Goal: Use online tool/utility: Utilize a website feature to perform a specific function

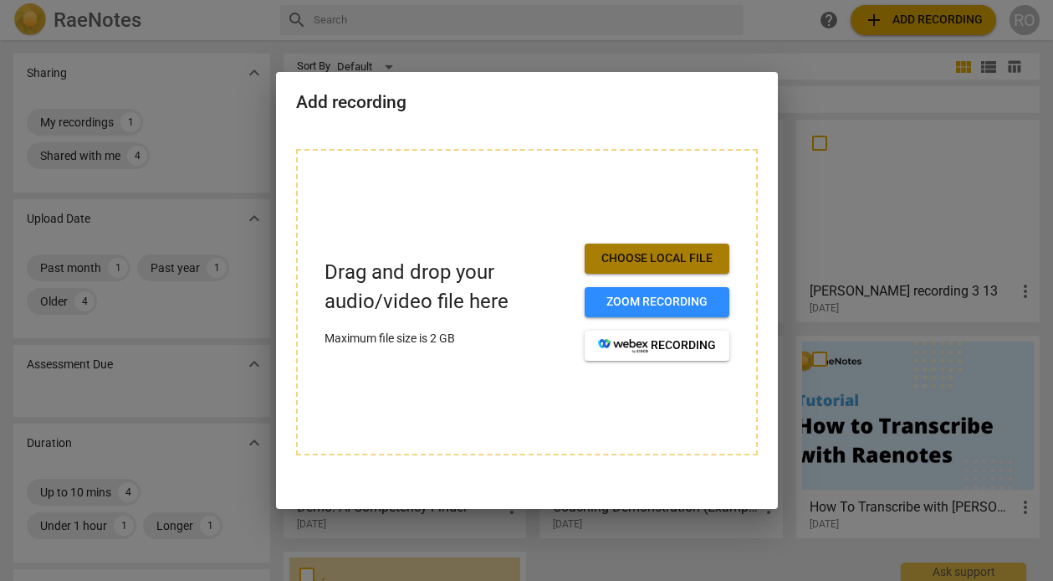
click at [624, 263] on span "Choose local file" at bounding box center [657, 258] width 118 height 17
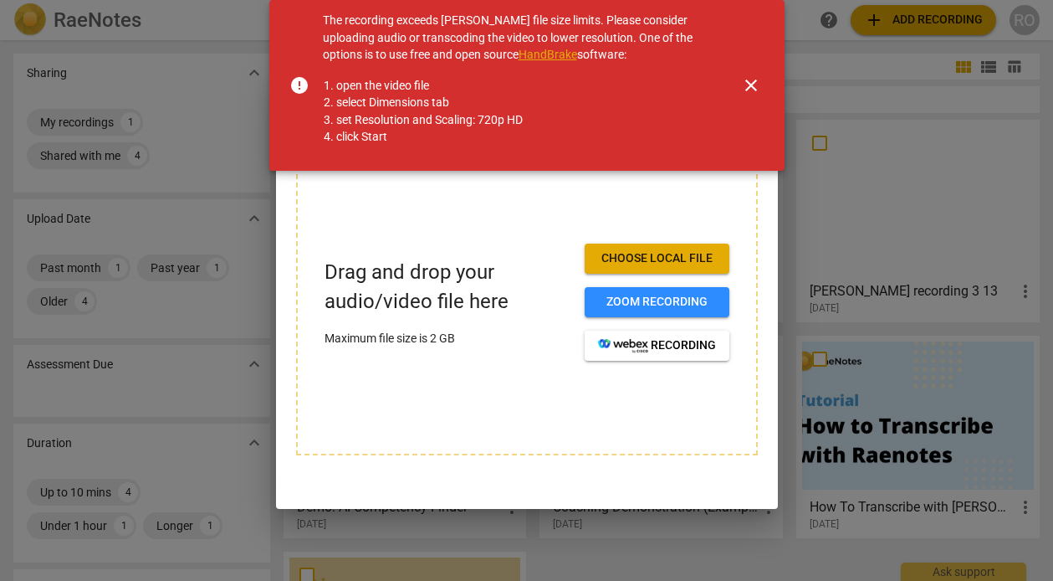
click at [749, 91] on span "close" at bounding box center [751, 85] width 20 height 20
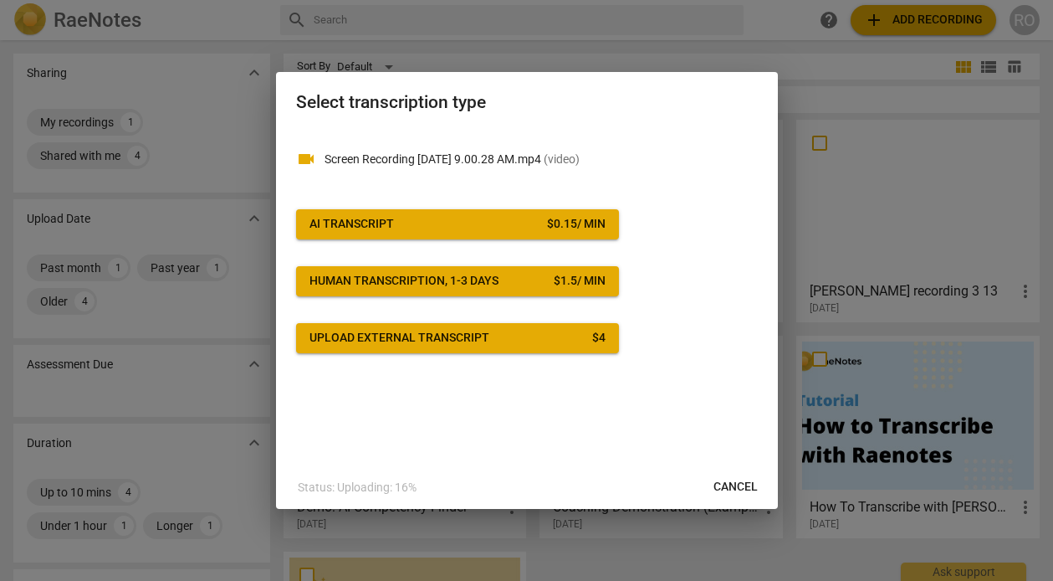
click at [515, 223] on span "AI Transcript $ 0.15 / min" at bounding box center [457, 224] width 296 height 17
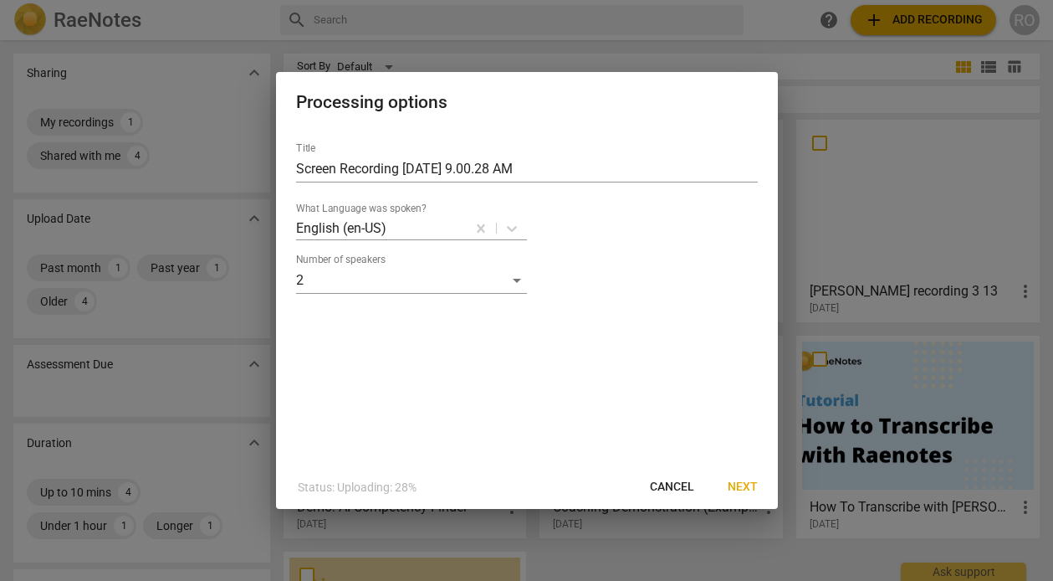
click at [746, 485] on span "Next" at bounding box center [743, 486] width 30 height 17
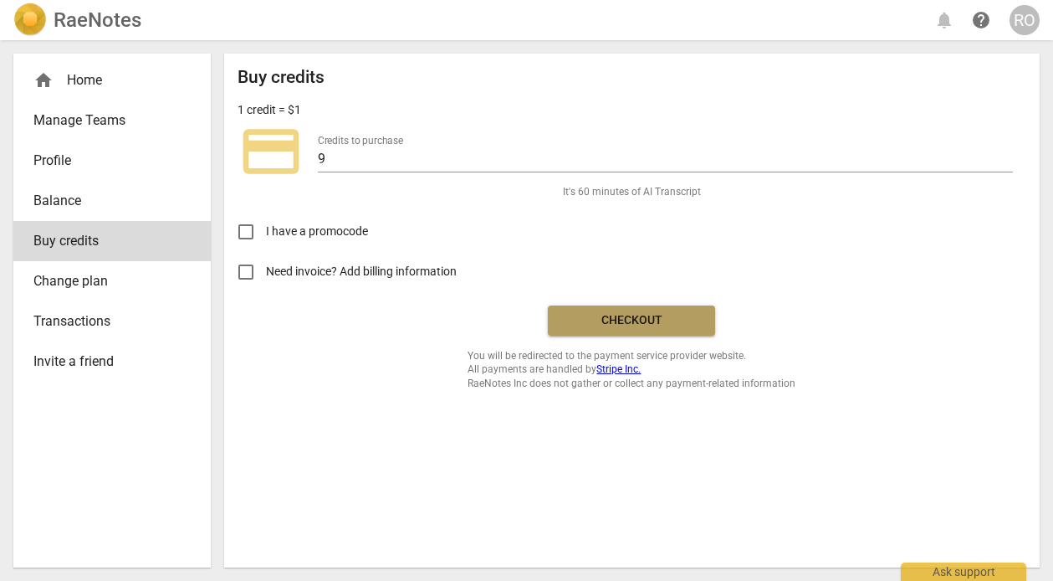
click at [606, 312] on span "Checkout" at bounding box center [631, 320] width 141 height 17
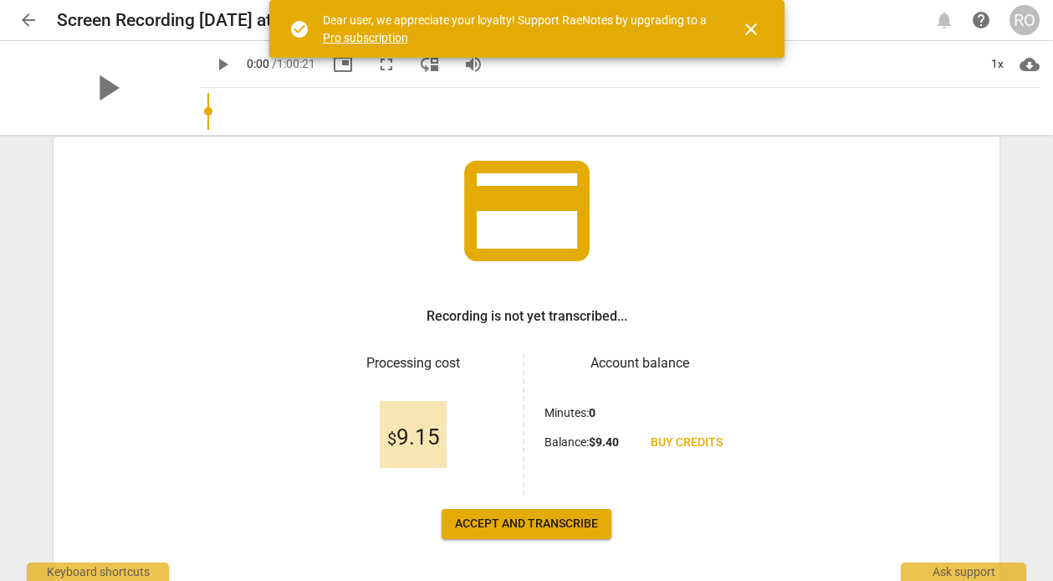
scroll to position [174, 0]
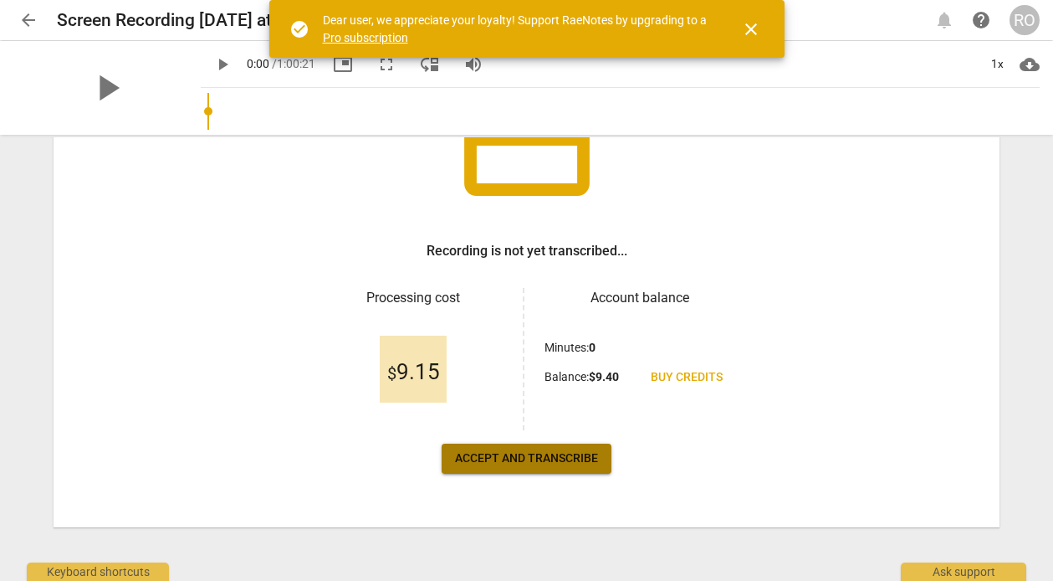
click at [525, 464] on span "Accept and transcribe" at bounding box center [526, 458] width 143 height 17
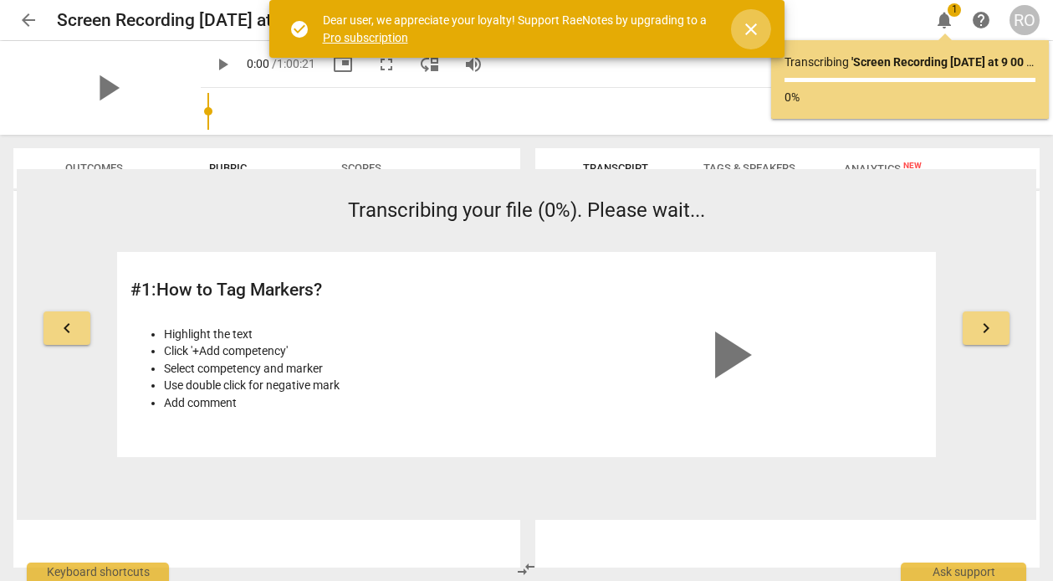
click at [734, 33] on span "close" at bounding box center [751, 29] width 40 height 20
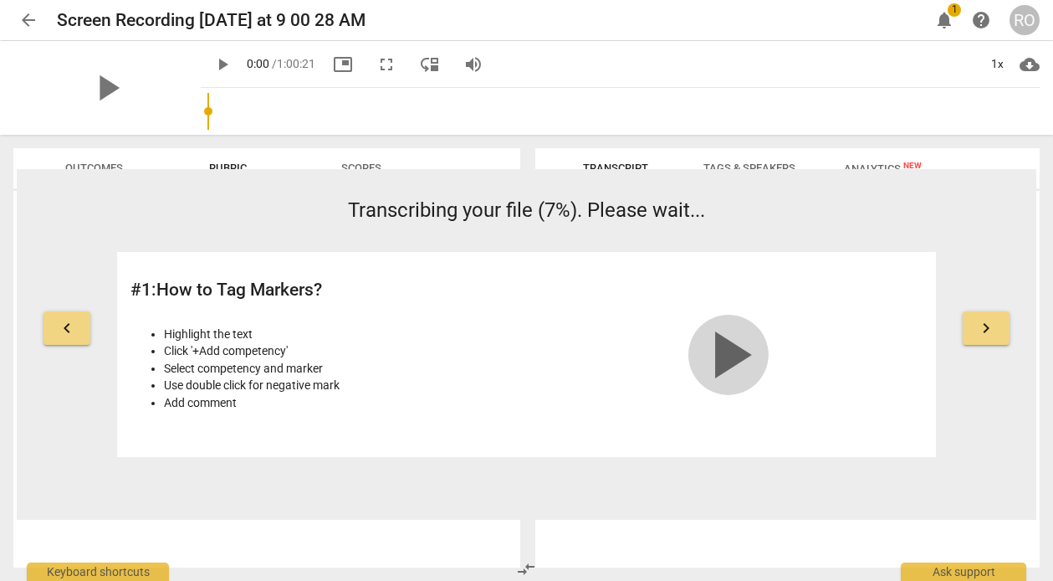
click at [745, 361] on span "play_arrow" at bounding box center [728, 355] width 80 height 80
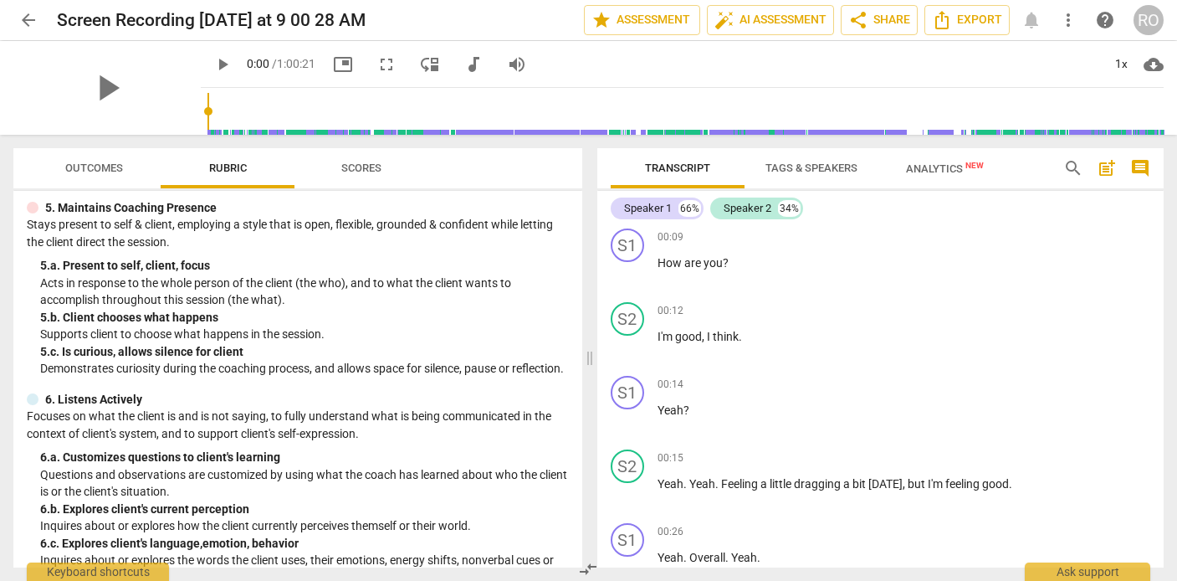
scroll to position [0, 0]
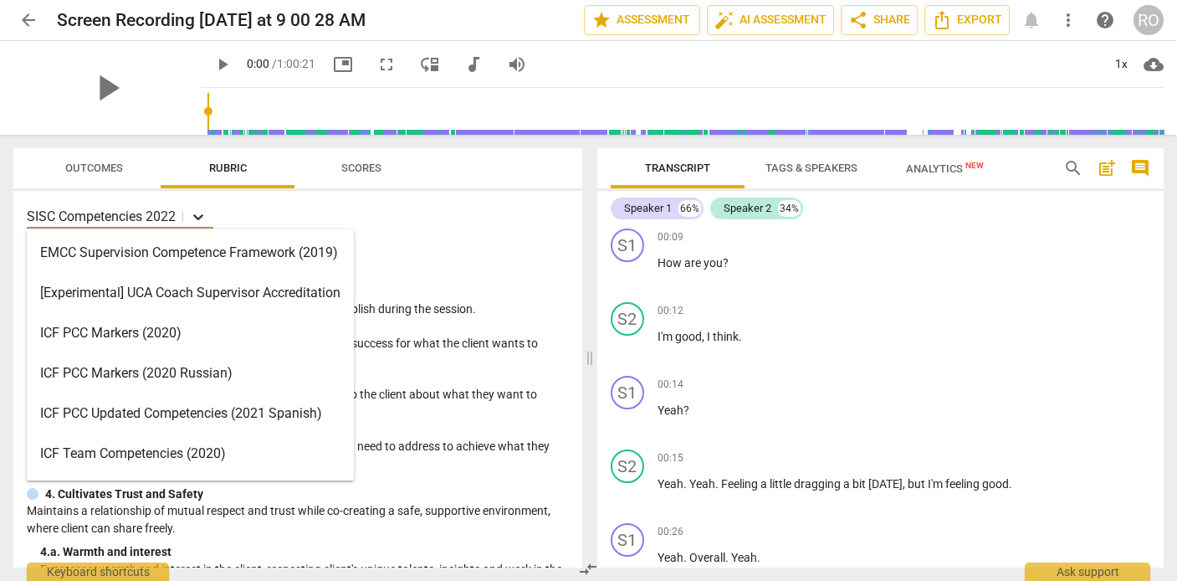
click at [200, 217] on icon at bounding box center [198, 217] width 10 height 6
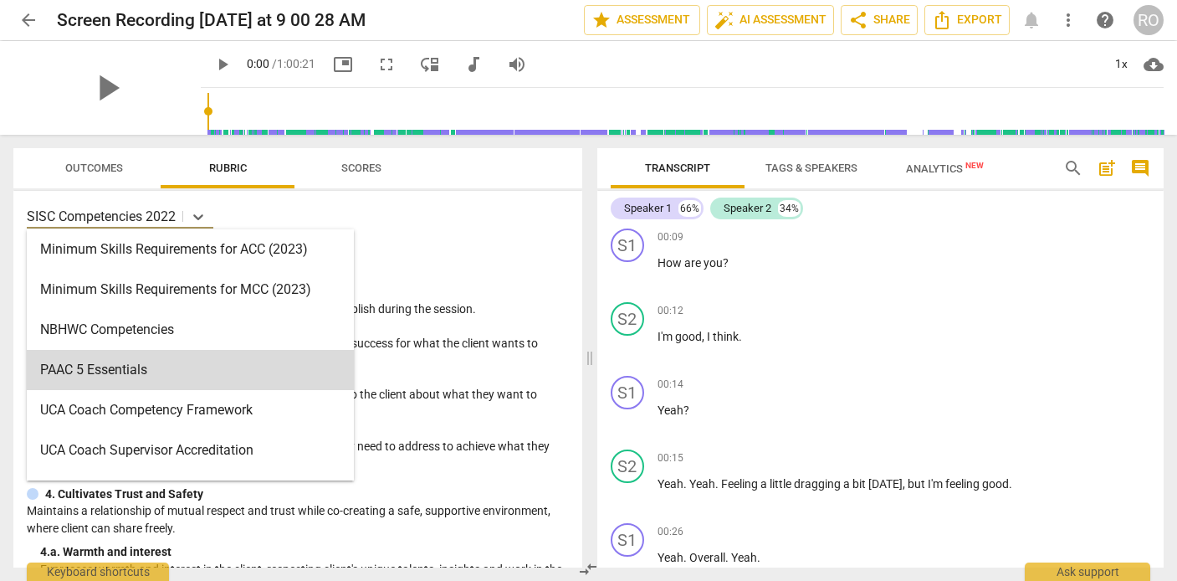
scroll to position [398, 0]
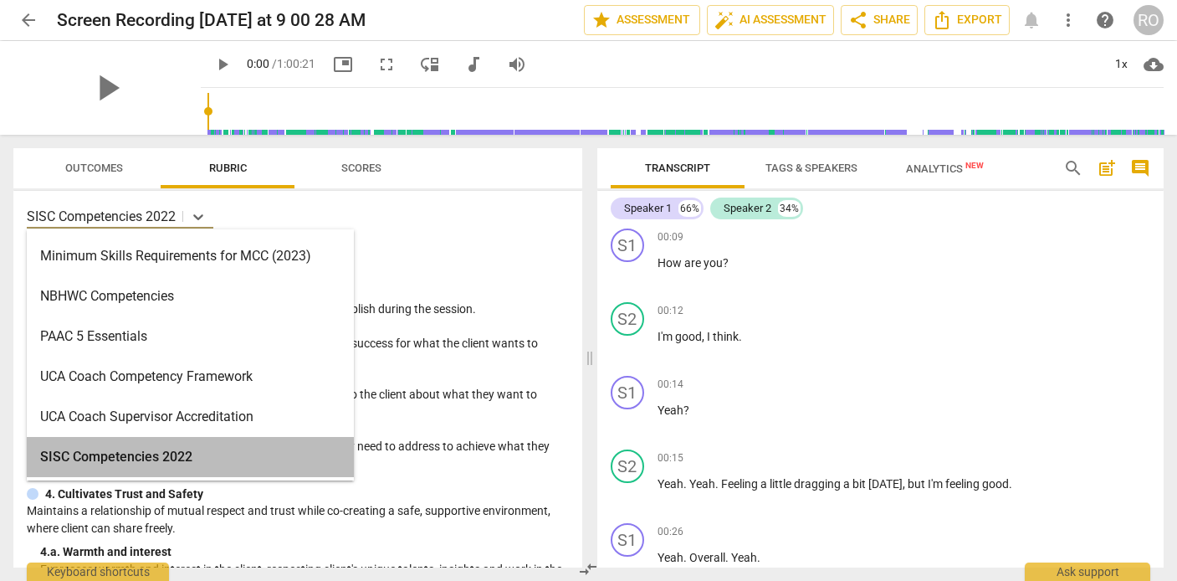
click at [156, 458] on div "SISC Competencies 2022" at bounding box center [190, 457] width 327 height 40
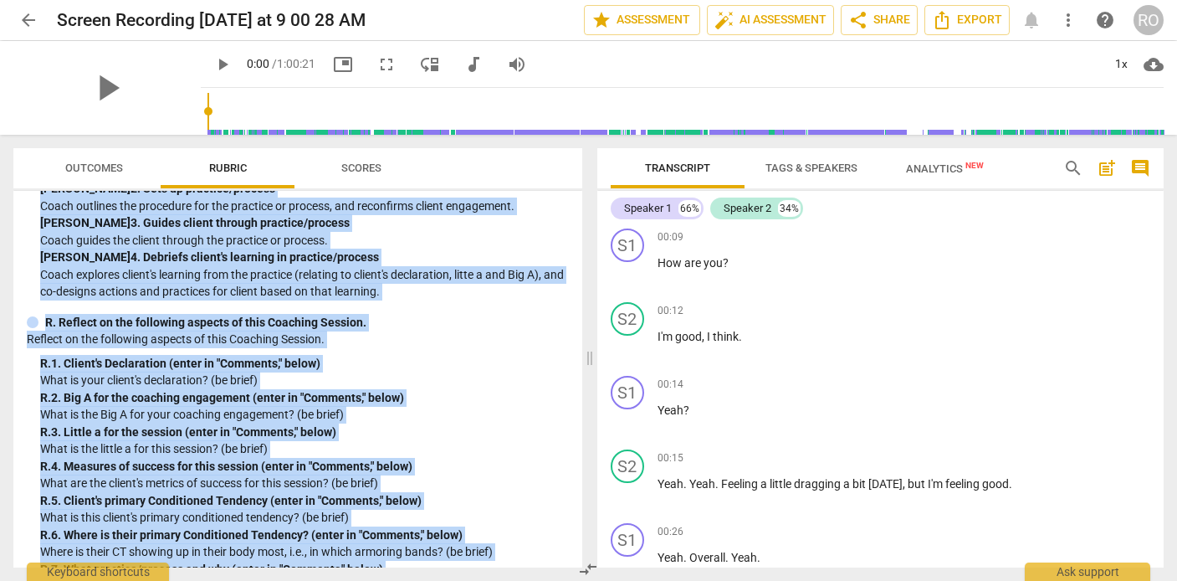
scroll to position [3810, 0]
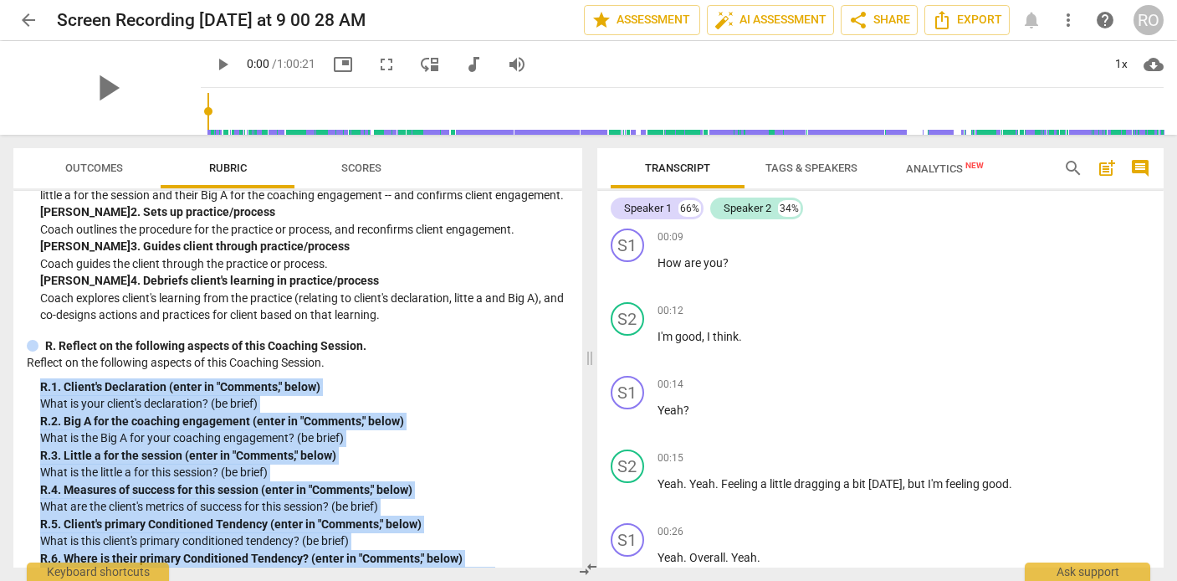
drag, startPoint x: 361, startPoint y: 541, endPoint x: 36, endPoint y: 427, distance: 344.2
click at [36, 427] on div "R. Reflect on the following aspects of this Coaching Session. Reflect on the fo…" at bounding box center [298, 546] width 542 height 418
copy div "R. 1. Client's Declaration (enter in "Comments," below) What is your client's d…"
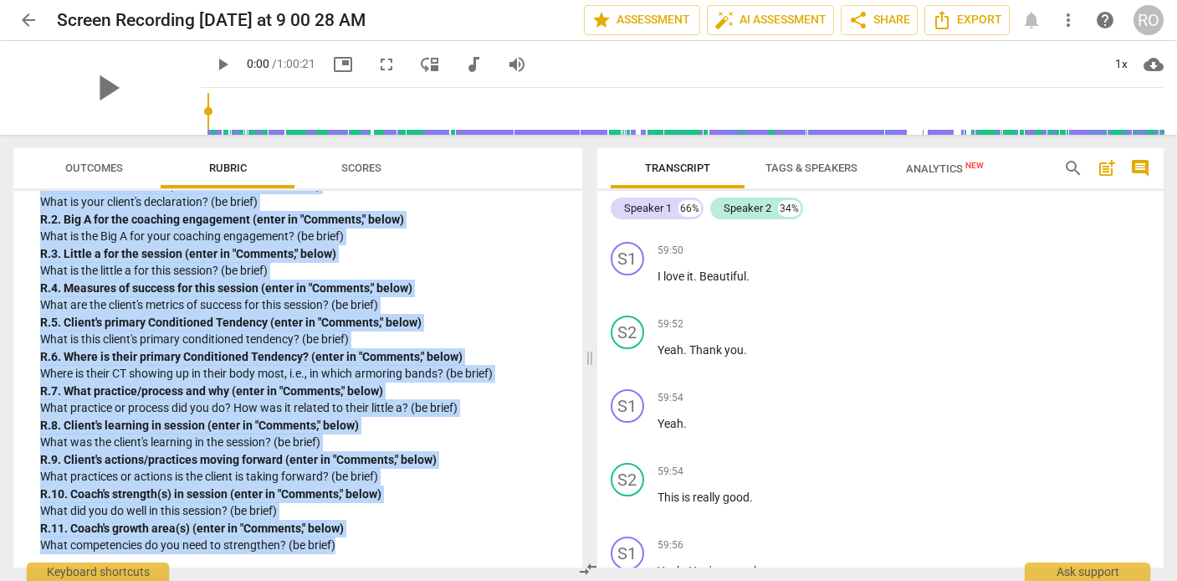
scroll to position [21987, 0]
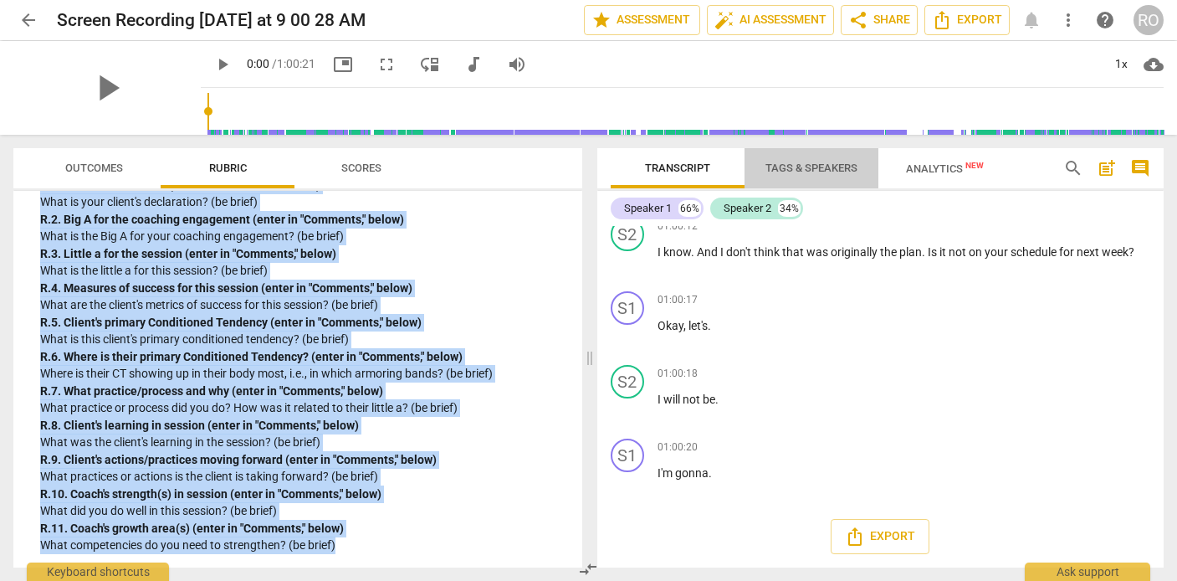
click at [830, 176] on span "Tags & Speakers" at bounding box center [811, 168] width 132 height 23
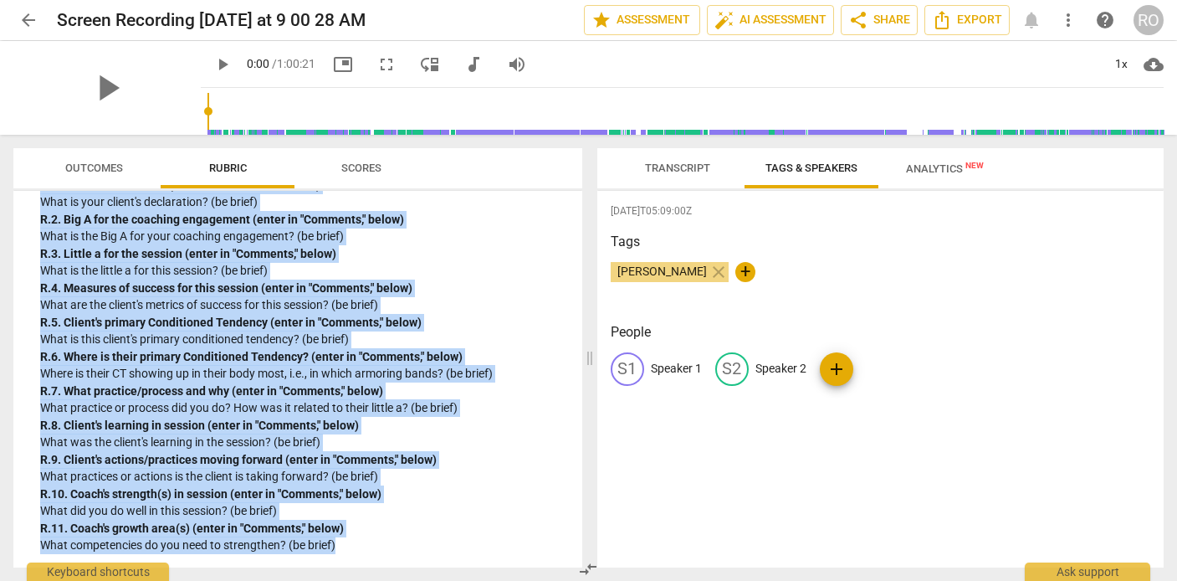
click at [701, 168] on span "Transcript" at bounding box center [677, 167] width 65 height 13
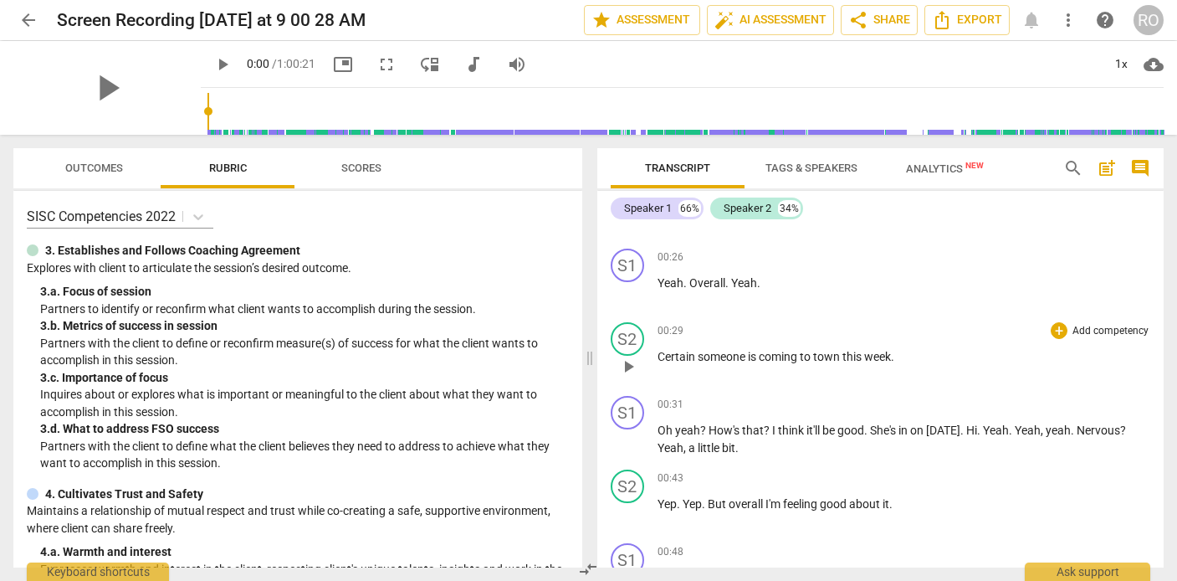
scroll to position [432, 0]
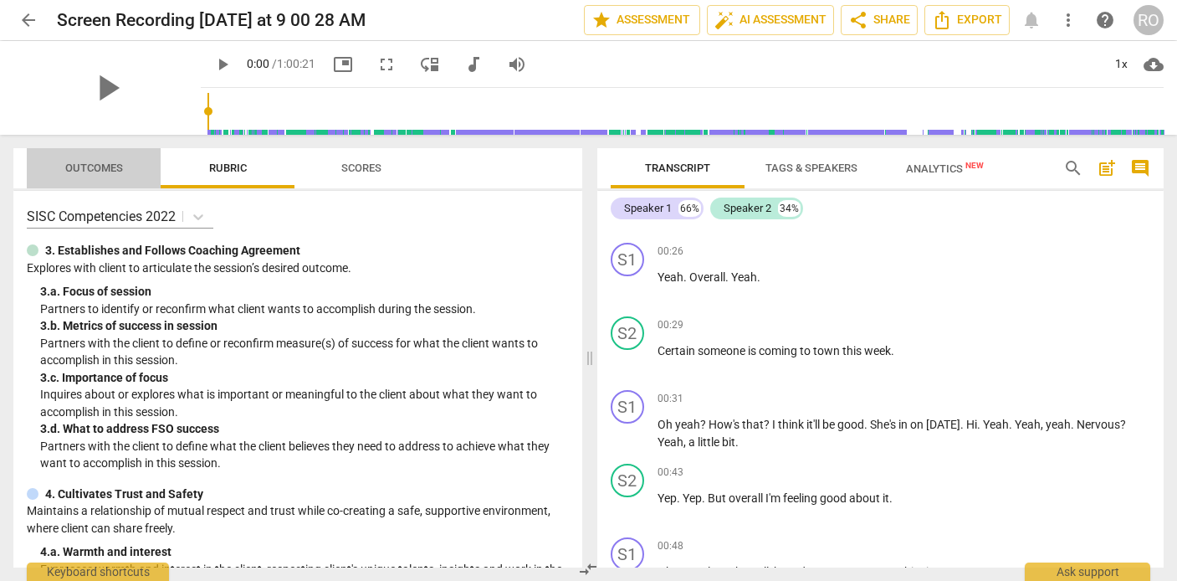
click at [121, 169] on span "Outcomes" at bounding box center [94, 167] width 58 height 13
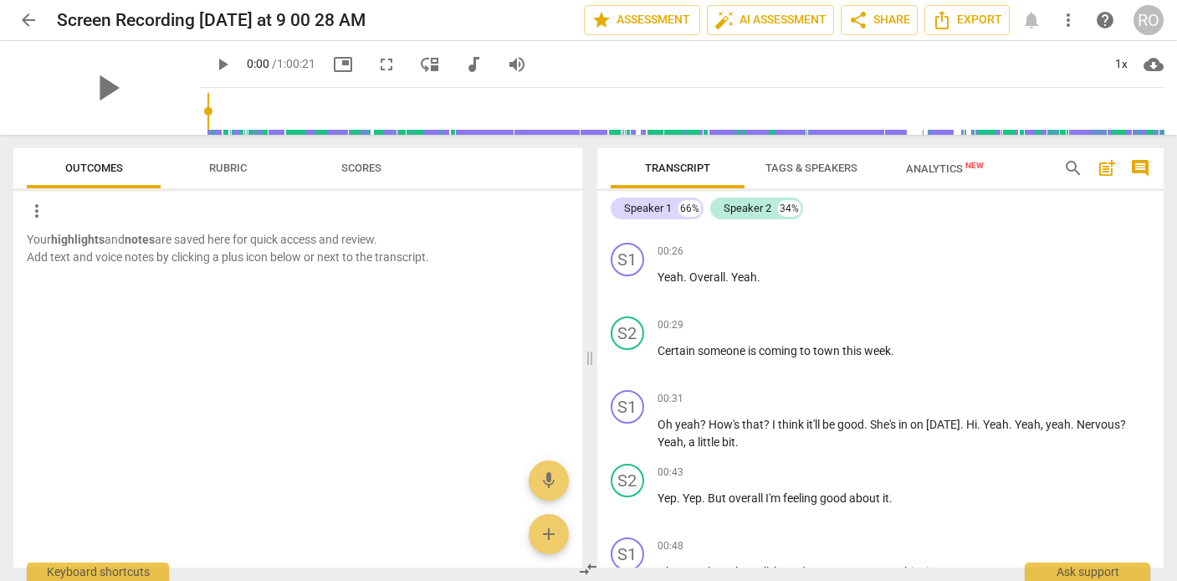
click at [225, 164] on span "Rubric" at bounding box center [228, 167] width 38 height 13
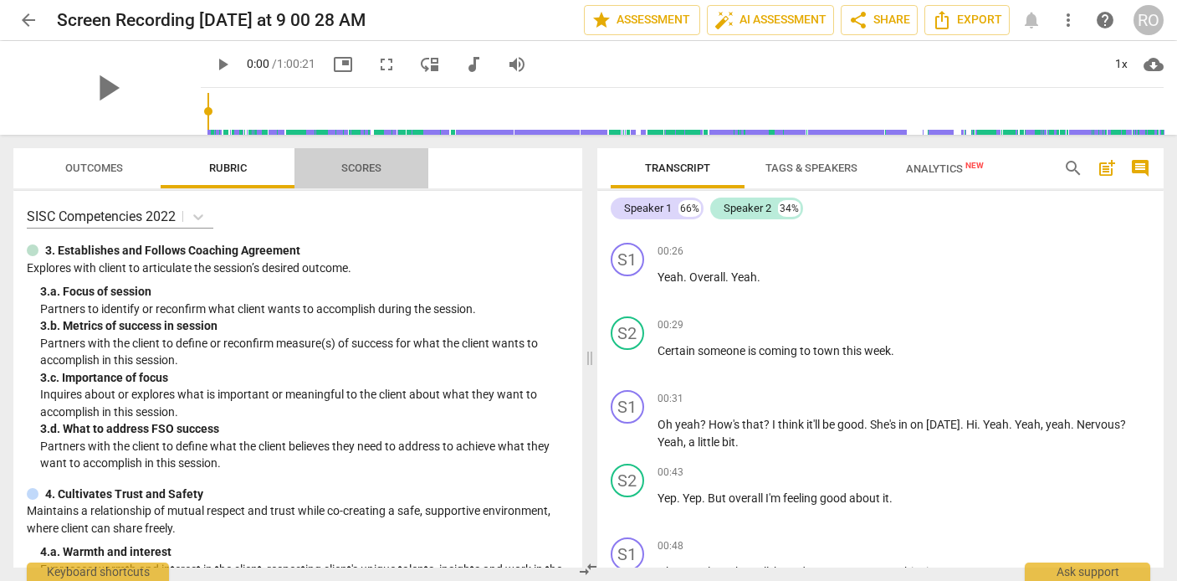
click at [359, 165] on span "Scores" at bounding box center [361, 167] width 40 height 13
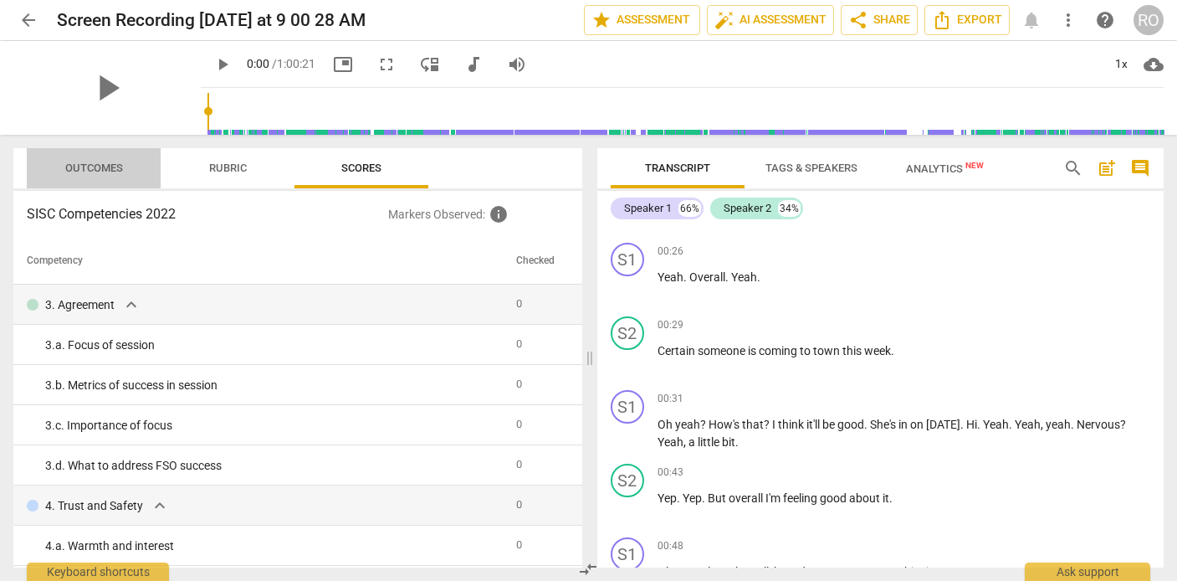
click at [116, 166] on span "Outcomes" at bounding box center [94, 167] width 58 height 13
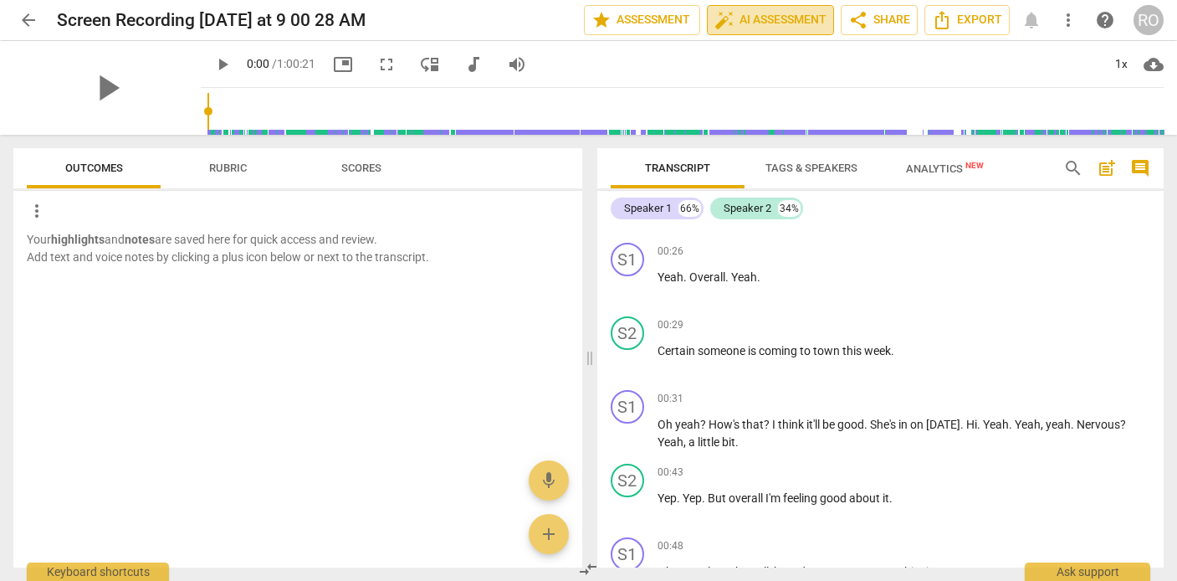
click at [764, 27] on span "auto_fix_high AI Assessment" at bounding box center [770, 20] width 112 height 20
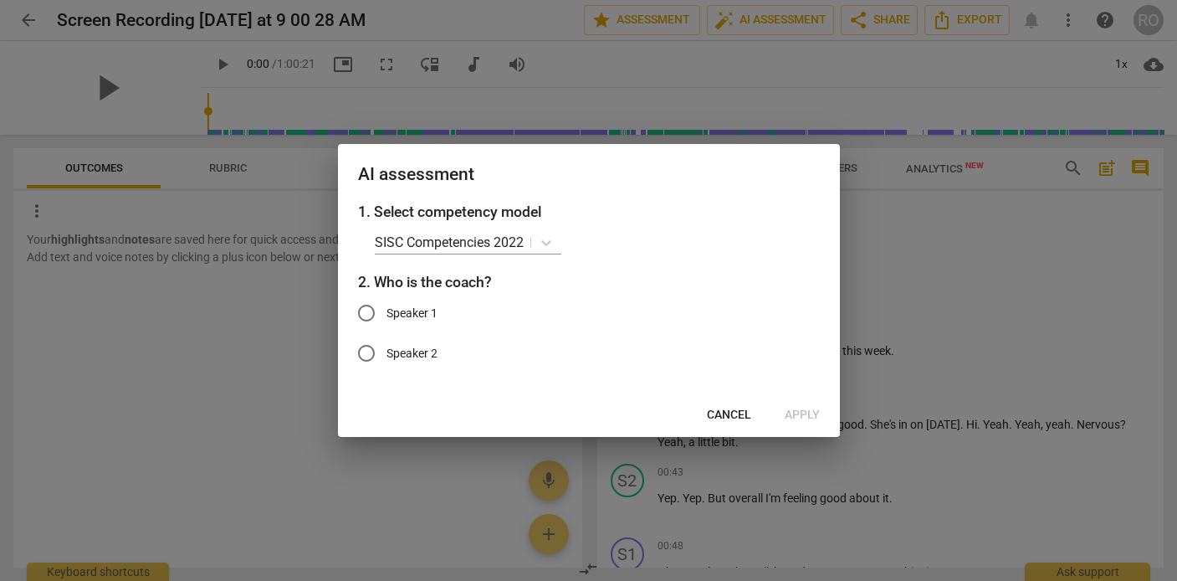
click at [411, 315] on span "Speaker 1" at bounding box center [411, 313] width 51 height 18
click at [386, 315] on input "Speaker 1" at bounding box center [366, 313] width 40 height 40
radio input "true"
click at [800, 412] on span "Apply" at bounding box center [802, 415] width 35 height 17
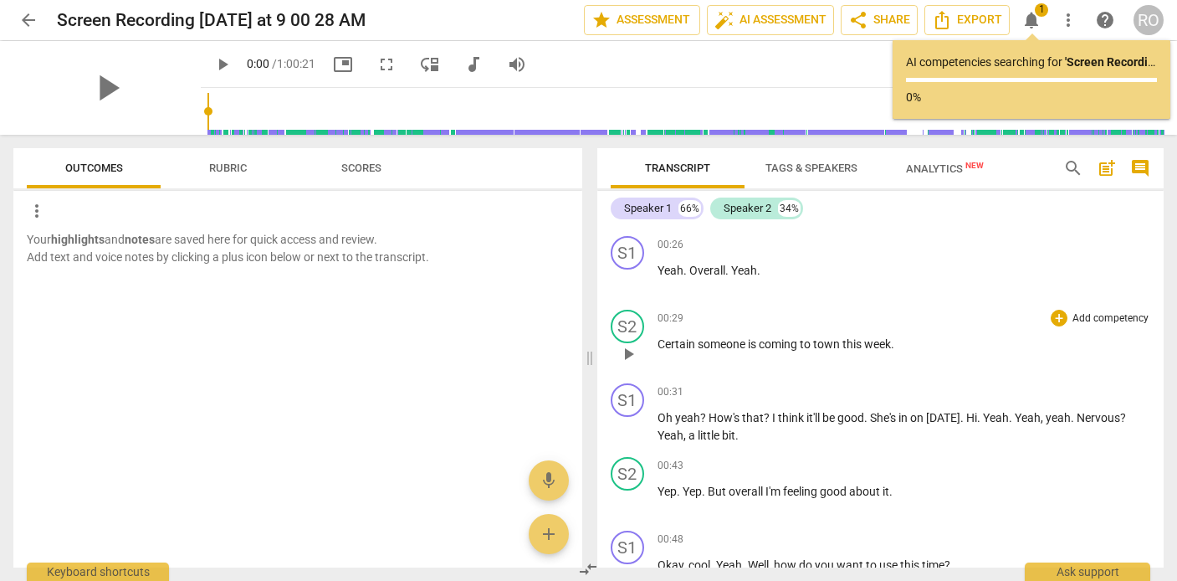
scroll to position [440, 0]
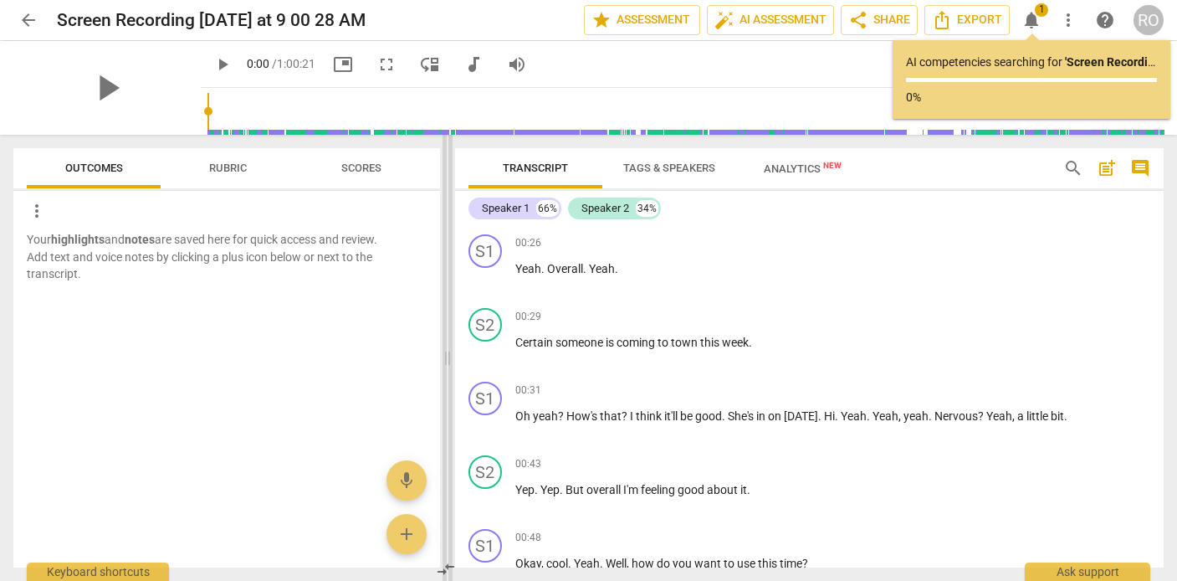
drag, startPoint x: 591, startPoint y: 355, endPoint x: 437, endPoint y: 349, distance: 154.0
click at [442, 349] on span at bounding box center [447, 358] width 10 height 446
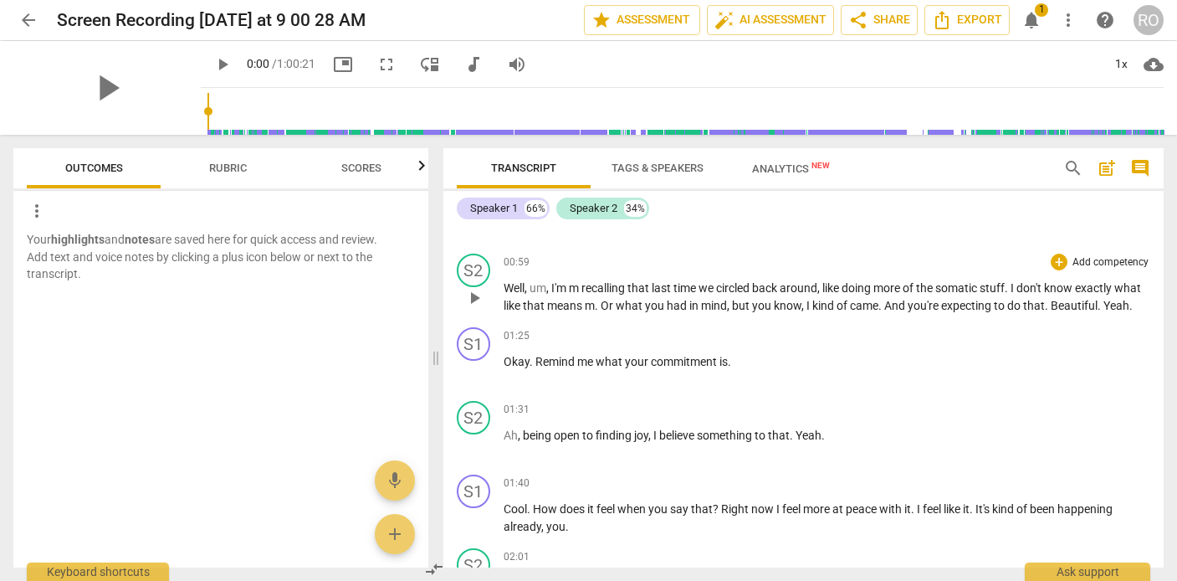
scroll to position [795, 0]
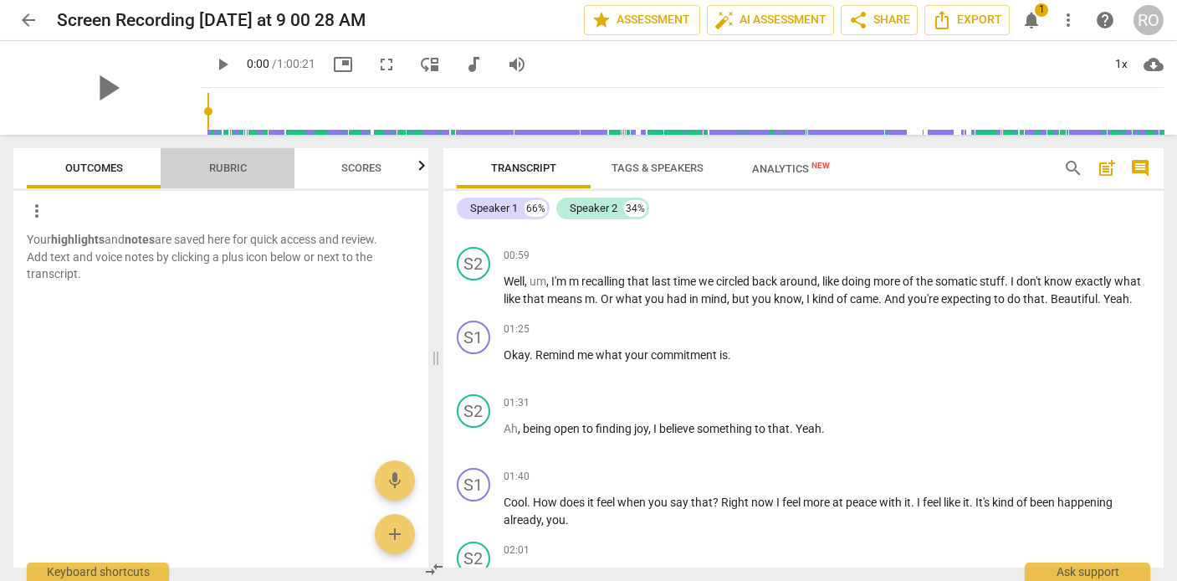
click at [203, 158] on span "Rubric" at bounding box center [228, 168] width 78 height 23
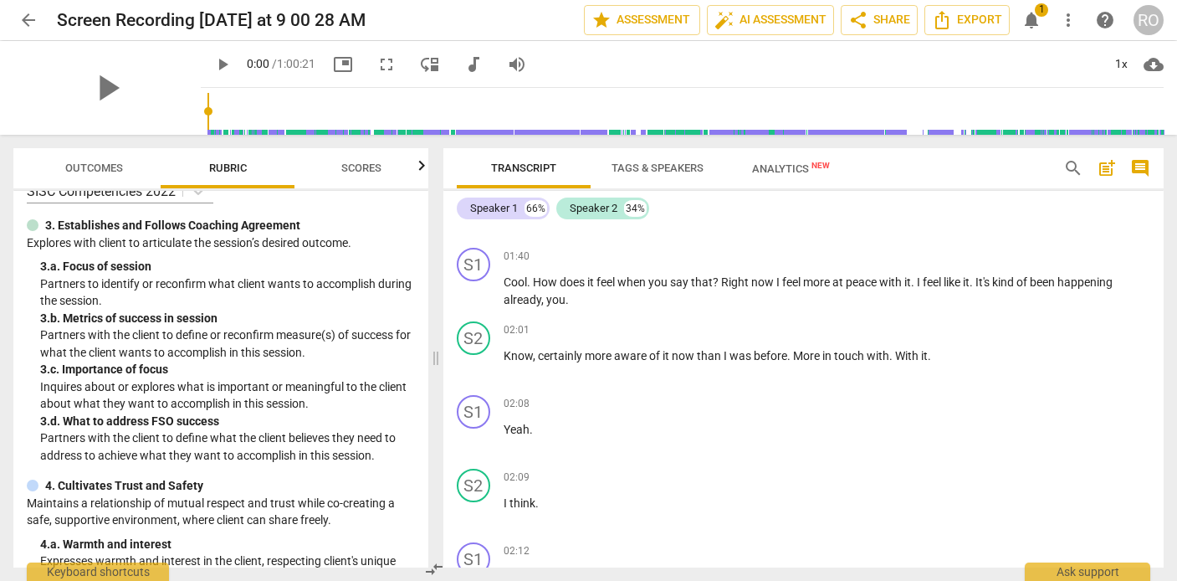
scroll to position [1016, 0]
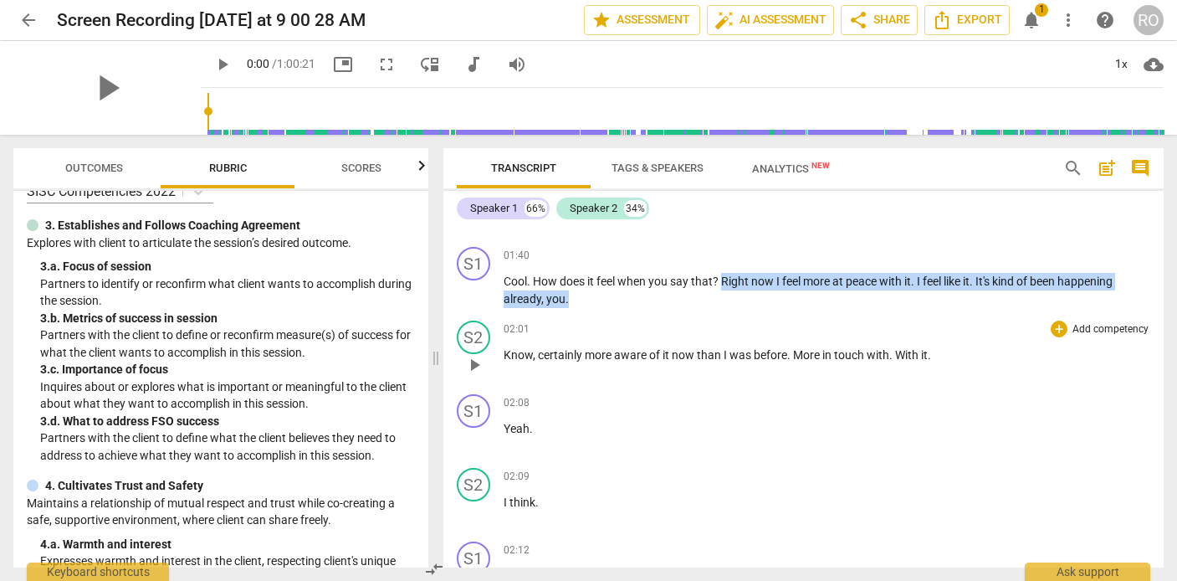
drag, startPoint x: 724, startPoint y: 300, endPoint x: 795, endPoint y: 335, distance: 79.7
click at [795, 335] on div "S1 play_arrow pause 00:00 + Add competency keyboard_arrow_right Okay , I'm doin…" at bounding box center [803, 396] width 721 height 341
click at [608, 294] on icon "button" at bounding box center [605, 294] width 17 height 20
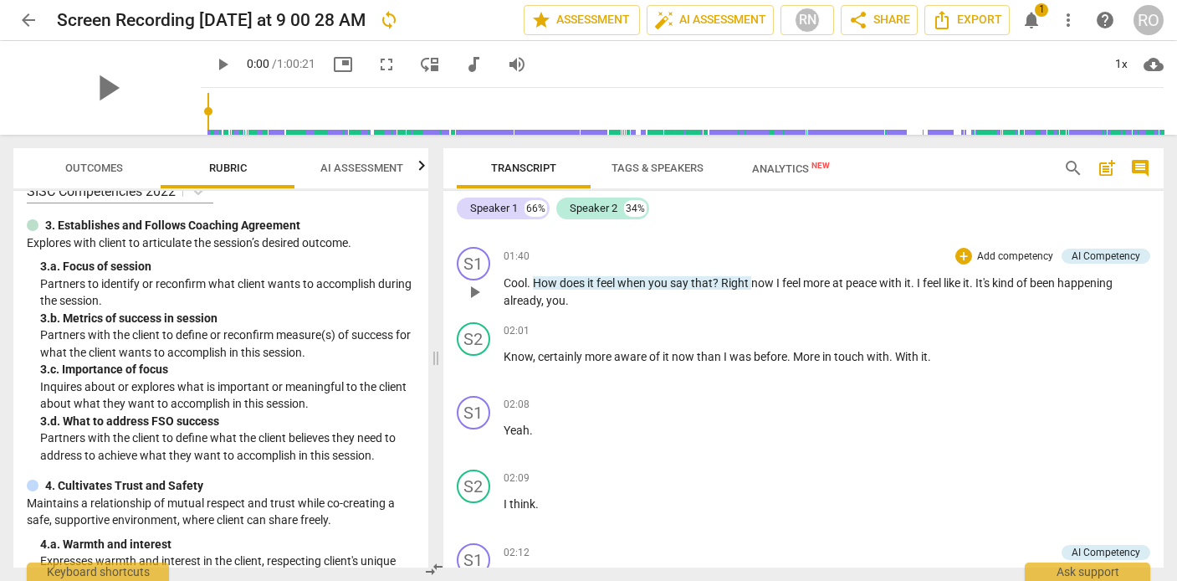
click at [852, 291] on p "Cool . How does it feel when you say that ? Right now I feel more at peace with…" at bounding box center [827, 291] width 647 height 34
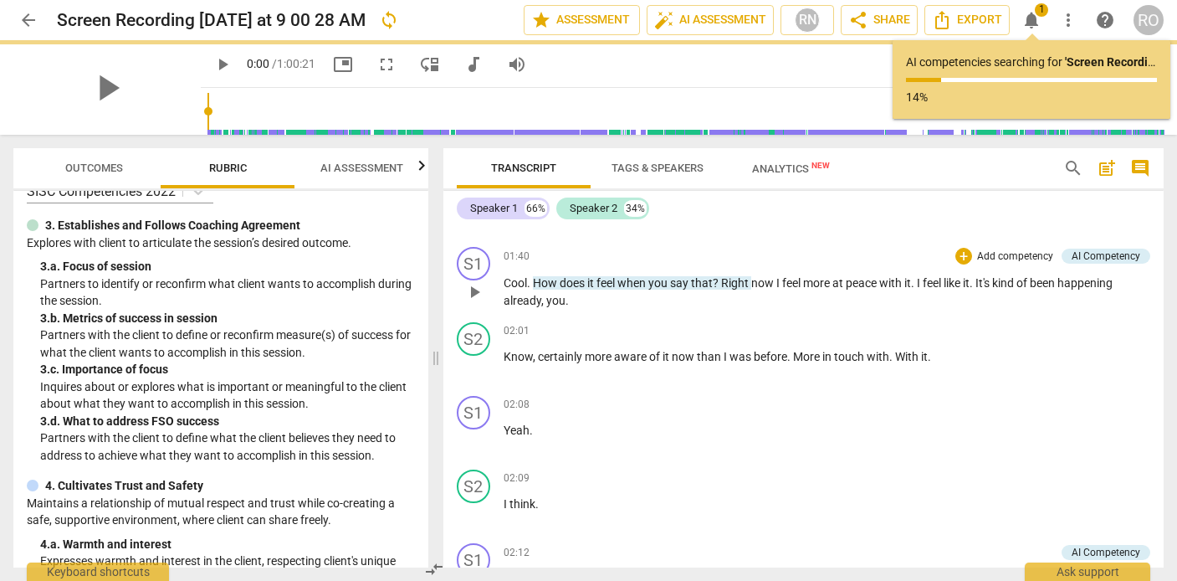
click at [705, 289] on span "that" at bounding box center [702, 282] width 22 height 13
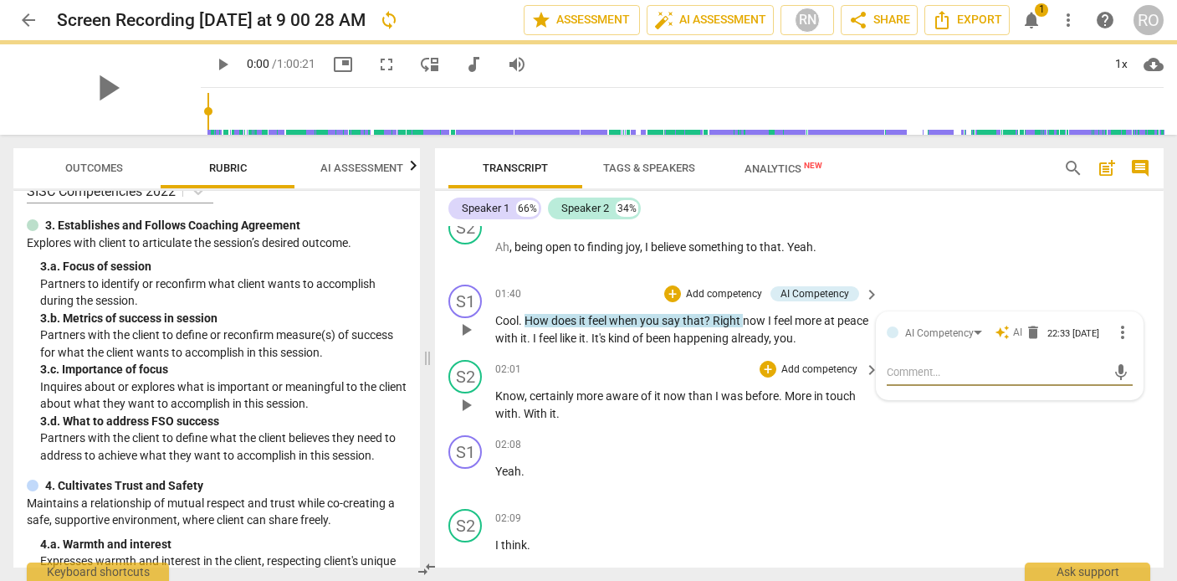
scroll to position [1036, 0]
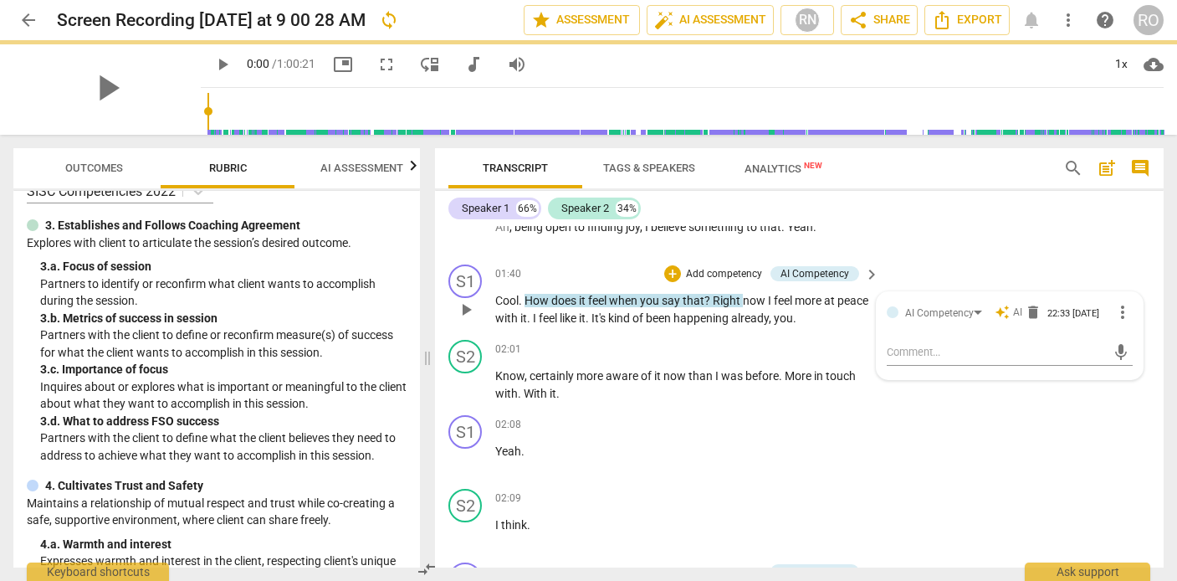
click at [779, 325] on p "Cool . How does it feel when you say that ? Right now I feel more at peace with…" at bounding box center [683, 309] width 376 height 34
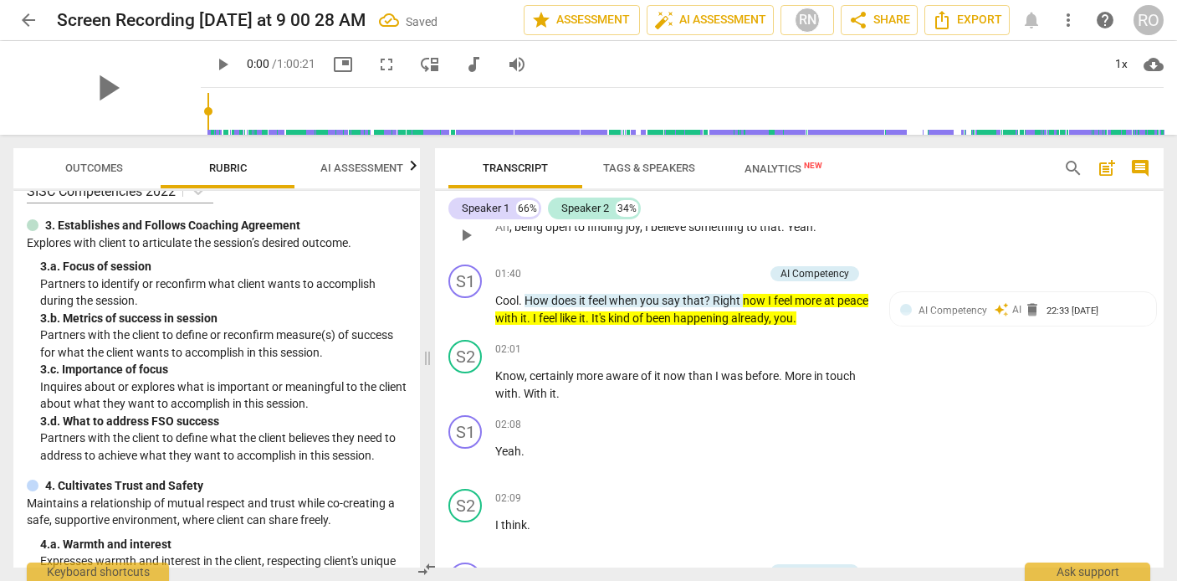
click at [806, 245] on div "01:31 + Add competency keyboard_arrow_right Ah , being open to finding joy , I …" at bounding box center [688, 221] width 386 height 60
click at [714, 269] on p "Add competency" at bounding box center [723, 274] width 79 height 15
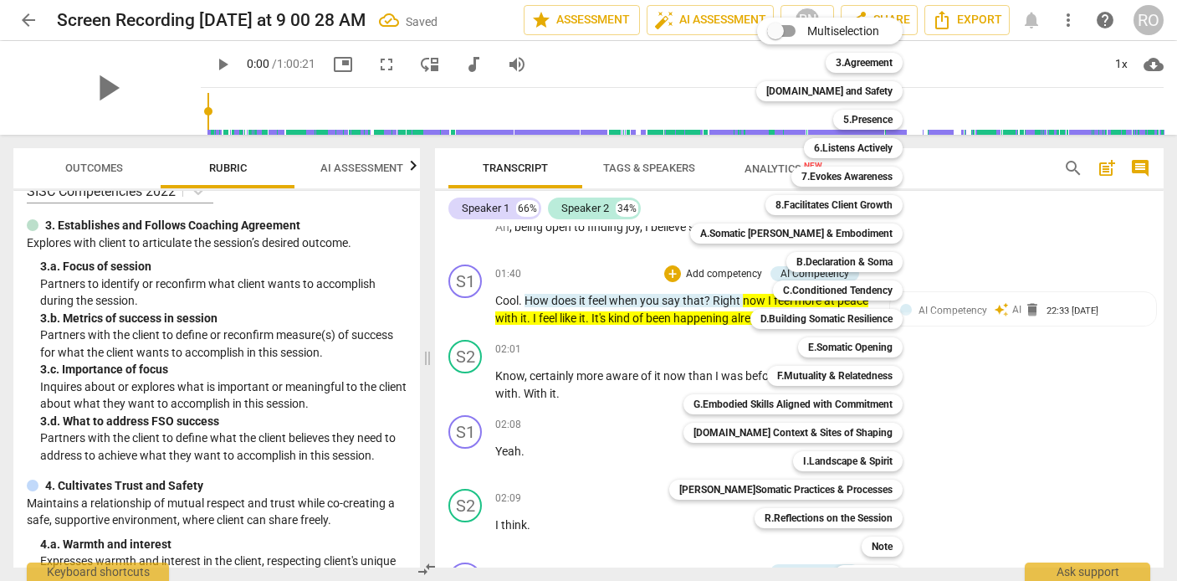
click at [645, 309] on div at bounding box center [588, 290] width 1177 height 581
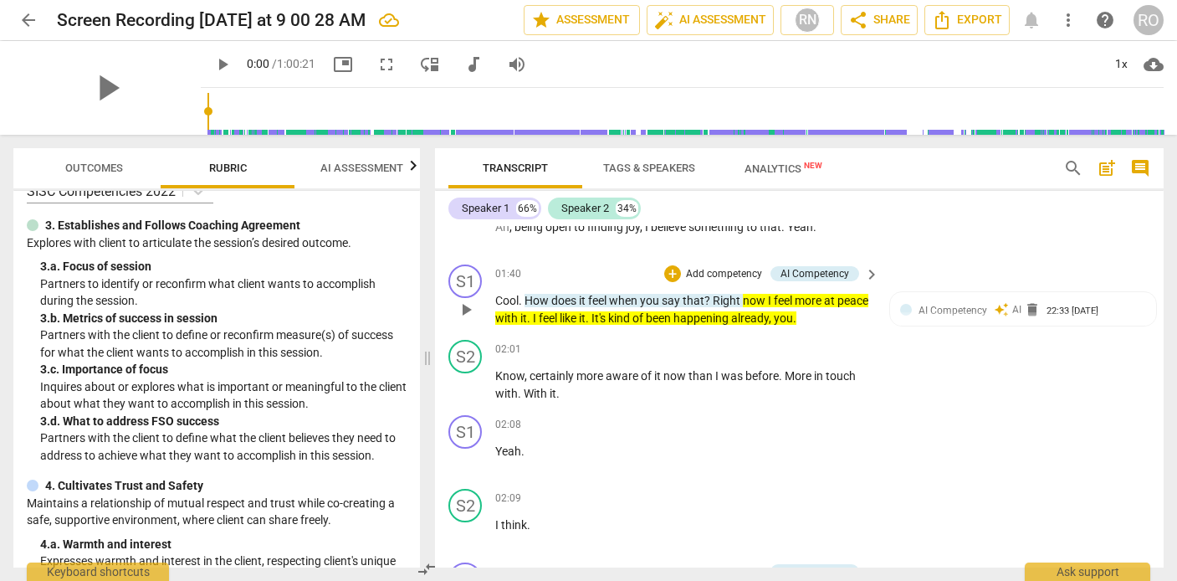
click at [627, 269] on div "01:40 + Add competency AI Competency keyboard_arrow_right" at bounding box center [688, 273] width 386 height 18
click at [708, 27] on span "auto_fix_high AI Assessment" at bounding box center [710, 20] width 112 height 20
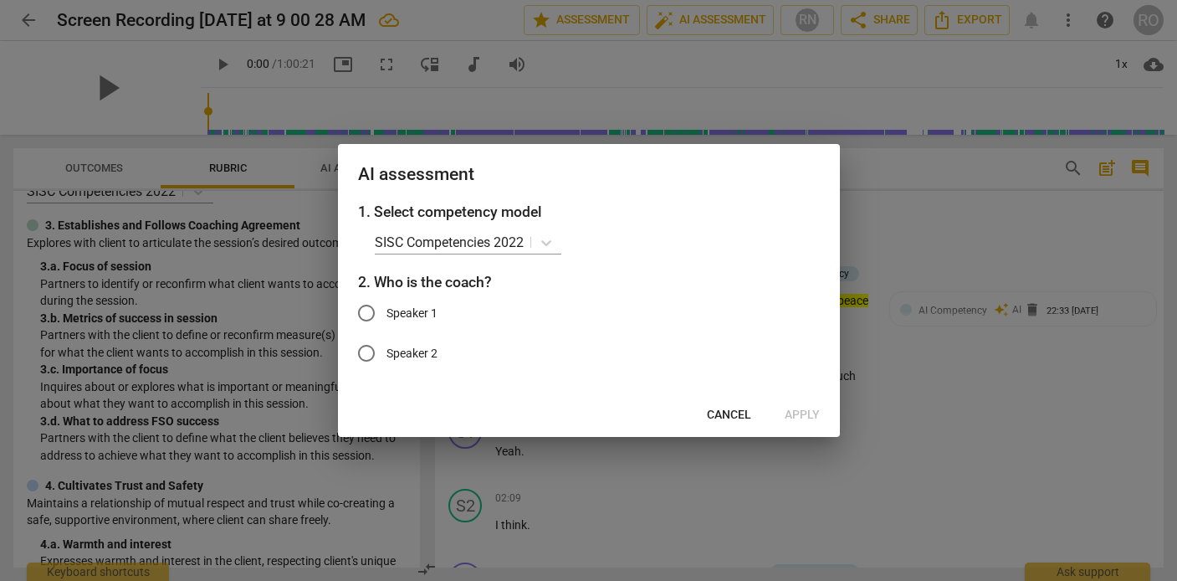
click at [418, 314] on span "Speaker 1" at bounding box center [411, 313] width 51 height 18
click at [386, 314] on input "Speaker 1" at bounding box center [366, 313] width 40 height 40
radio input "true"
click at [792, 413] on span "Apply" at bounding box center [802, 415] width 35 height 17
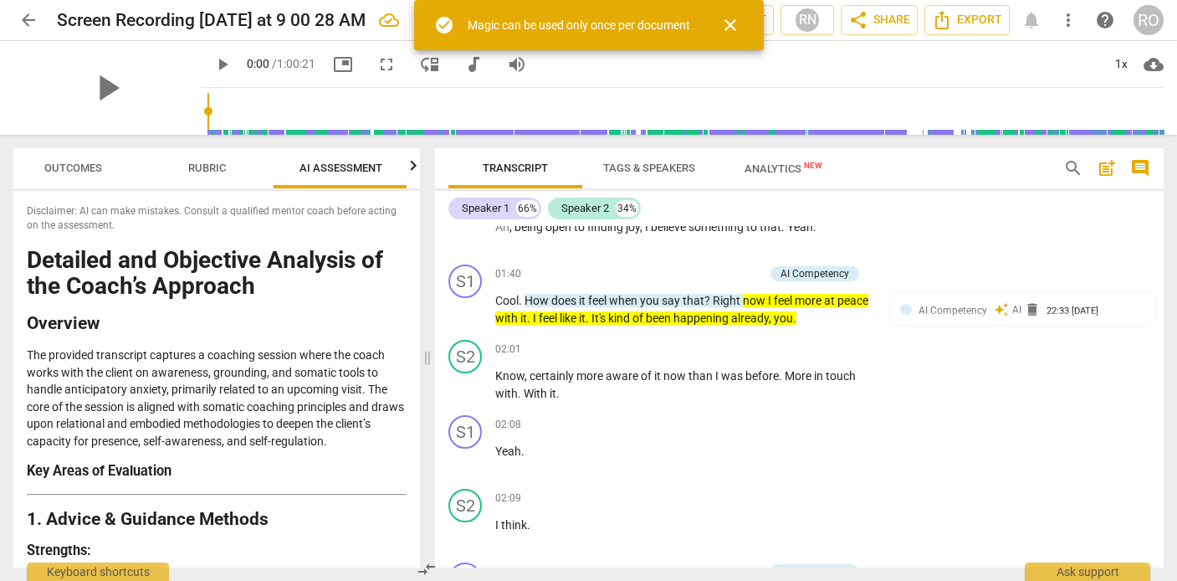
scroll to position [0, 22]
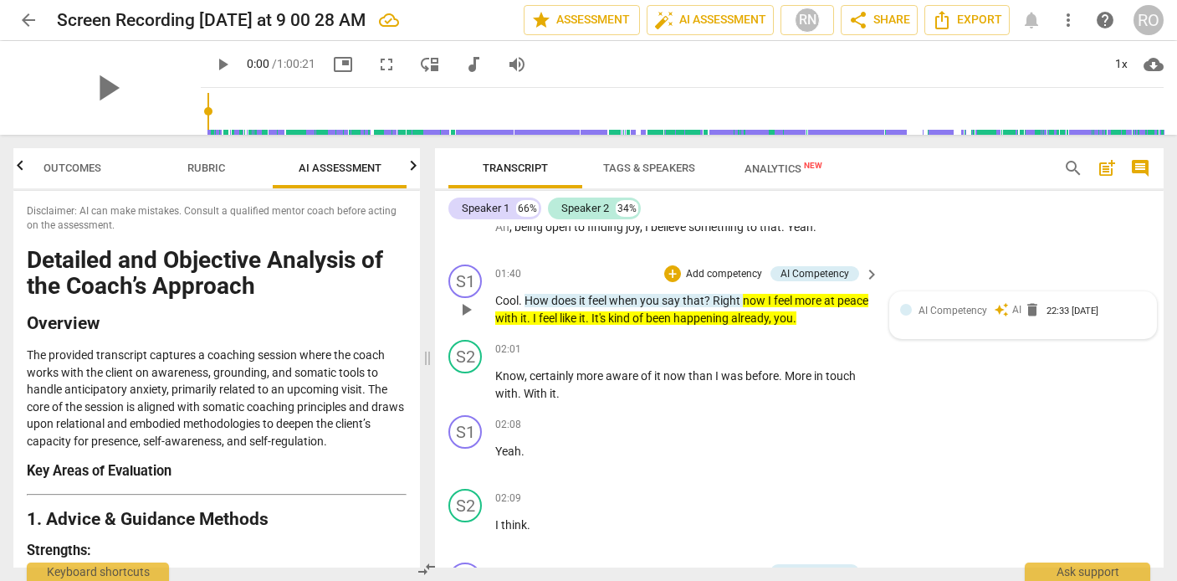
click at [966, 315] on span "AI Competency" at bounding box center [952, 310] width 69 height 12
click at [1003, 304] on span "auto_awesome" at bounding box center [1002, 311] width 15 height 15
click at [938, 309] on div "AI Competency" at bounding box center [939, 313] width 69 height 16
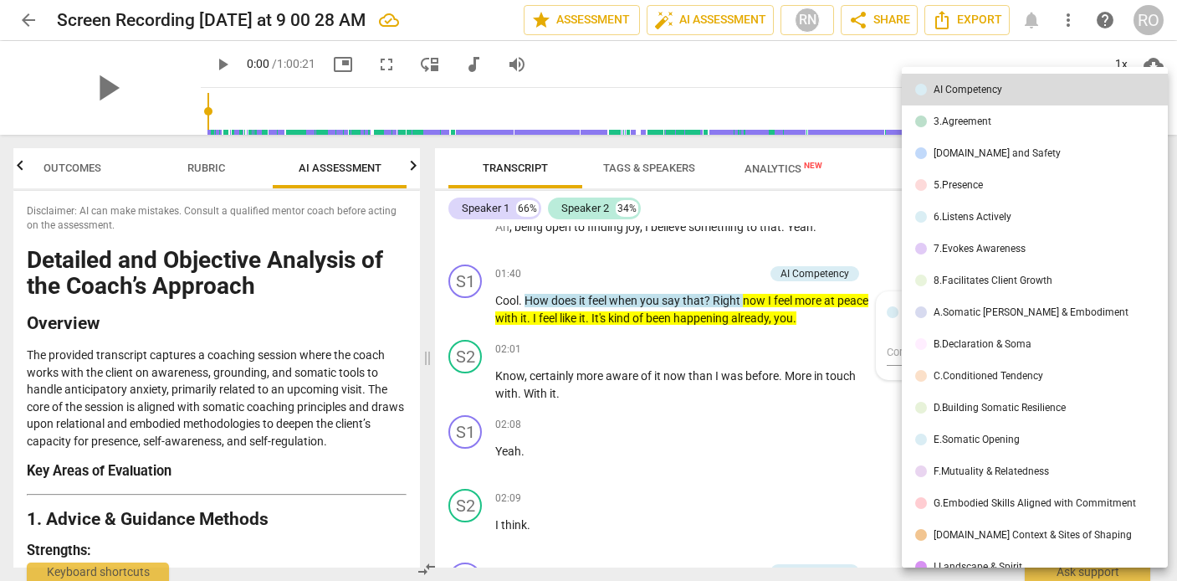
click at [870, 260] on div at bounding box center [588, 290] width 1177 height 581
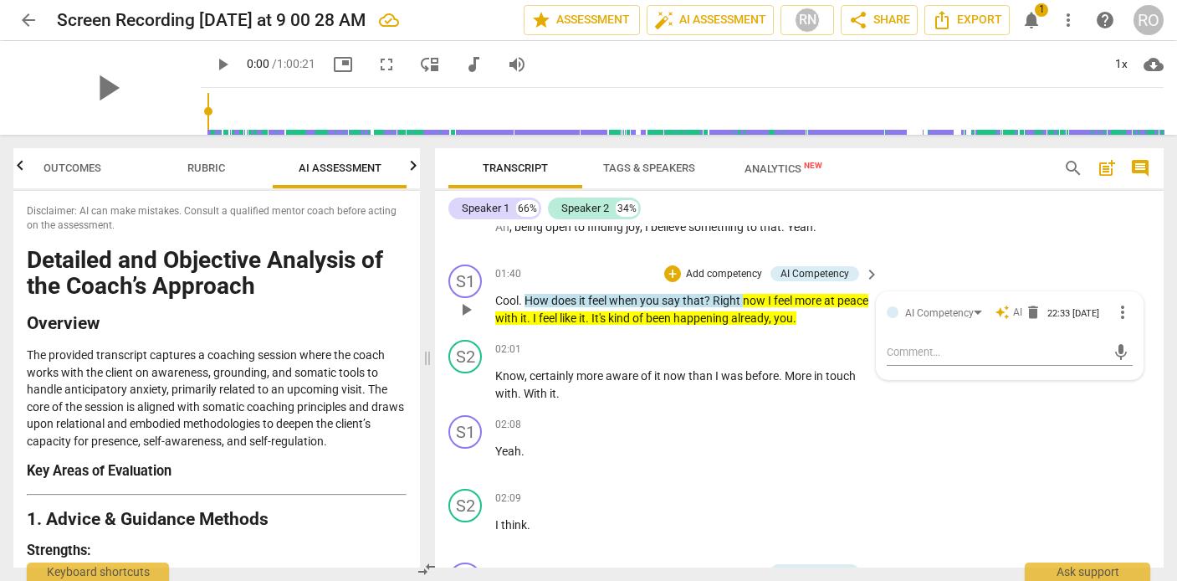
click at [1052, 309] on span "more_vert" at bounding box center [1122, 312] width 20 height 20
click at [1052, 355] on li "Delete" at bounding box center [1134, 346] width 58 height 32
click at [834, 274] on div "AI Competency" at bounding box center [814, 273] width 69 height 15
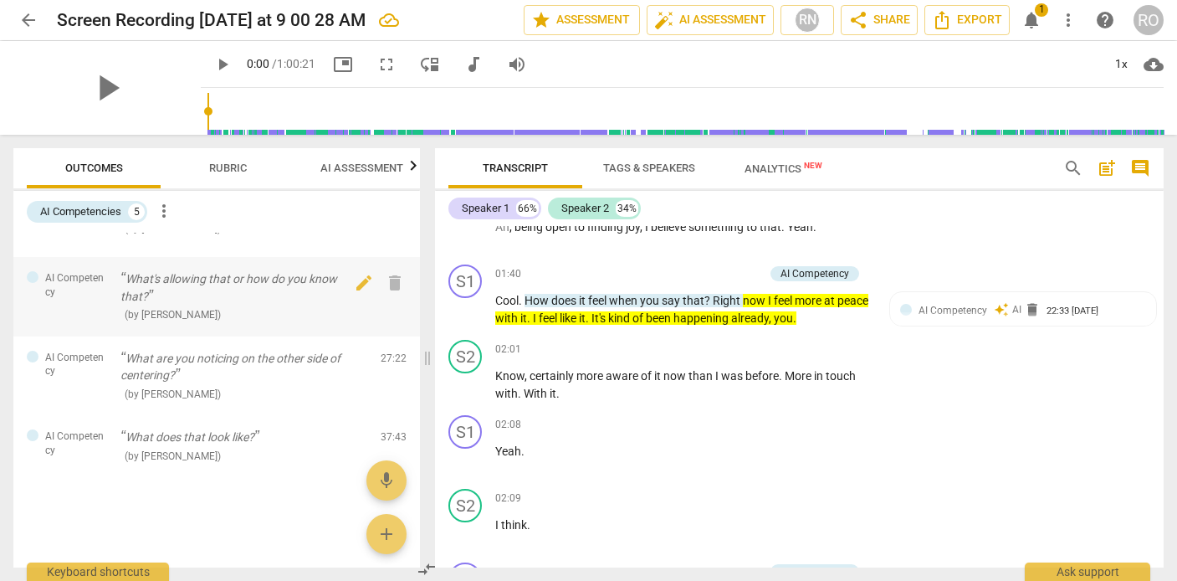
scroll to position [0, 0]
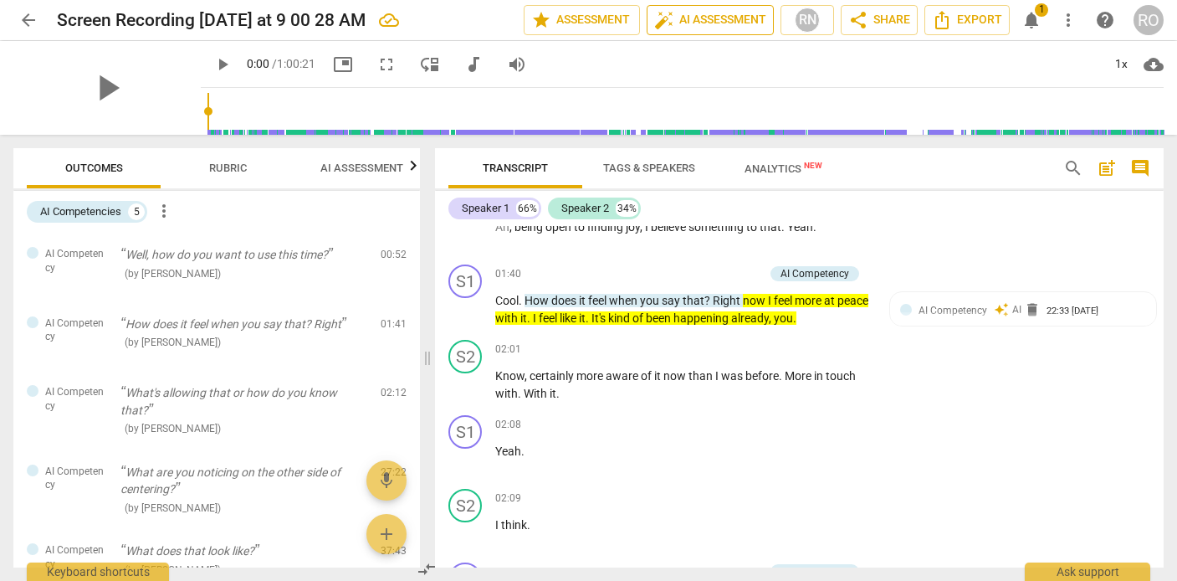
click at [714, 30] on button "auto_fix_high AI Assessment" at bounding box center [710, 20] width 127 height 30
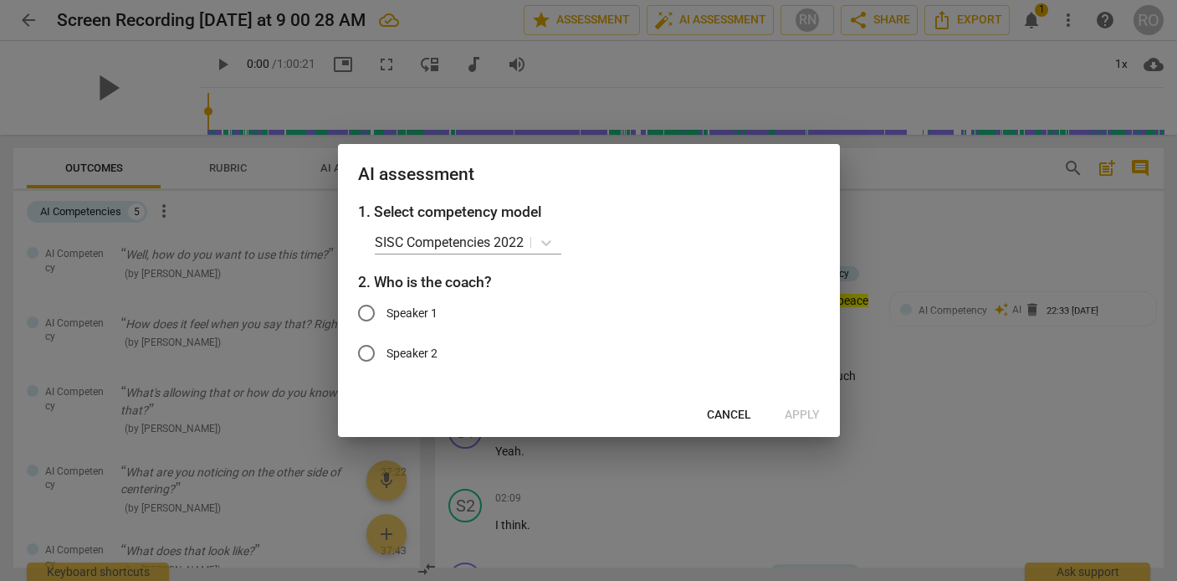
click at [427, 310] on span "Speaker 1" at bounding box center [411, 313] width 51 height 18
click at [386, 310] on input "Speaker 1" at bounding box center [366, 313] width 40 height 40
radio input "true"
click at [803, 411] on span "Apply" at bounding box center [802, 415] width 35 height 17
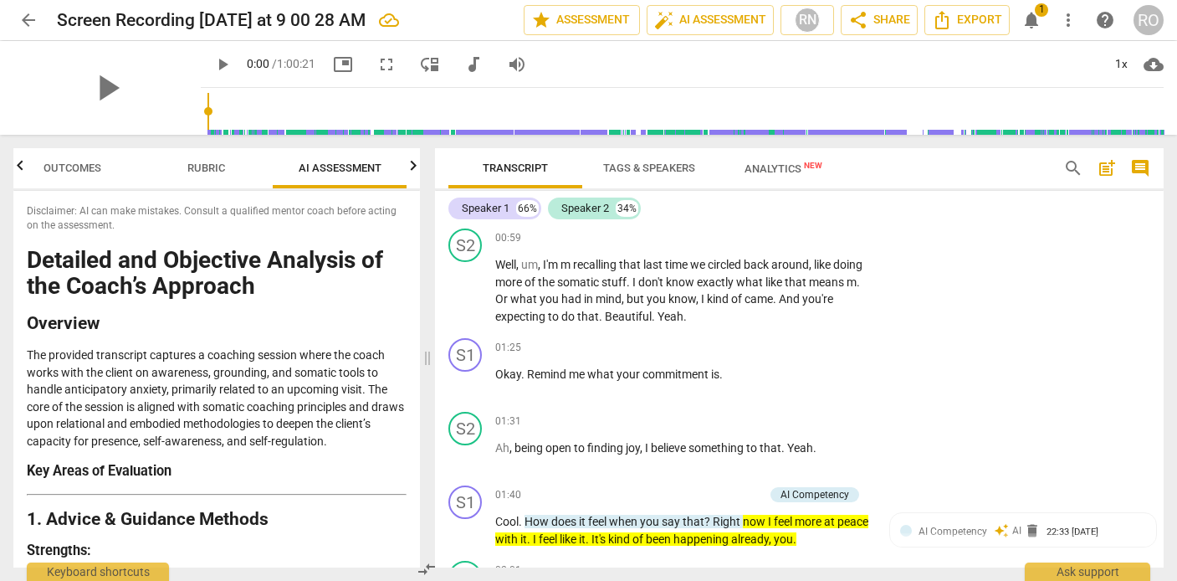
scroll to position [771, 0]
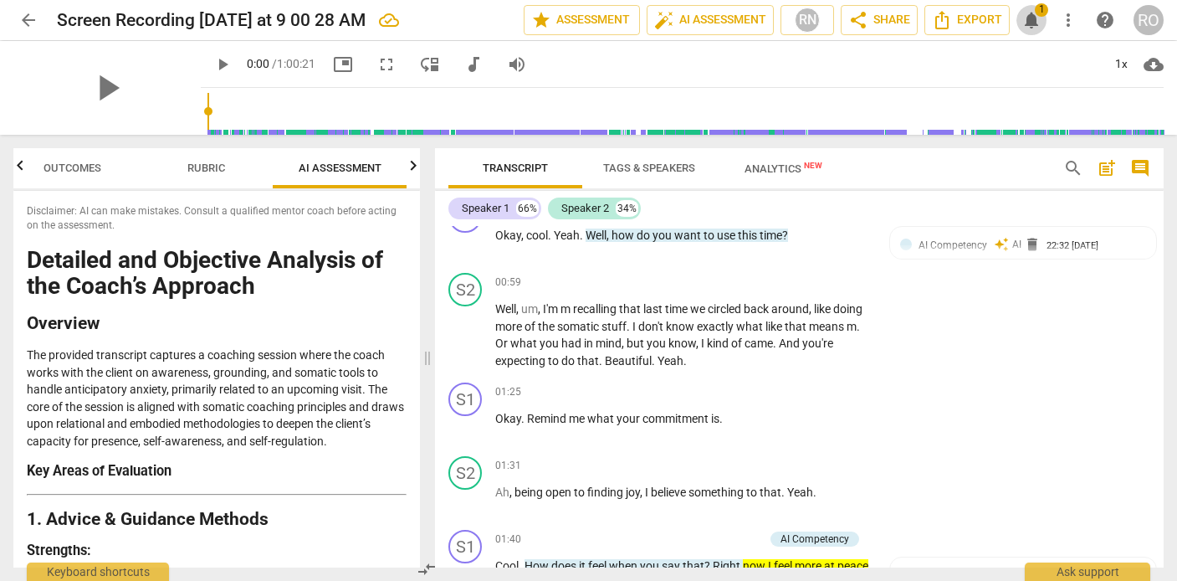
click at [1035, 13] on span "notifications" at bounding box center [1031, 20] width 20 height 20
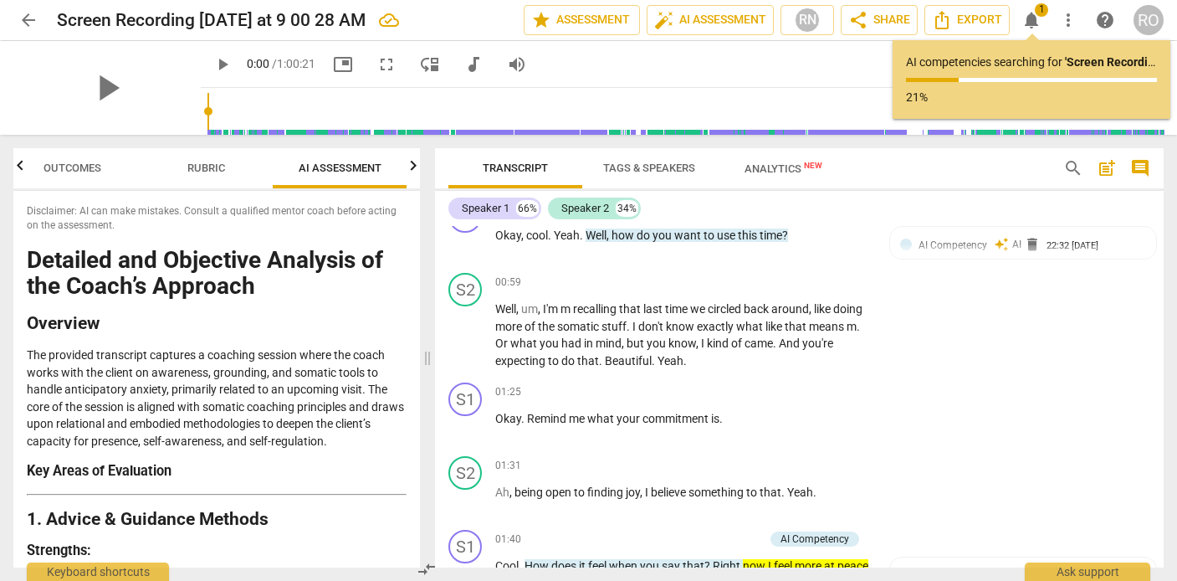
click at [1019, 74] on div "AI competencies searching for ' Screen Recording [DATE] at 9 00 28 AM ' ... 21%" at bounding box center [1031, 80] width 251 height 52
click at [1021, 62] on p "AI competencies searching for ' Screen Recording [DATE] at 9 00 28 AM ' ..." at bounding box center [1031, 63] width 251 height 18
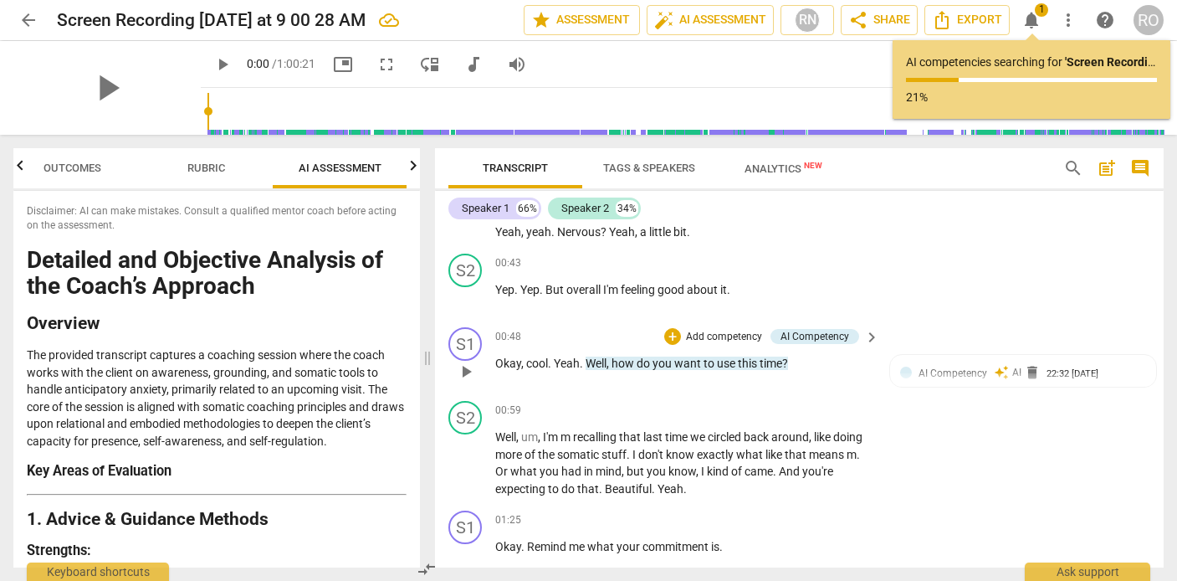
scroll to position [637, 0]
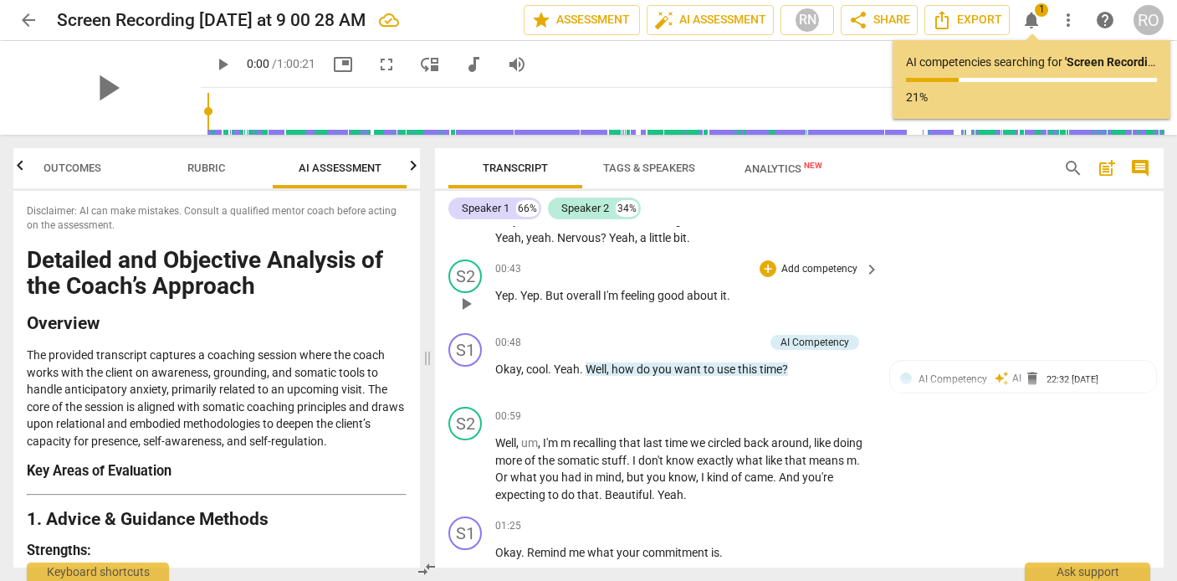
click at [975, 292] on div "S2 play_arrow pause 00:43 + Add competency keyboard_arrow_right Yep . Yep . But…" at bounding box center [799, 290] width 729 height 74
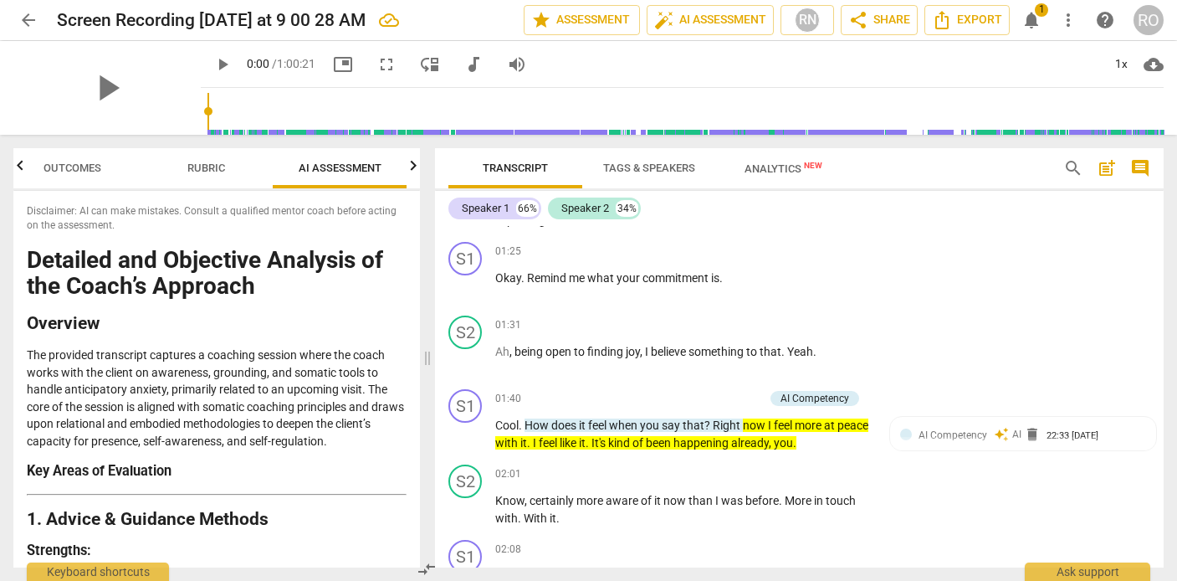
scroll to position [914, 0]
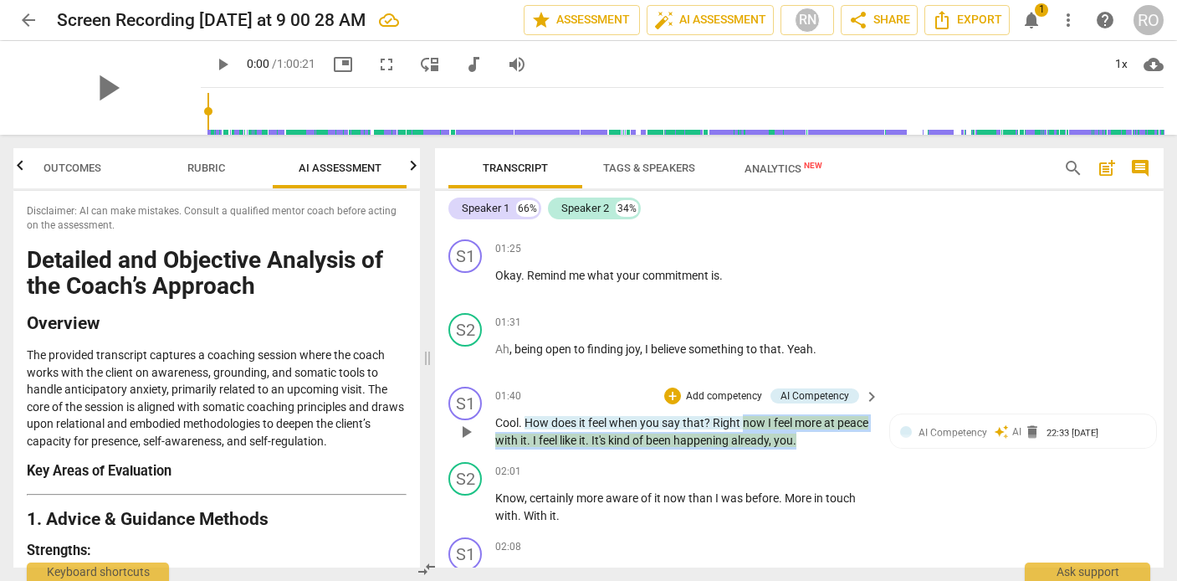
drag, startPoint x: 746, startPoint y: 422, endPoint x: 833, endPoint y: 438, distance: 88.6
click at [833, 438] on p "Cool . How does it feel when you say that ? Right now I feel more at peace with…" at bounding box center [683, 431] width 376 height 34
click at [894, 420] on span "keyboard_arrow_down" at bounding box center [890, 418] width 20 height 20
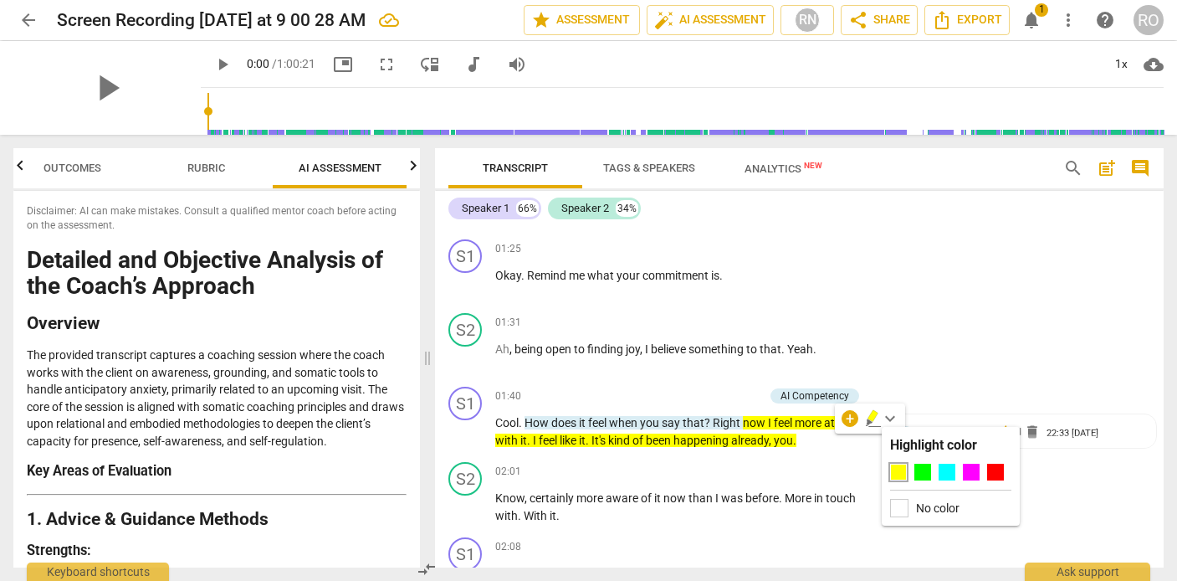
click at [909, 507] on div "No color" at bounding box center [950, 508] width 121 height 18
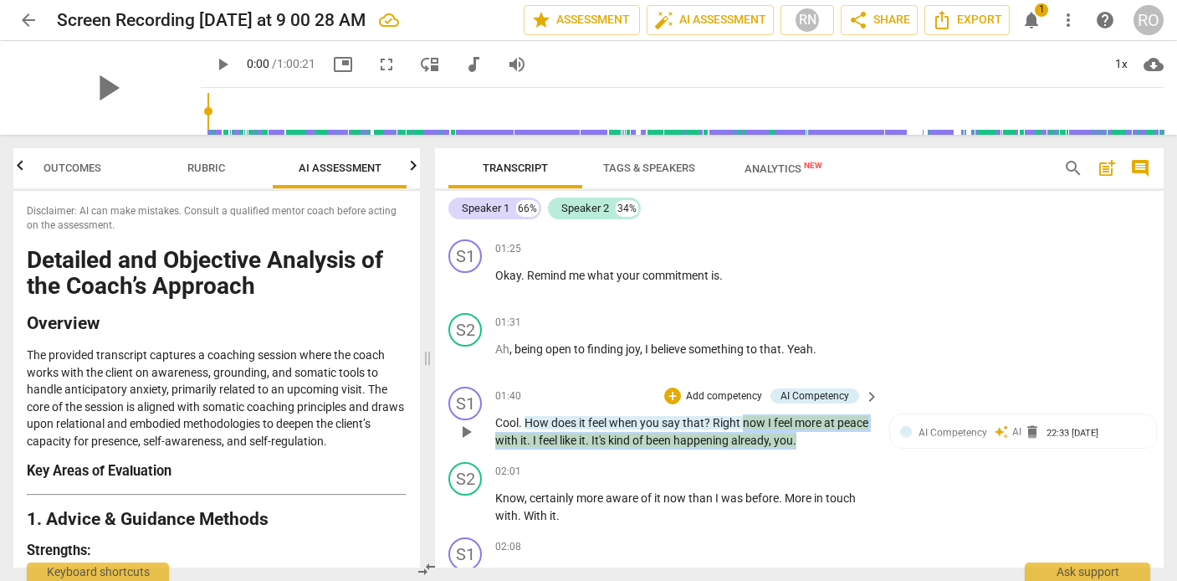
drag, startPoint x: 745, startPoint y: 424, endPoint x: 872, endPoint y: 453, distance: 129.5
click at [872, 453] on div "S1 play_arrow pause 01:40 + Add competency AI Competency keyboard_arrow_right C…" at bounding box center [799, 417] width 729 height 75
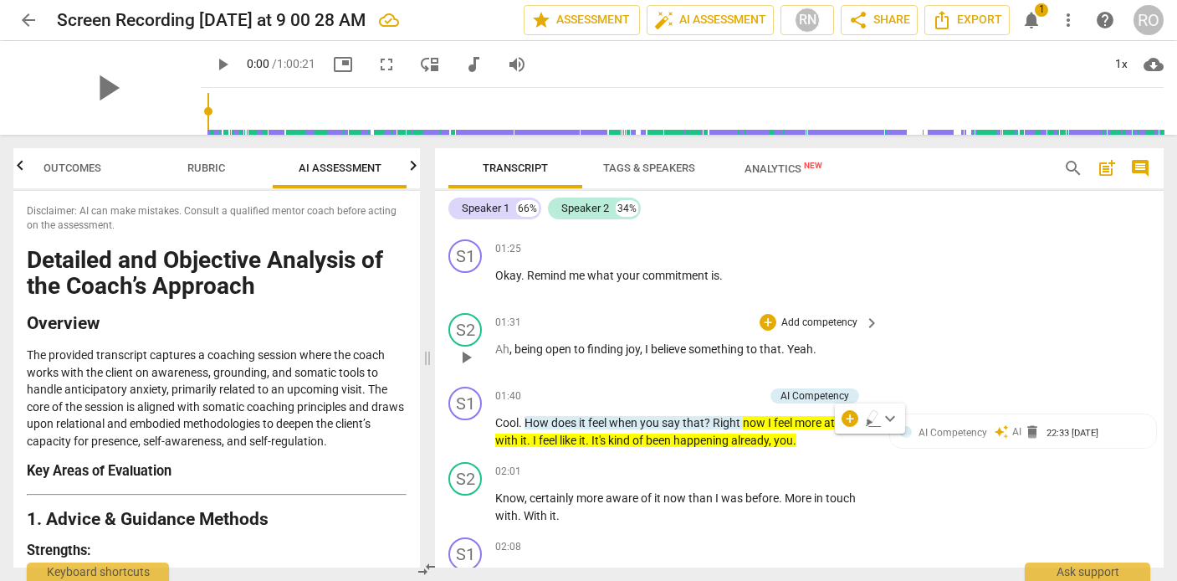
click at [889, 342] on div "S2 play_arrow pause 01:31 + Add competency keyboard_arrow_right Ah , being open…" at bounding box center [799, 343] width 729 height 74
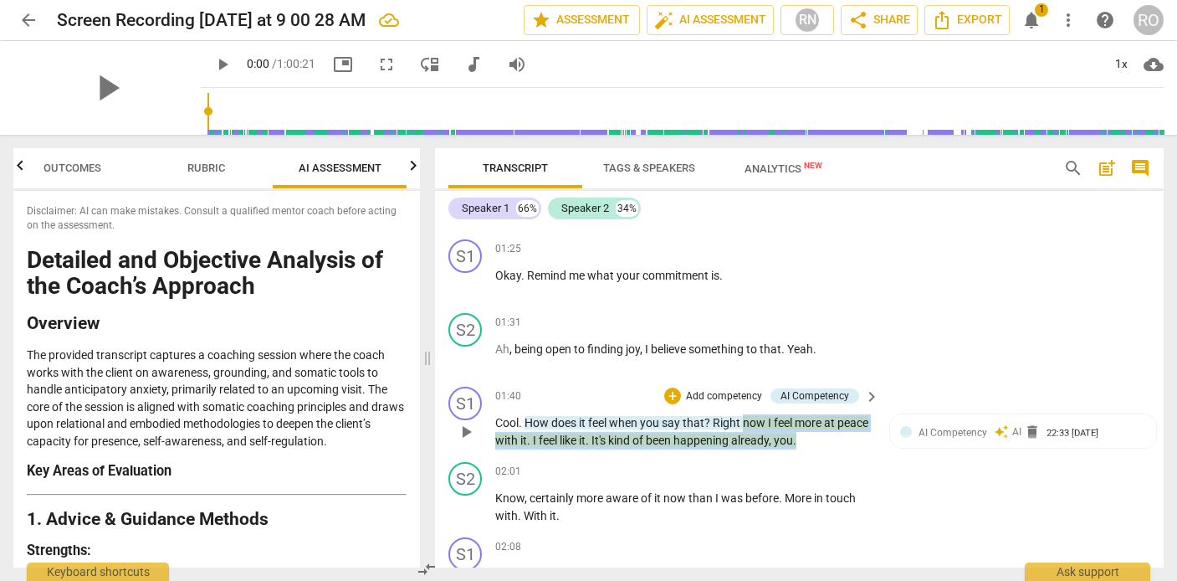
drag, startPoint x: 744, startPoint y: 425, endPoint x: 845, endPoint y: 450, distance: 103.5
click at [845, 450] on div "S1 play_arrow pause 01:40 + Add competency AI Competency keyboard_arrow_right C…" at bounding box center [799, 417] width 729 height 75
click at [890, 421] on span "keyboard_arrow_down" at bounding box center [890, 418] width 20 height 20
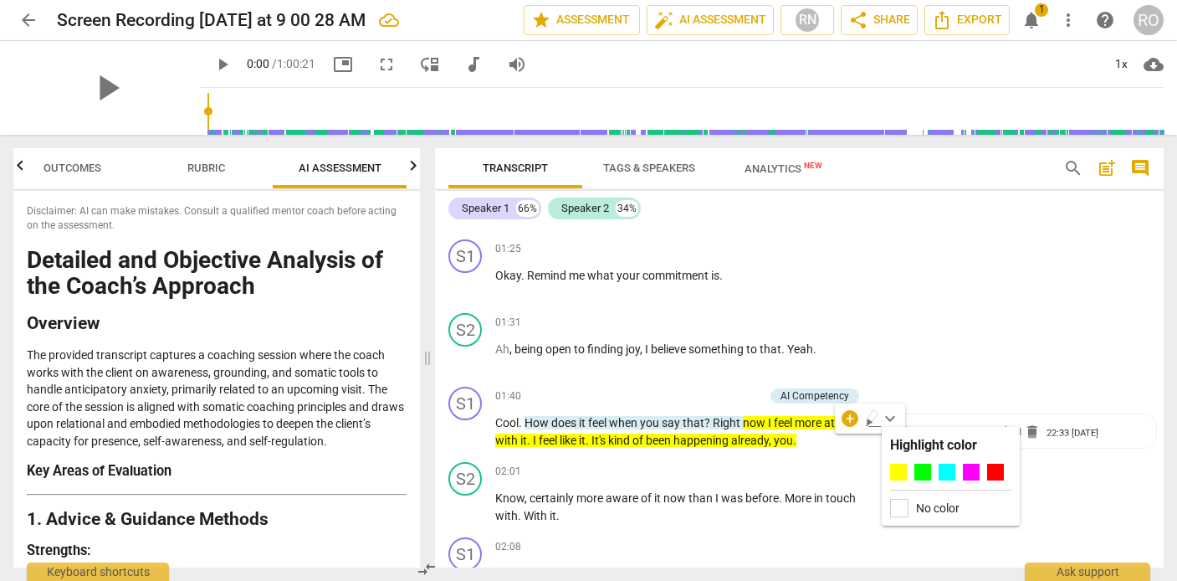
click at [919, 504] on label "No color" at bounding box center [937, 507] width 43 height 13
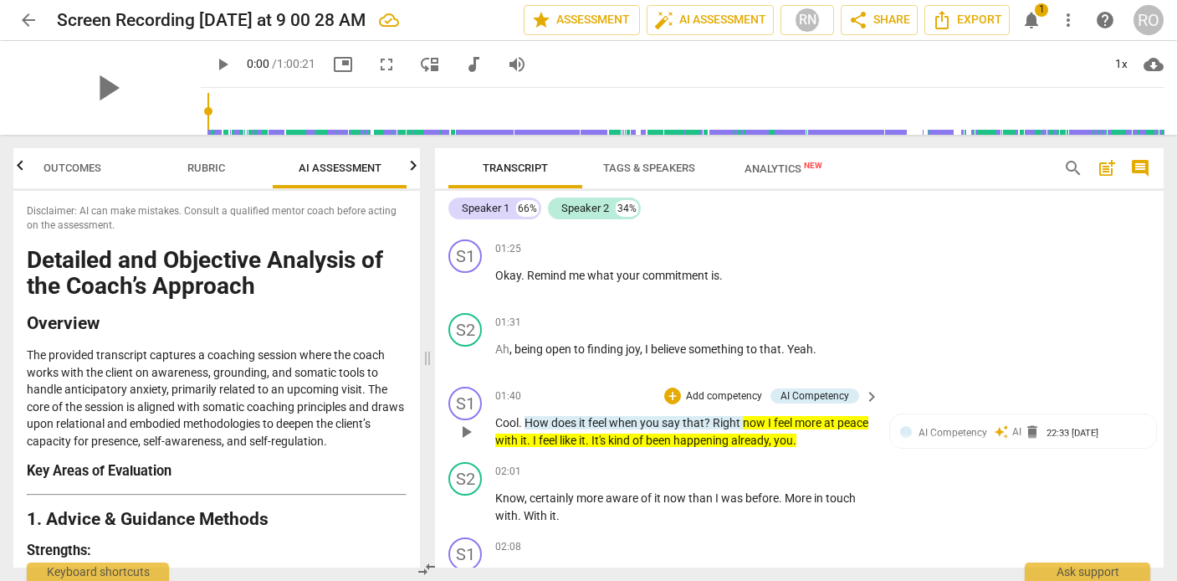
click at [716, 448] on div "S1 play_arrow pause 01:40 + Add competency AI Competency keyboard_arrow_right C…" at bounding box center [799, 417] width 729 height 75
click at [742, 391] on p "Add competency" at bounding box center [723, 396] width 79 height 15
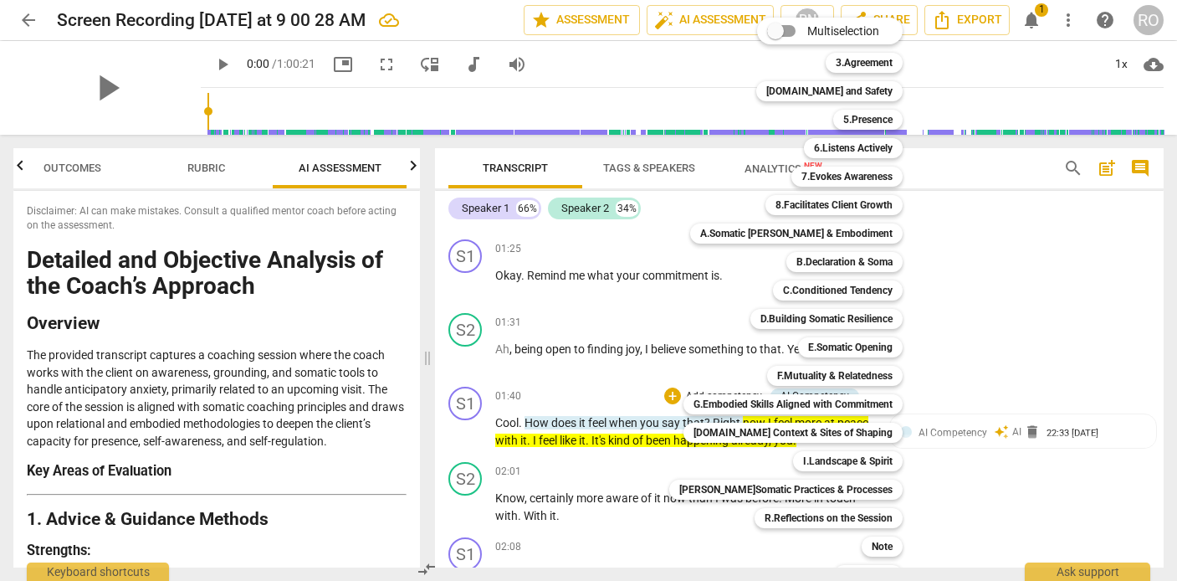
click at [678, 371] on div "Multiselection m 3.Agreement 1 [DOMAIN_NAME] and Safety 2 5.Presence 3 6.Listen…" at bounding box center [798, 300] width 272 height 575
click at [645, 361] on div at bounding box center [588, 290] width 1177 height 581
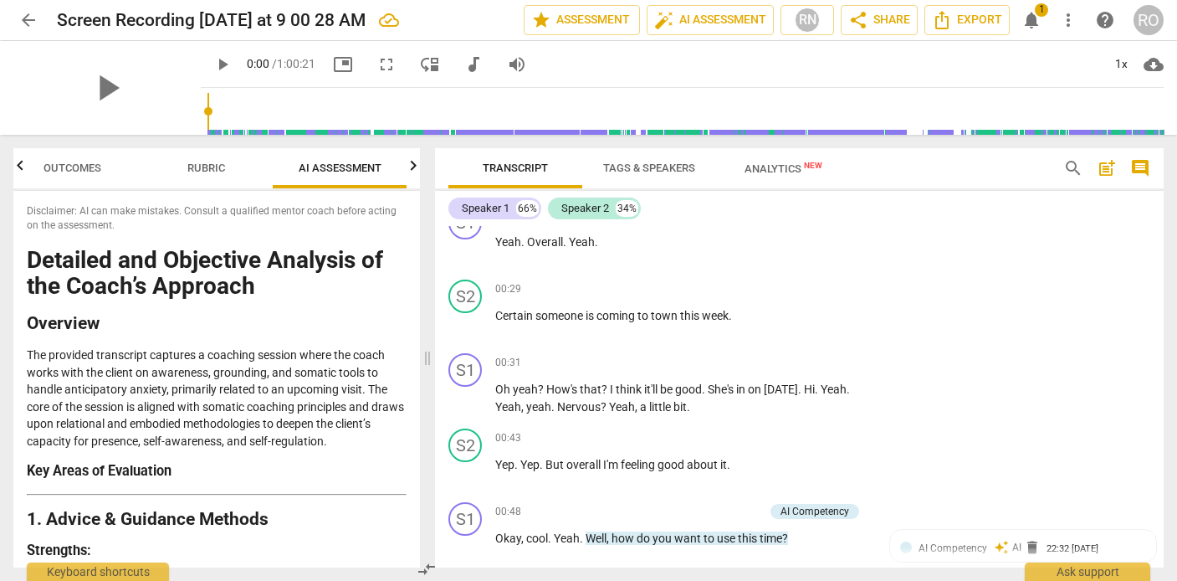
scroll to position [457, 0]
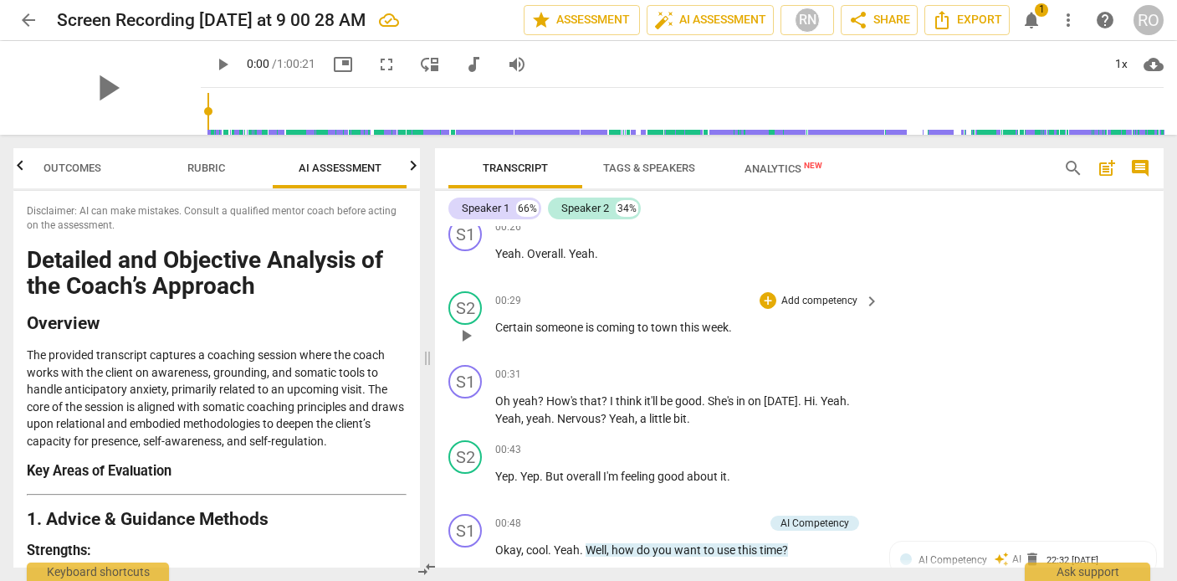
click at [727, 328] on span "week" at bounding box center [715, 326] width 27 height 13
click at [781, 299] on p "Add competency" at bounding box center [819, 301] width 79 height 15
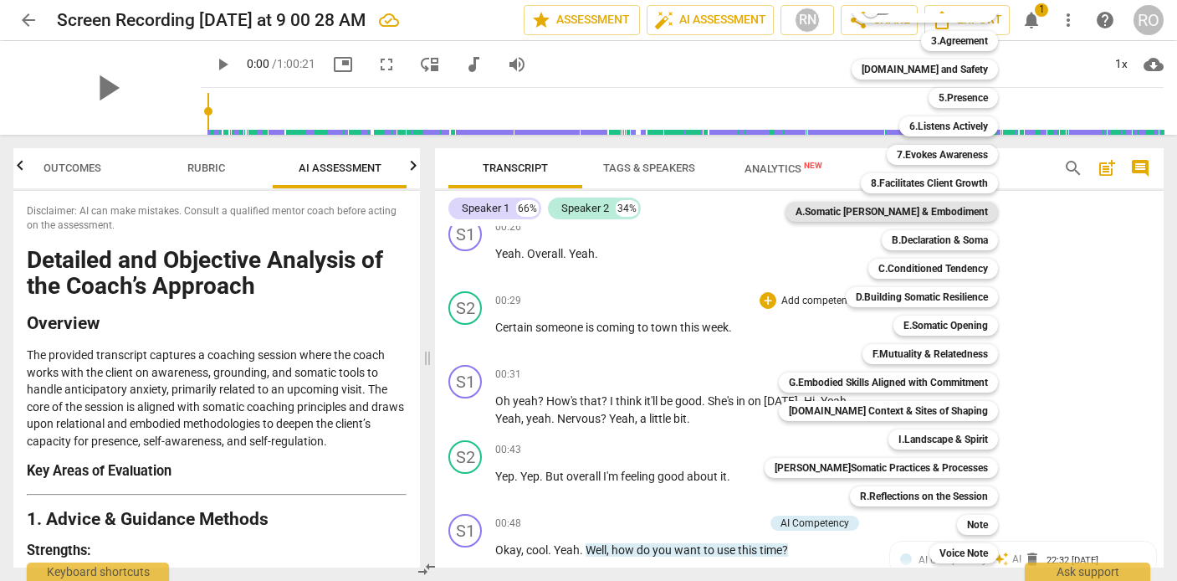
scroll to position [0, 0]
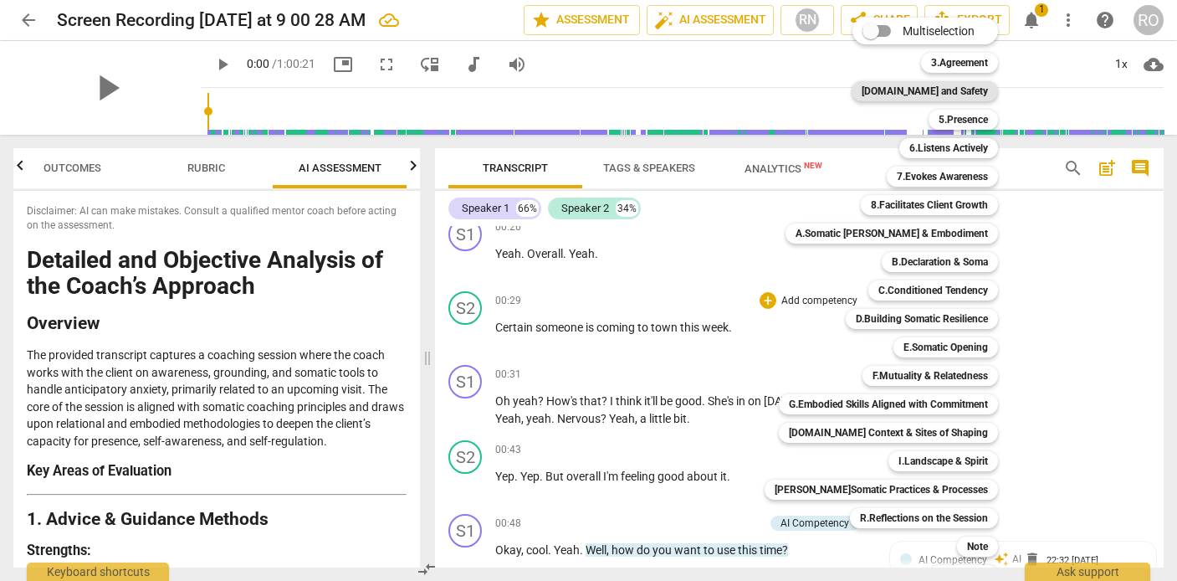
click at [969, 89] on b "[DOMAIN_NAME] and Safety" at bounding box center [925, 91] width 126 height 20
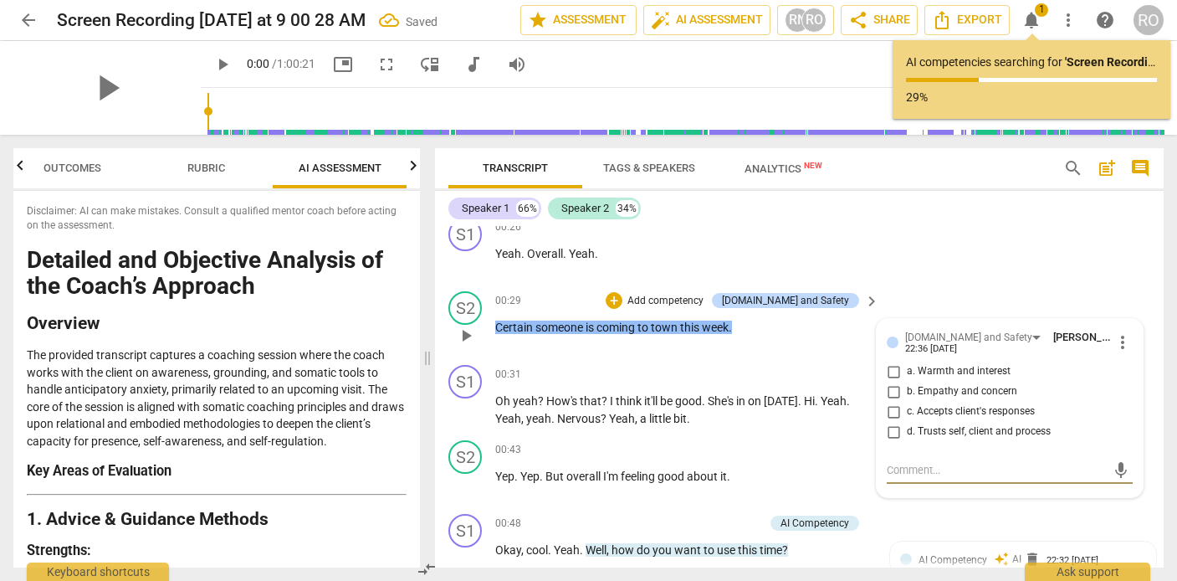
drag, startPoint x: 499, startPoint y: 327, endPoint x: 738, endPoint y: 333, distance: 239.3
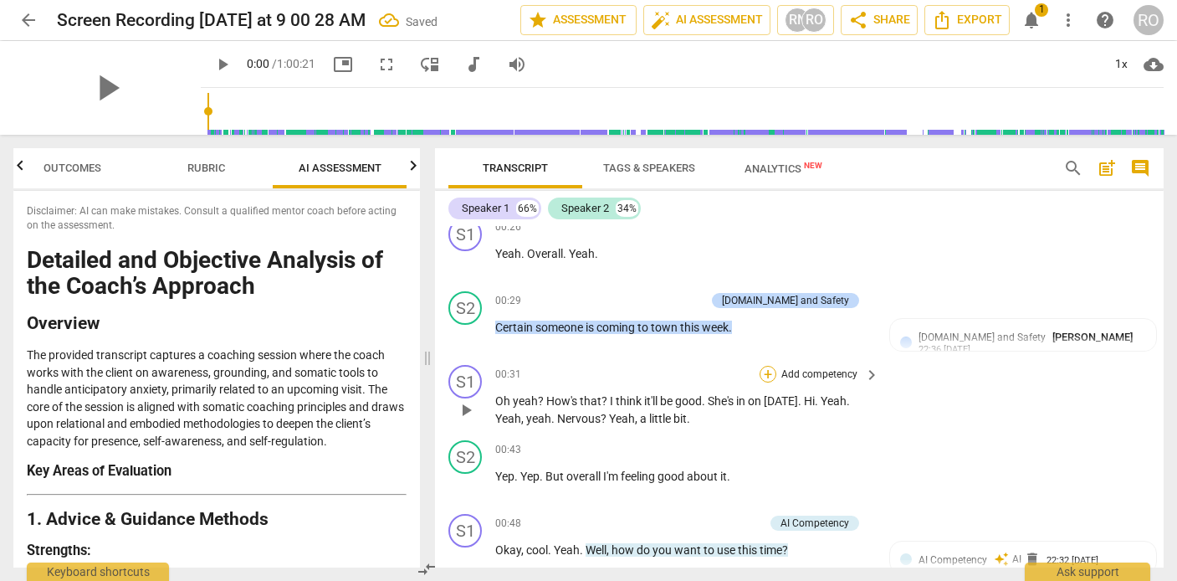
click at [768, 375] on div "+" at bounding box center [768, 374] width 17 height 17
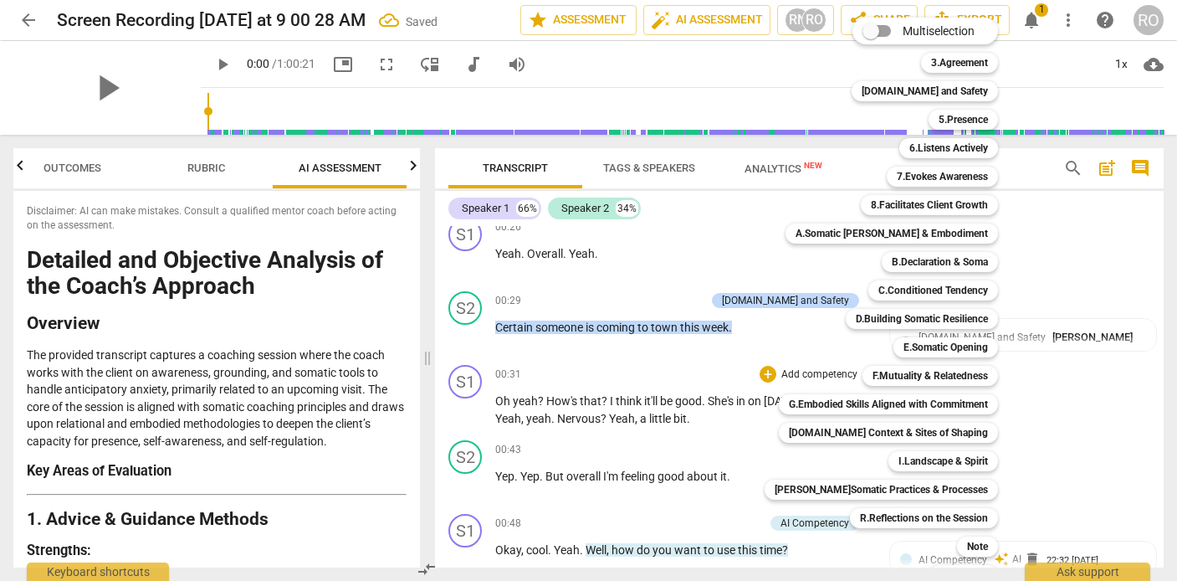
click at [658, 381] on div at bounding box center [588, 290] width 1177 height 581
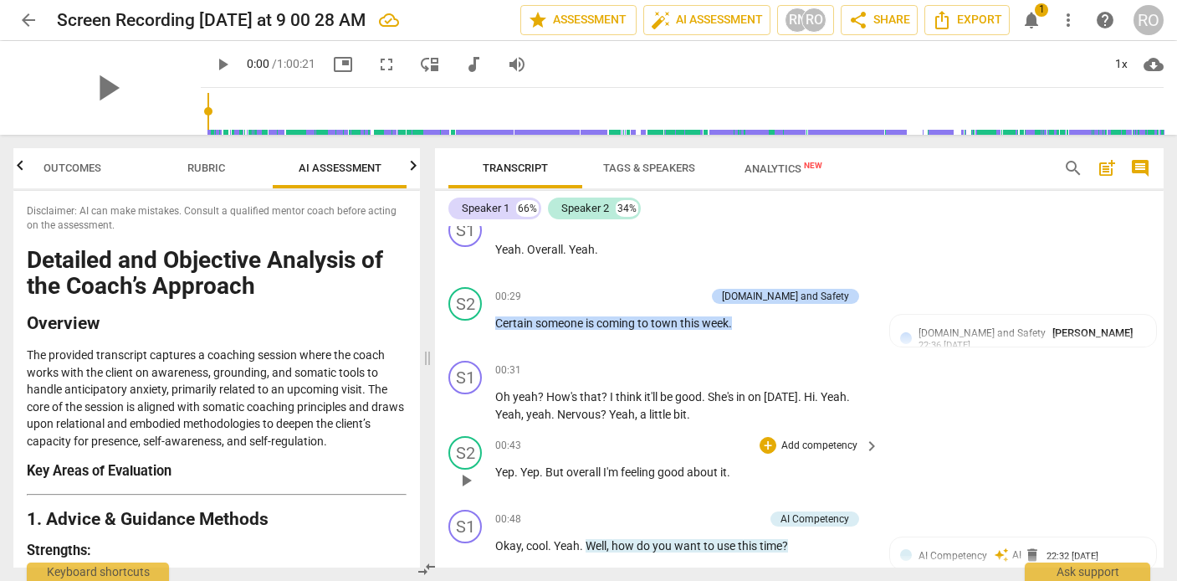
scroll to position [449, 0]
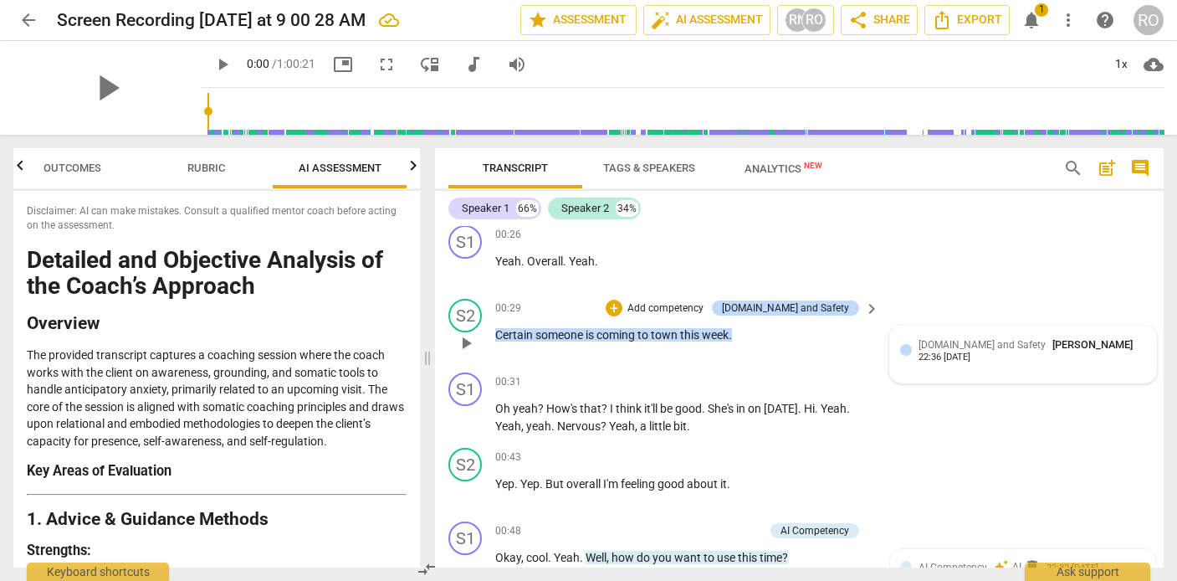
click at [959, 344] on span "[DOMAIN_NAME] and Safety" at bounding box center [981, 345] width 127 height 12
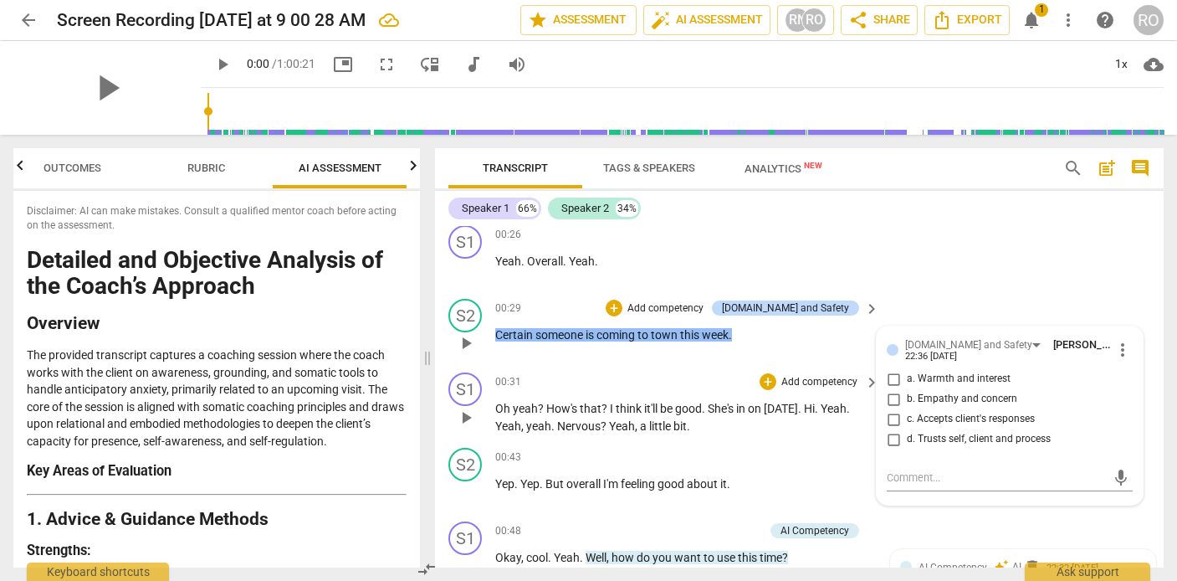
click at [527, 412] on span "yeah" at bounding box center [525, 408] width 25 height 13
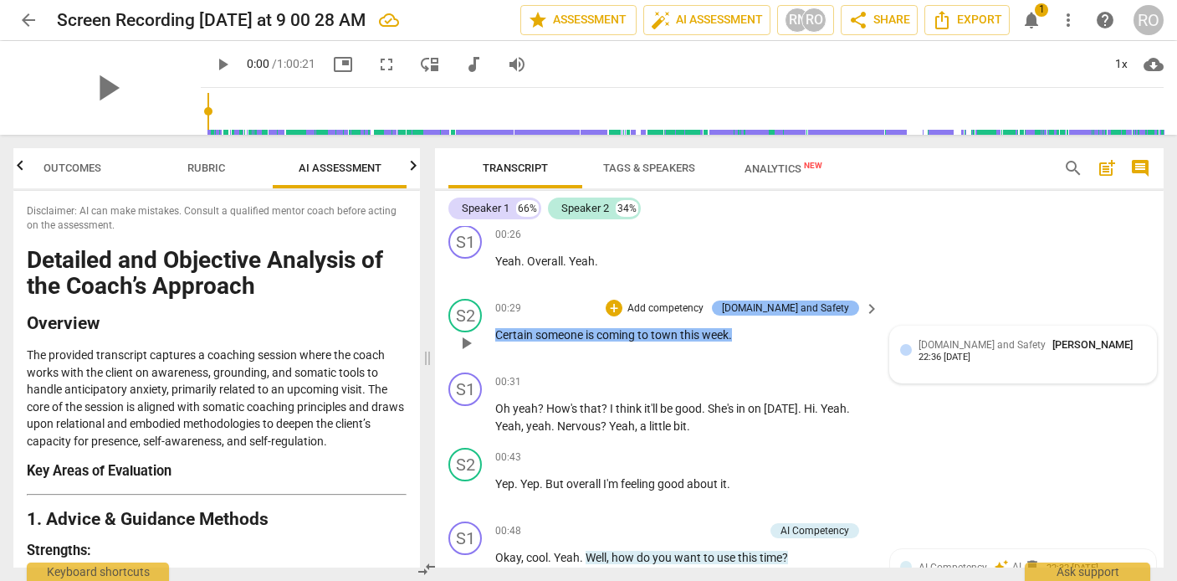
click at [807, 308] on div "[DOMAIN_NAME] and Safety" at bounding box center [785, 307] width 127 height 15
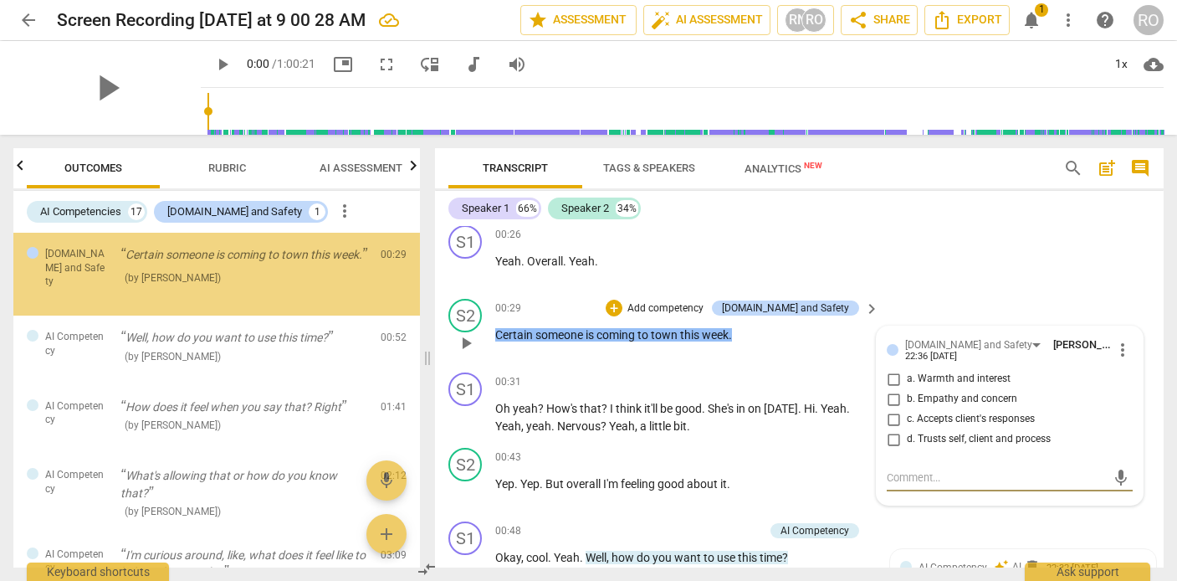
scroll to position [0, 0]
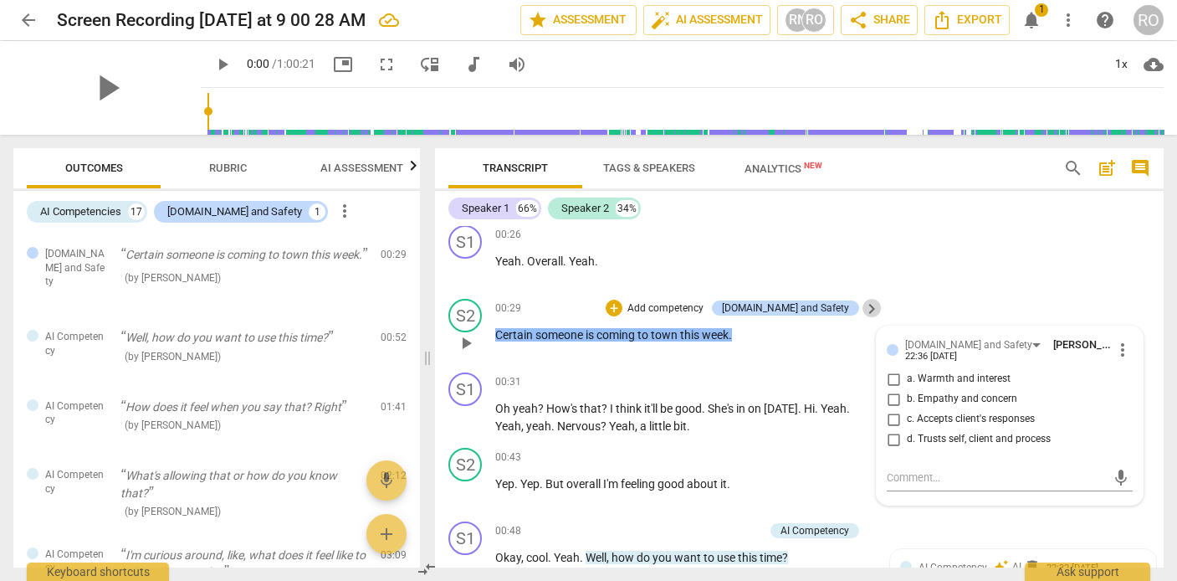
click at [862, 309] on span "keyboard_arrow_right" at bounding box center [872, 309] width 20 height 20
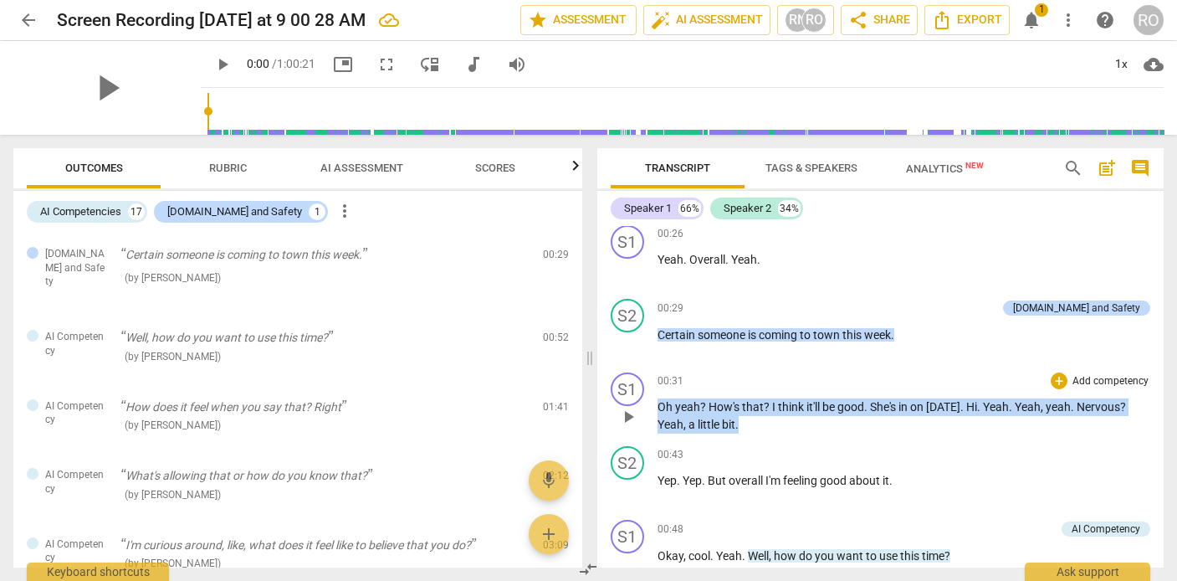
drag, startPoint x: 658, startPoint y: 408, endPoint x: 794, endPoint y: 422, distance: 136.2
click at [795, 422] on p "Oh yeah ? How's that ? I think it'll be good . She's in [DATE] . Hi . Yeah . Ye…" at bounding box center [904, 415] width 494 height 34
click at [808, 401] on div "+" at bounding box center [805, 402] width 17 height 17
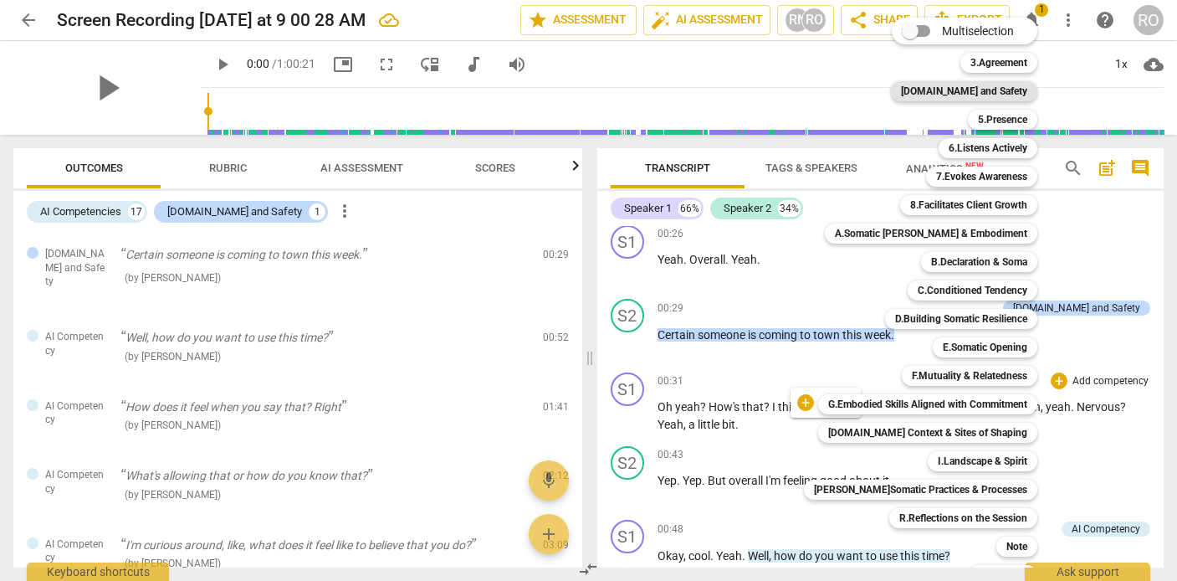
click at [981, 90] on b "[DOMAIN_NAME] and Safety" at bounding box center [964, 91] width 126 height 20
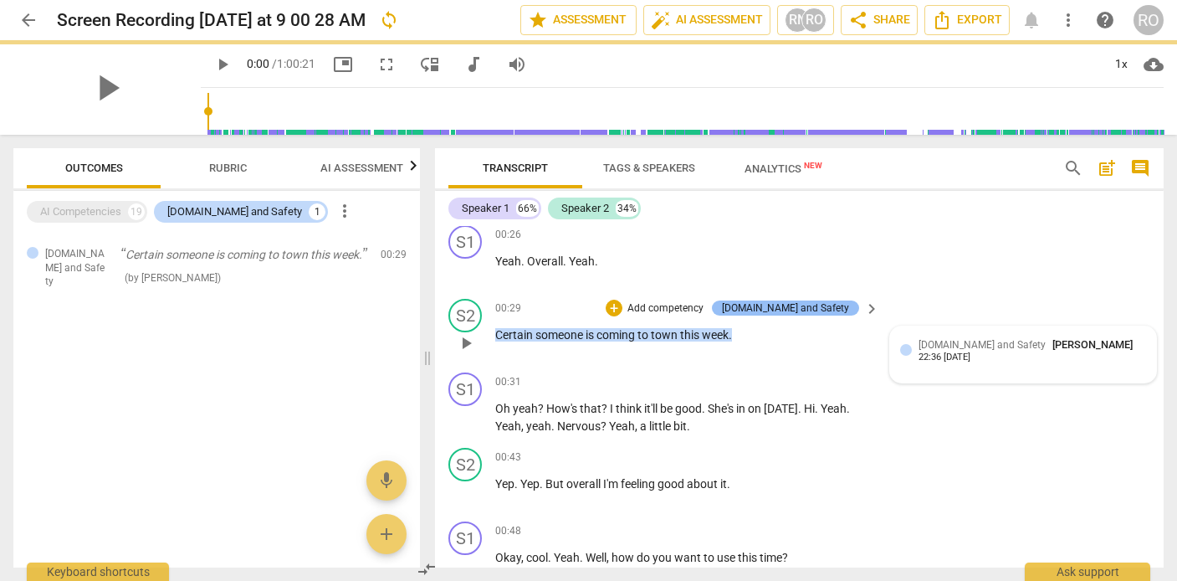
click at [816, 308] on div "[DOMAIN_NAME] and Safety" at bounding box center [785, 307] width 127 height 15
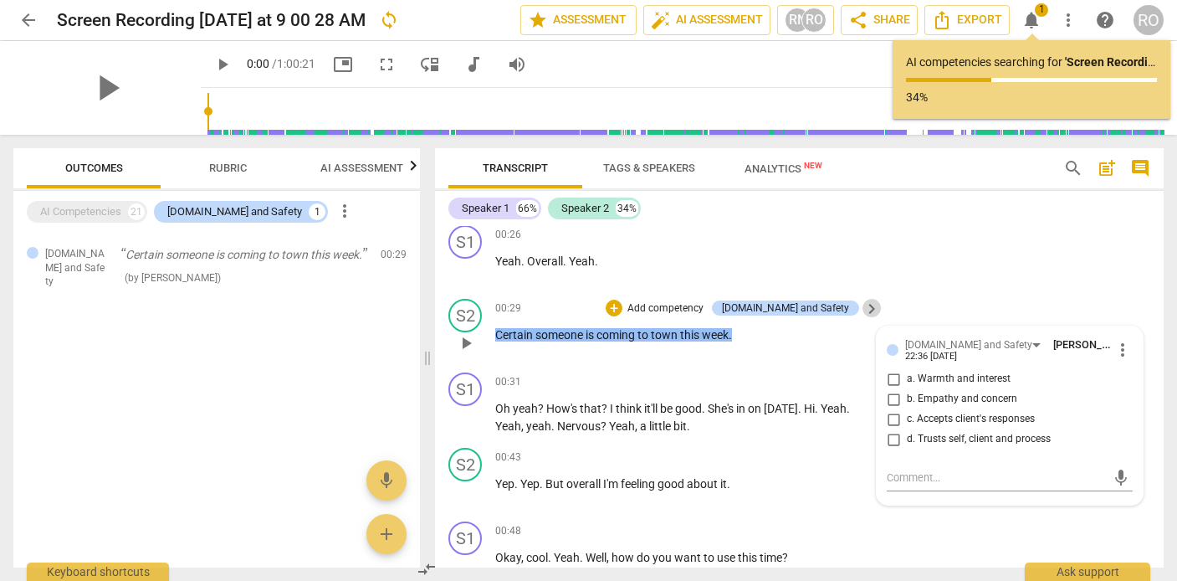
click at [866, 304] on span "keyboard_arrow_right" at bounding box center [872, 309] width 20 height 20
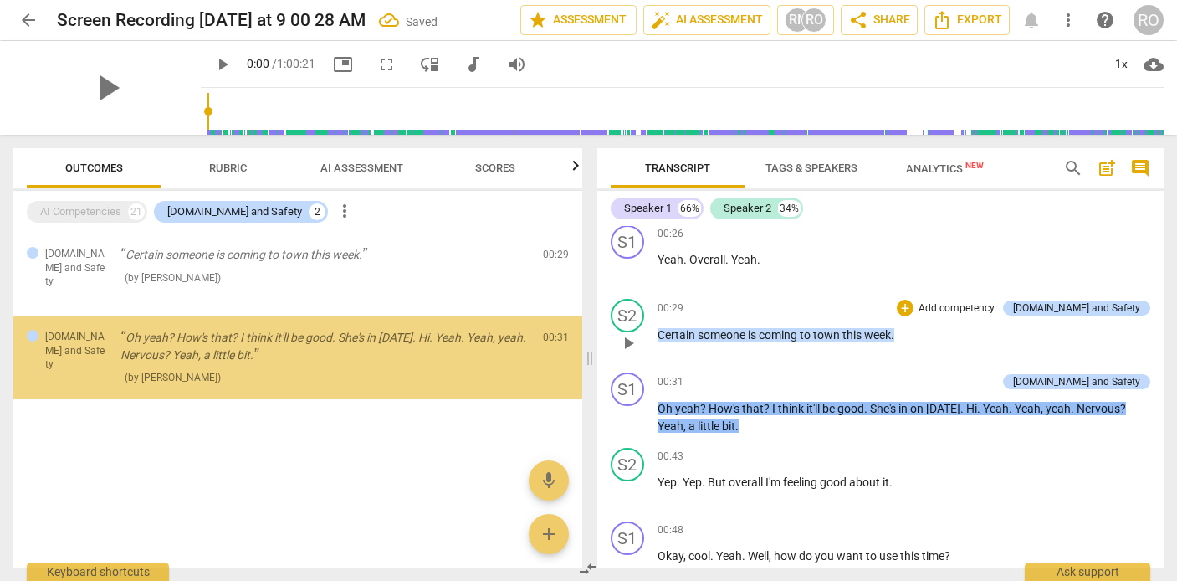
scroll to position [488, 0]
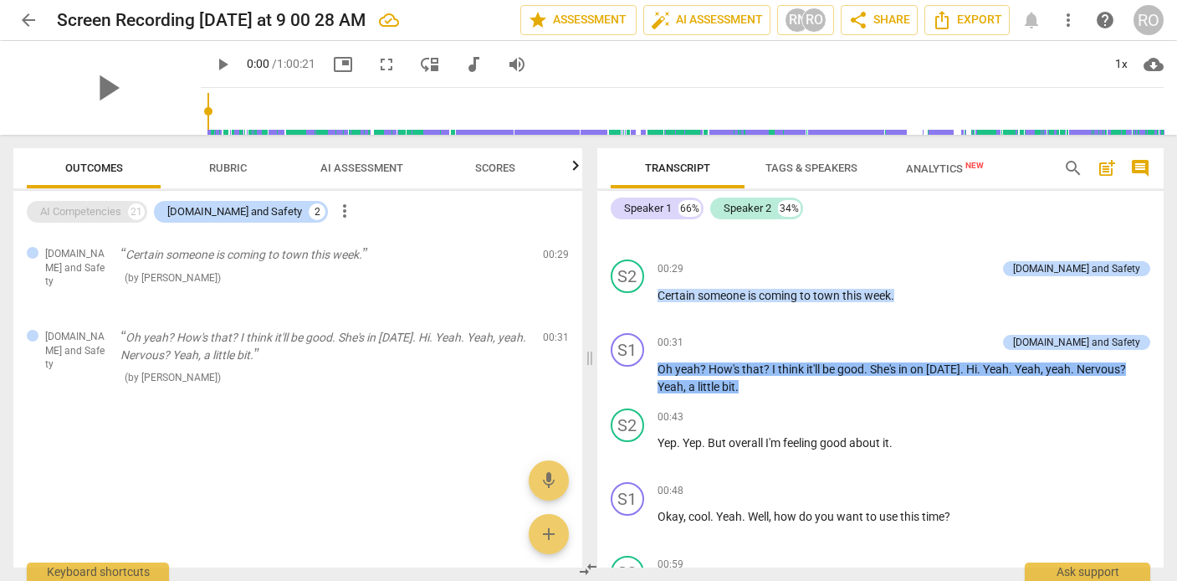
click at [93, 216] on div "AI Competencies" at bounding box center [80, 211] width 81 height 17
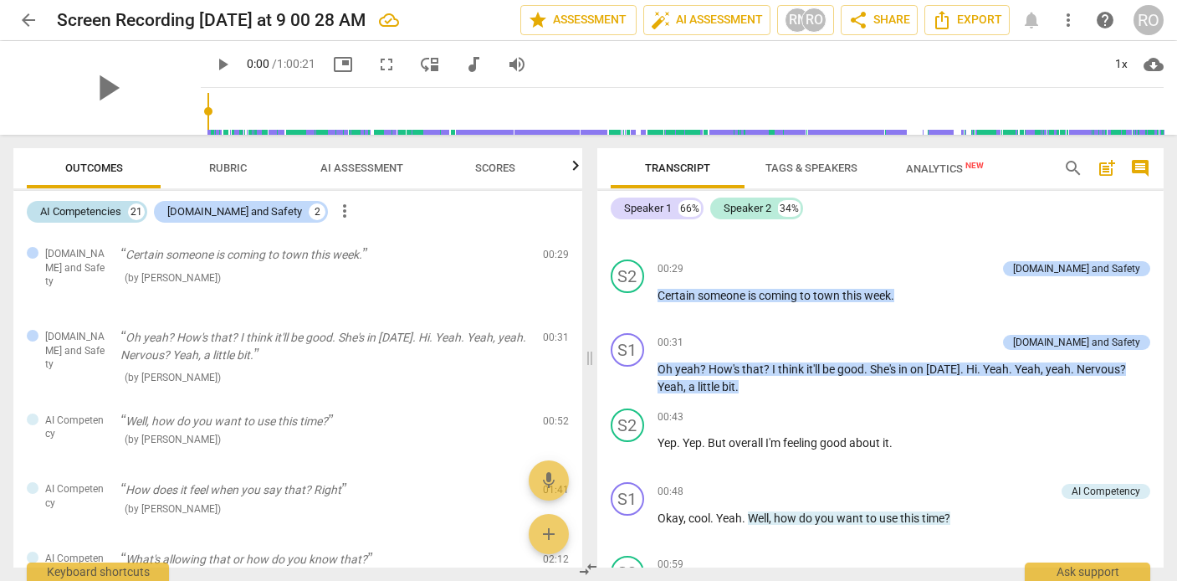
click at [90, 211] on div "AI Competencies" at bounding box center [80, 211] width 81 height 17
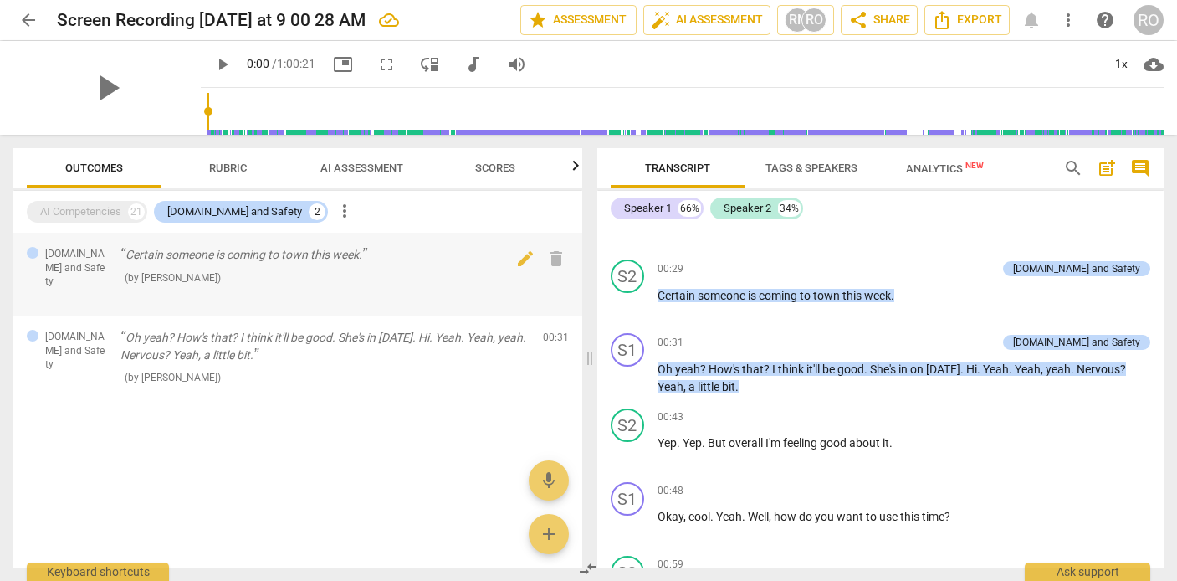
click at [257, 263] on div "Certain someone is coming to town this week. ( by [PERSON_NAME] )" at bounding box center [324, 265] width 409 height 39
click at [289, 329] on p "Oh yeah? How's that? I think it'll be good. She's in [DATE]. Hi. Yeah. Yeah, ye…" at bounding box center [324, 346] width 409 height 34
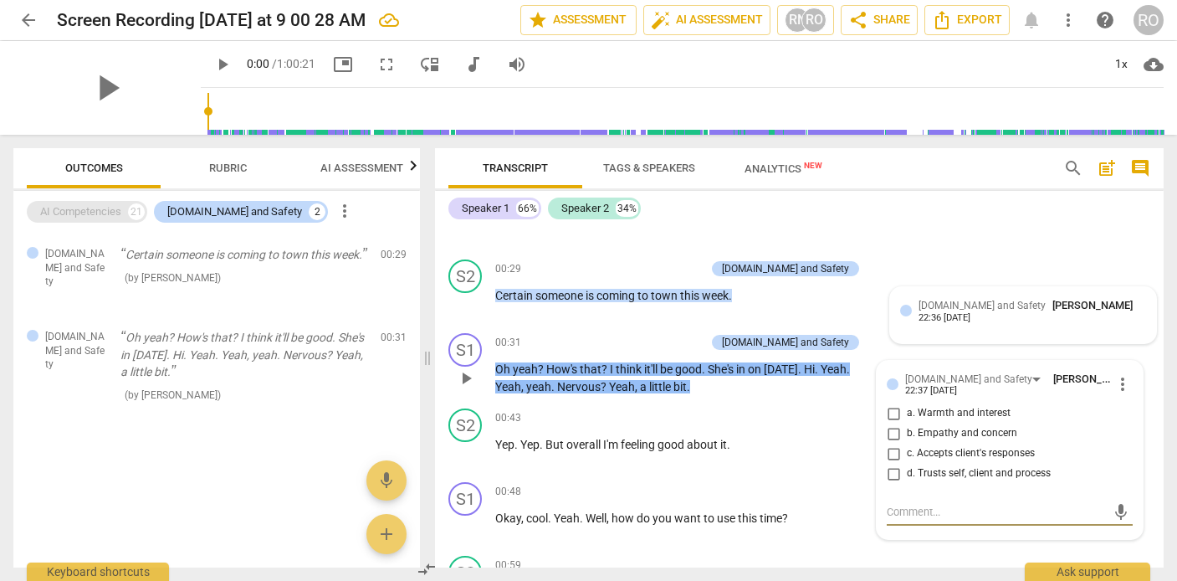
click at [87, 212] on div "AI Competencies" at bounding box center [80, 211] width 81 height 17
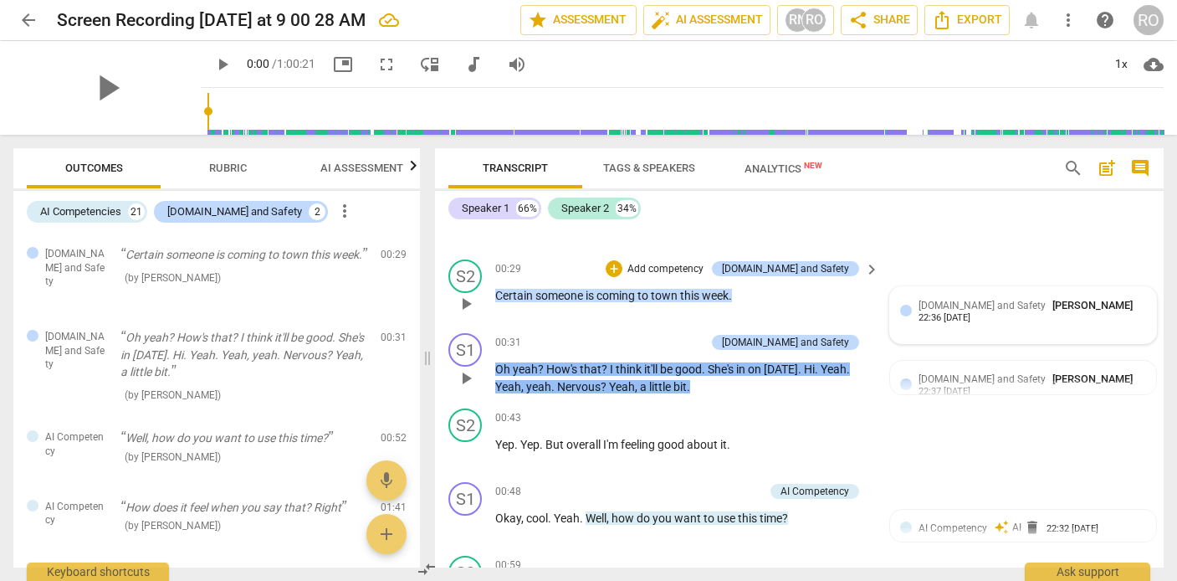
click at [837, 293] on p "Certain someone is coming to town this week ." at bounding box center [683, 296] width 376 height 18
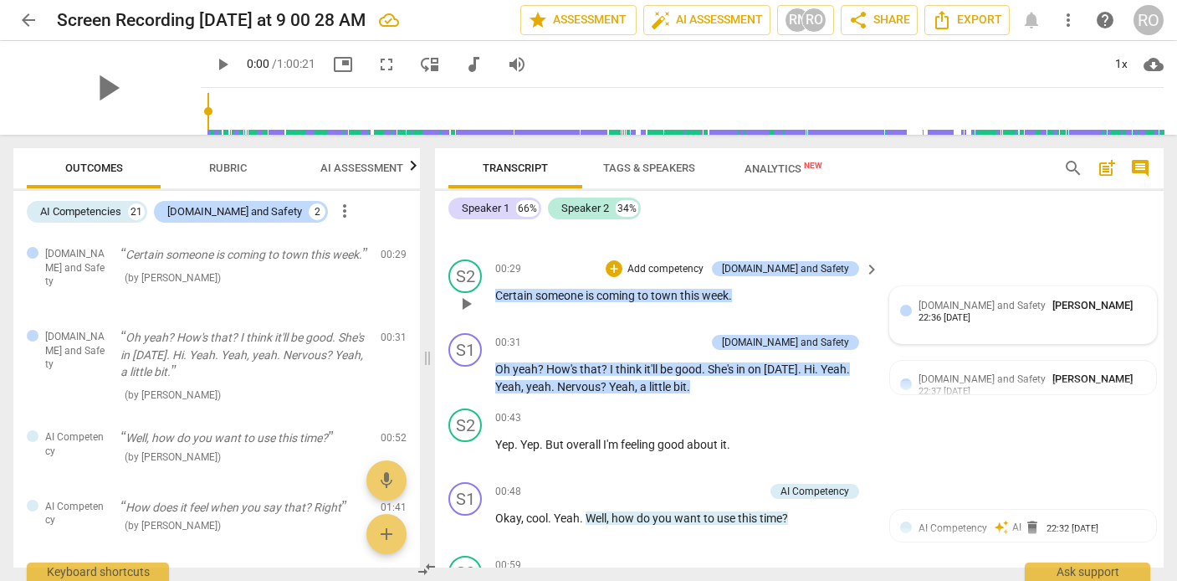
click at [933, 313] on div "22:36 [DATE]" at bounding box center [944, 318] width 52 height 11
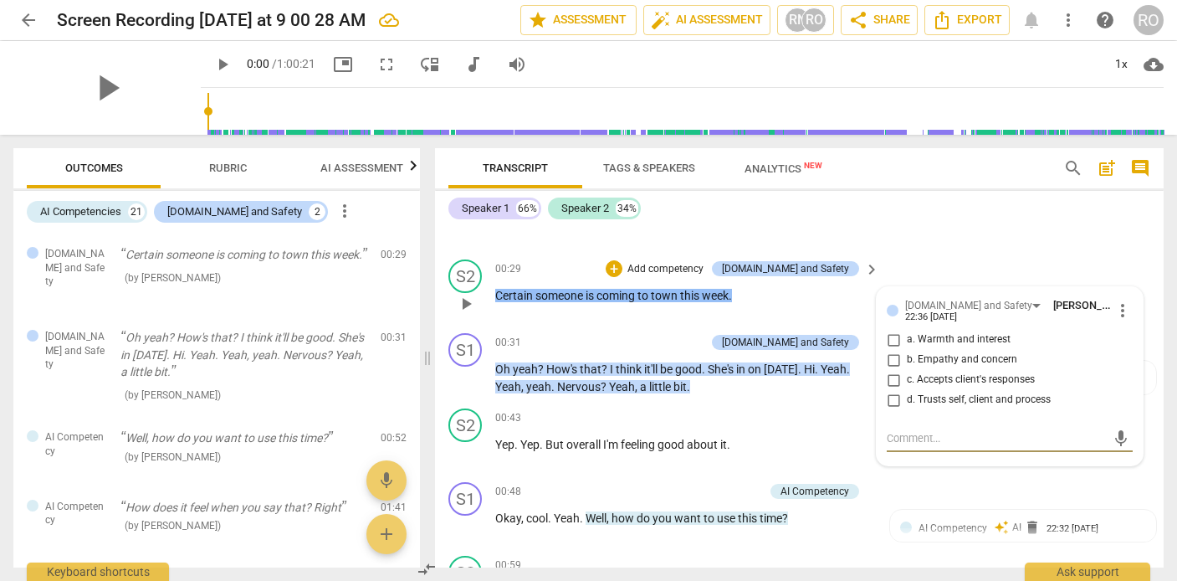
click at [1052, 304] on span "more_vert" at bounding box center [1122, 310] width 20 height 20
click at [1052, 350] on li "Delete" at bounding box center [1134, 341] width 58 height 32
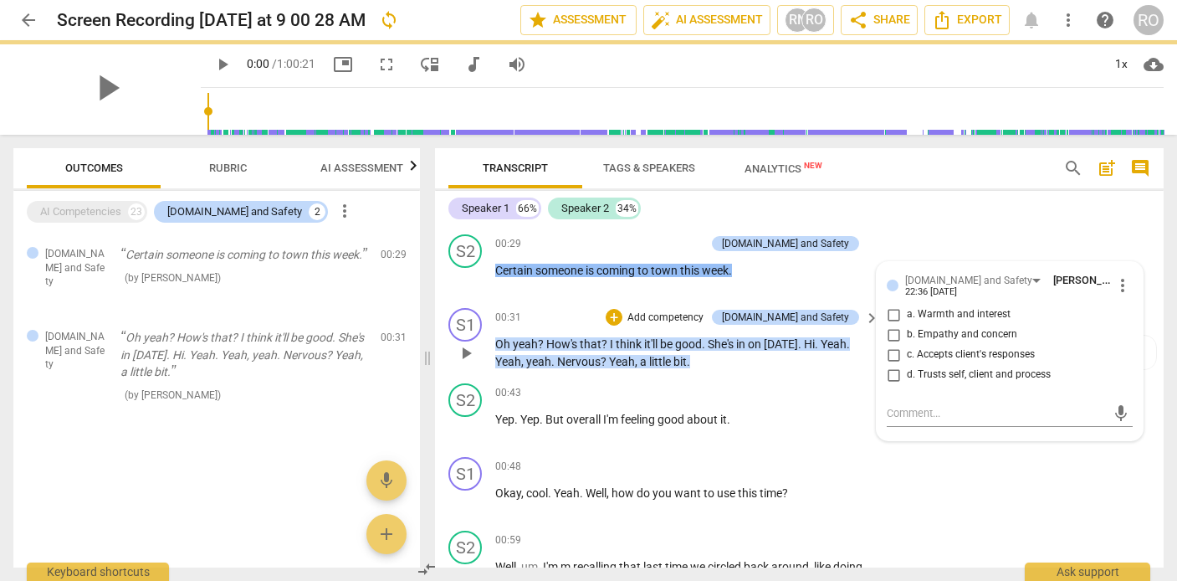
scroll to position [403, 0]
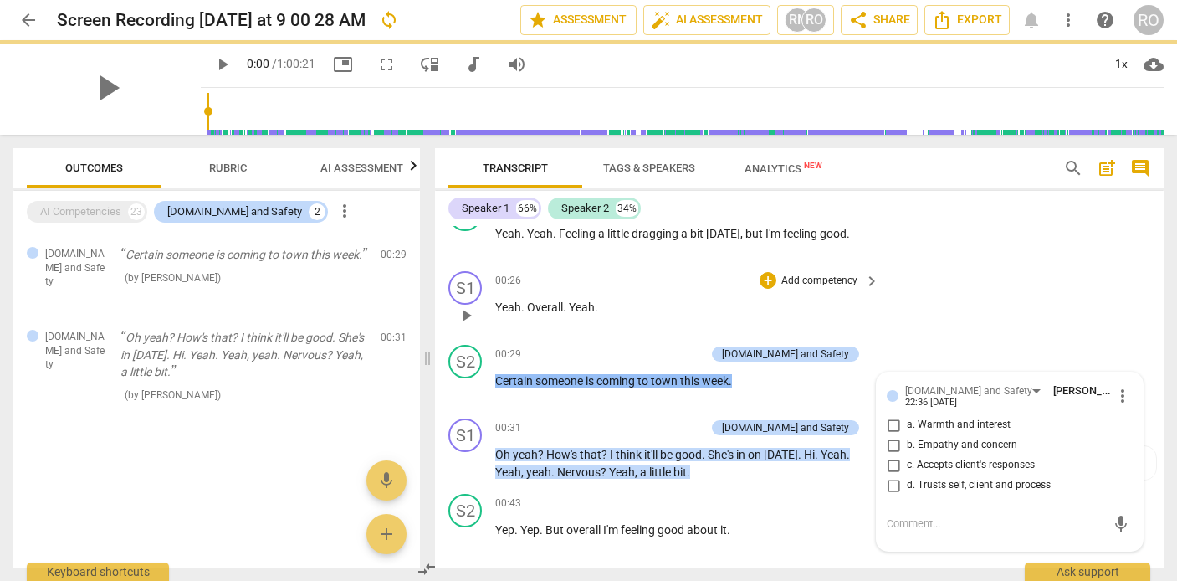
click at [920, 307] on div "S1 play_arrow pause 00:26 + Add competency keyboard_arrow_right Yeah . Overall …" at bounding box center [799, 301] width 729 height 74
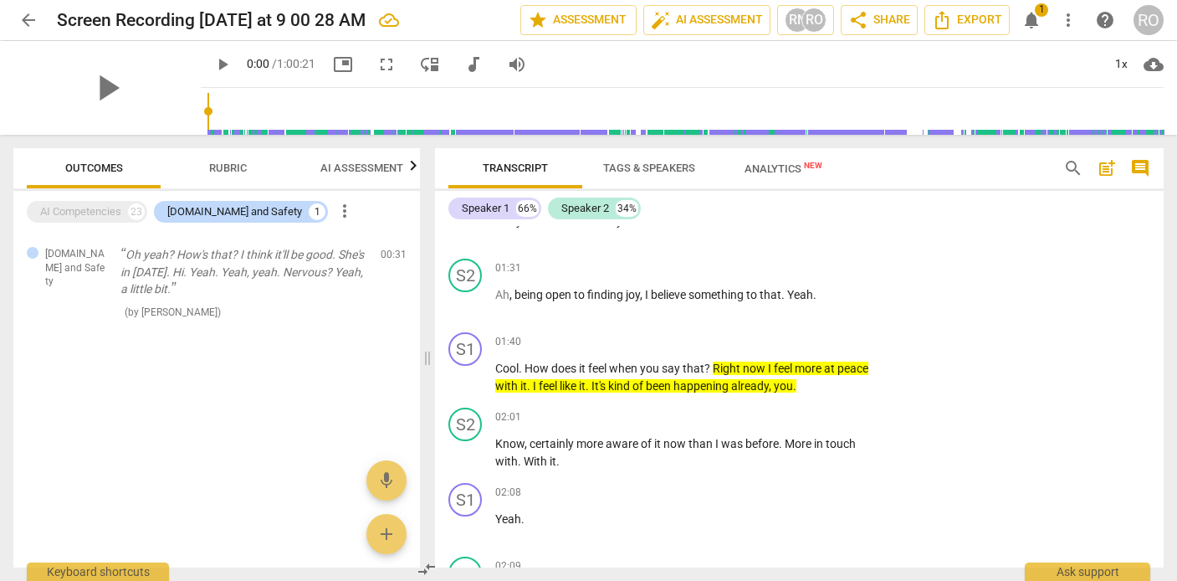
scroll to position [974, 0]
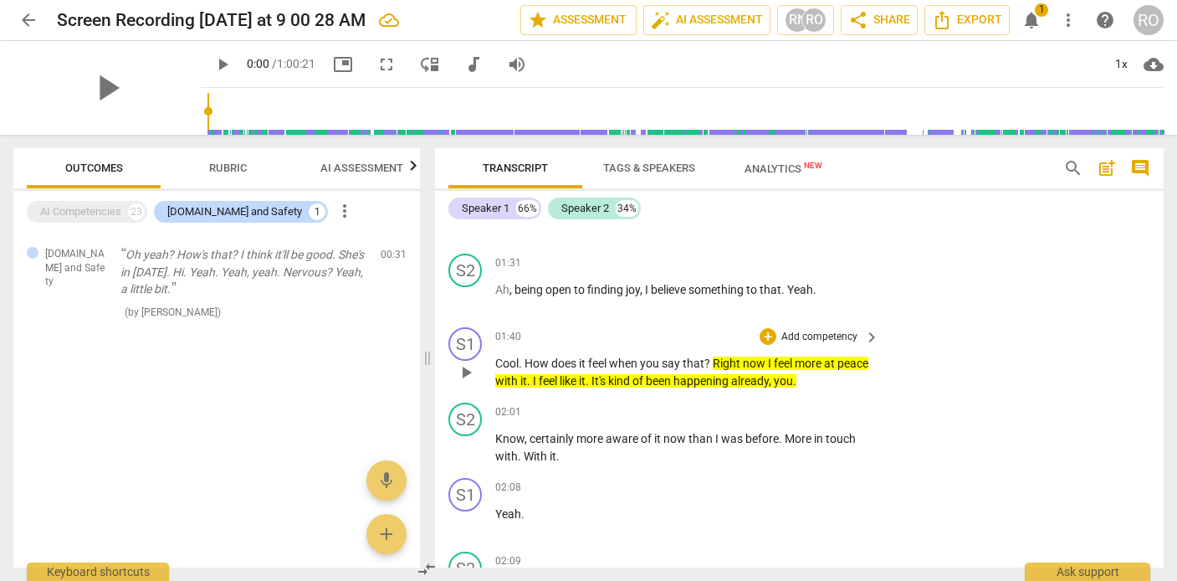
click at [793, 374] on span "you" at bounding box center [783, 380] width 19 height 13
click at [467, 446] on span "play_arrow" at bounding box center [466, 447] width 20 height 20
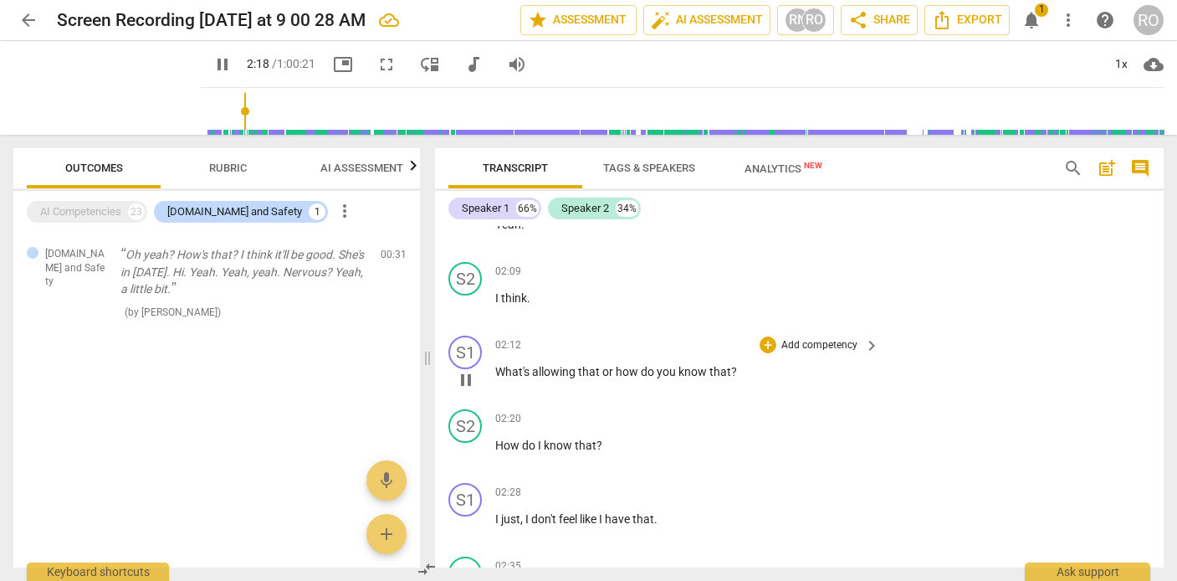
scroll to position [1285, 0]
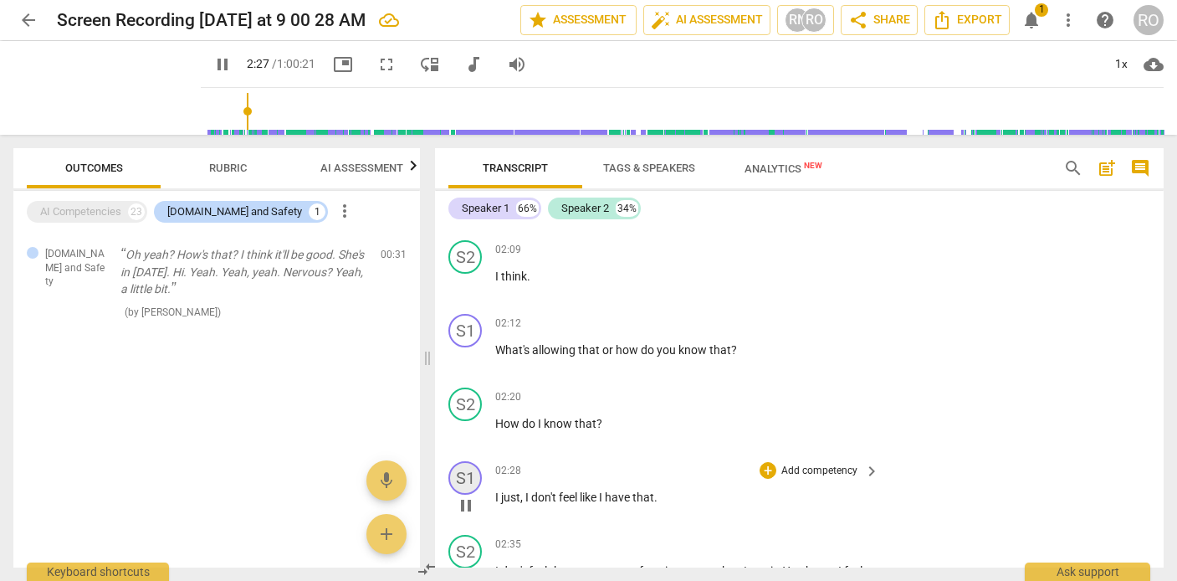
click at [461, 469] on div "S1" at bounding box center [464, 477] width 33 height 33
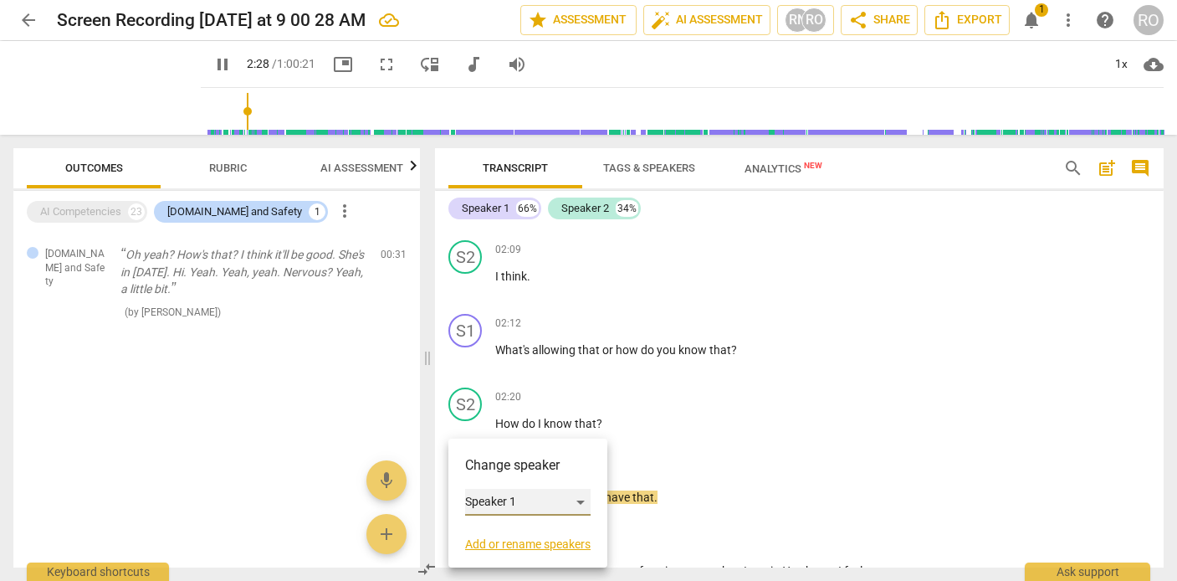
click at [495, 498] on div "Speaker 1" at bounding box center [527, 501] width 125 height 27
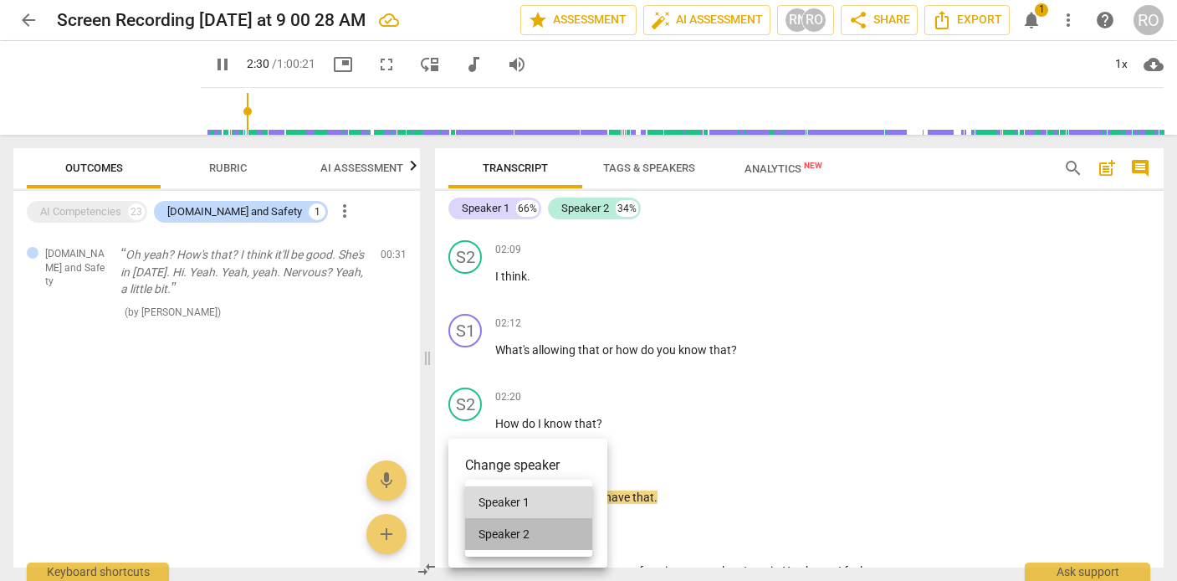
click at [513, 528] on li "Speaker 2" at bounding box center [528, 534] width 127 height 32
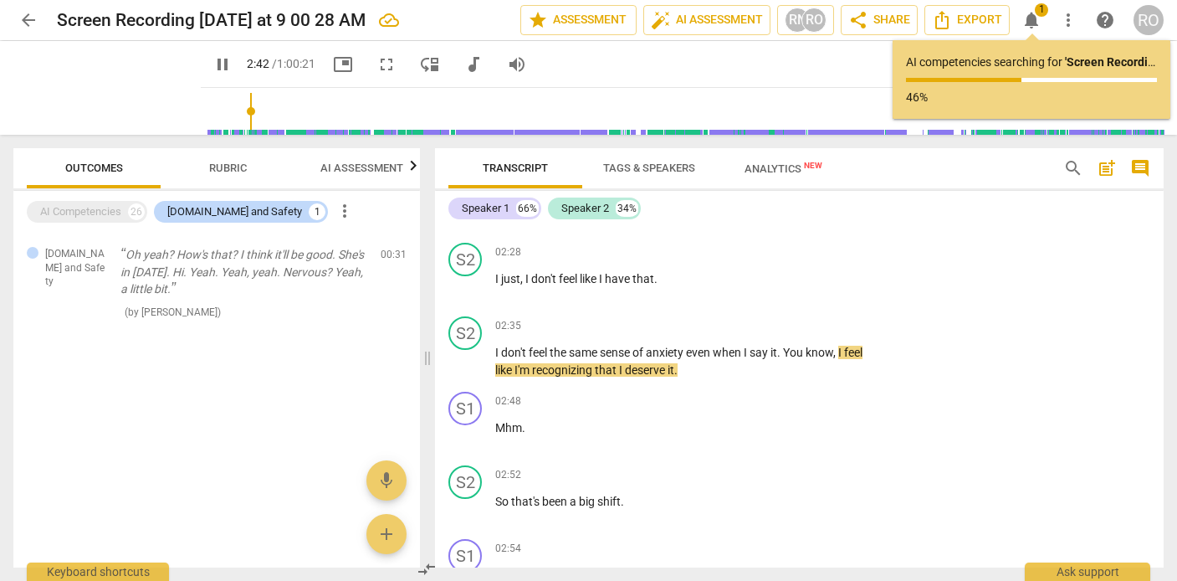
scroll to position [1511, 0]
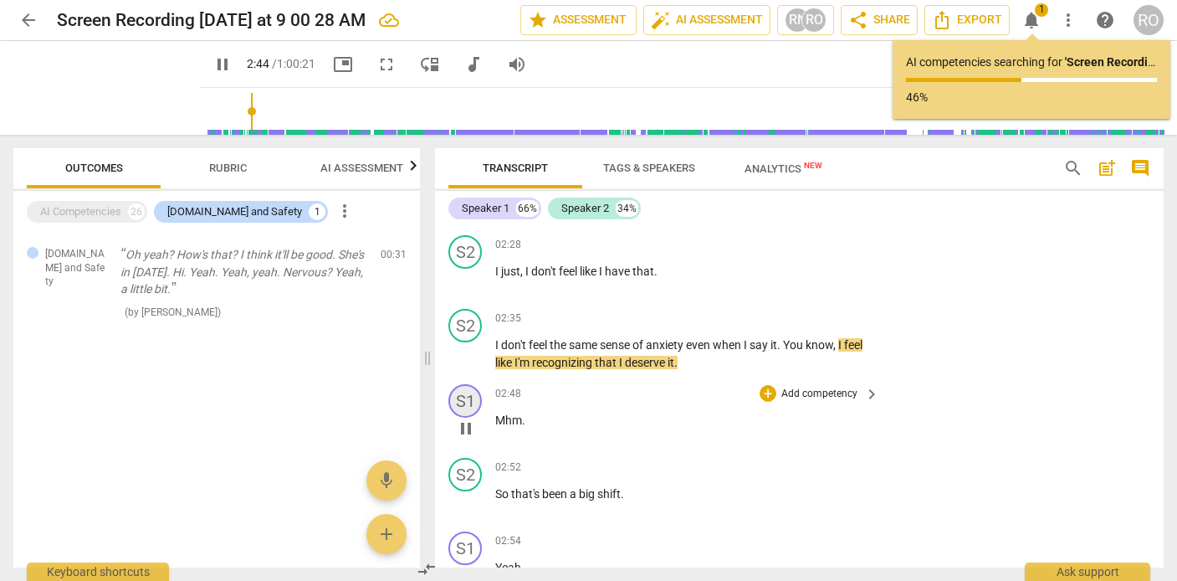
click at [471, 398] on div "S1" at bounding box center [464, 400] width 33 height 33
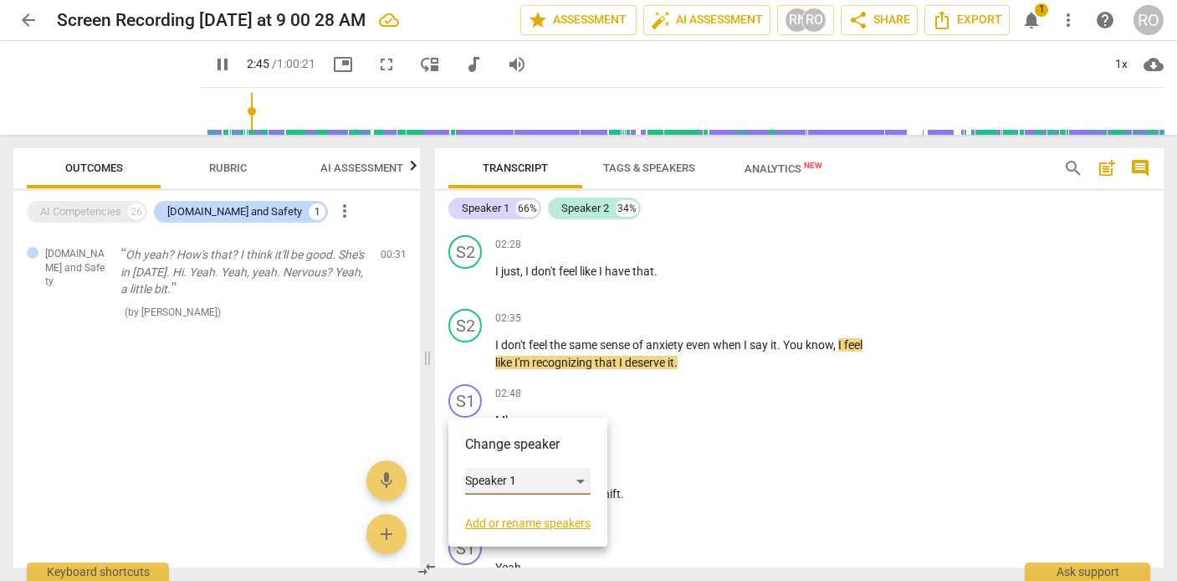
click at [502, 483] on div "Speaker 1" at bounding box center [527, 481] width 125 height 27
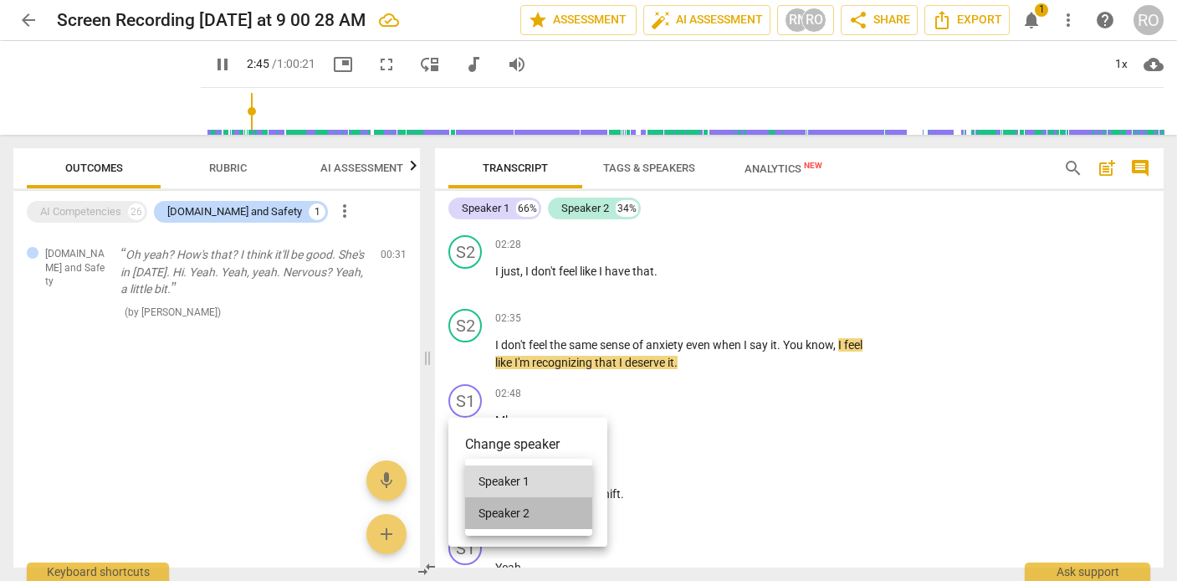
click at [510, 511] on li "Speaker 2" at bounding box center [528, 513] width 127 height 32
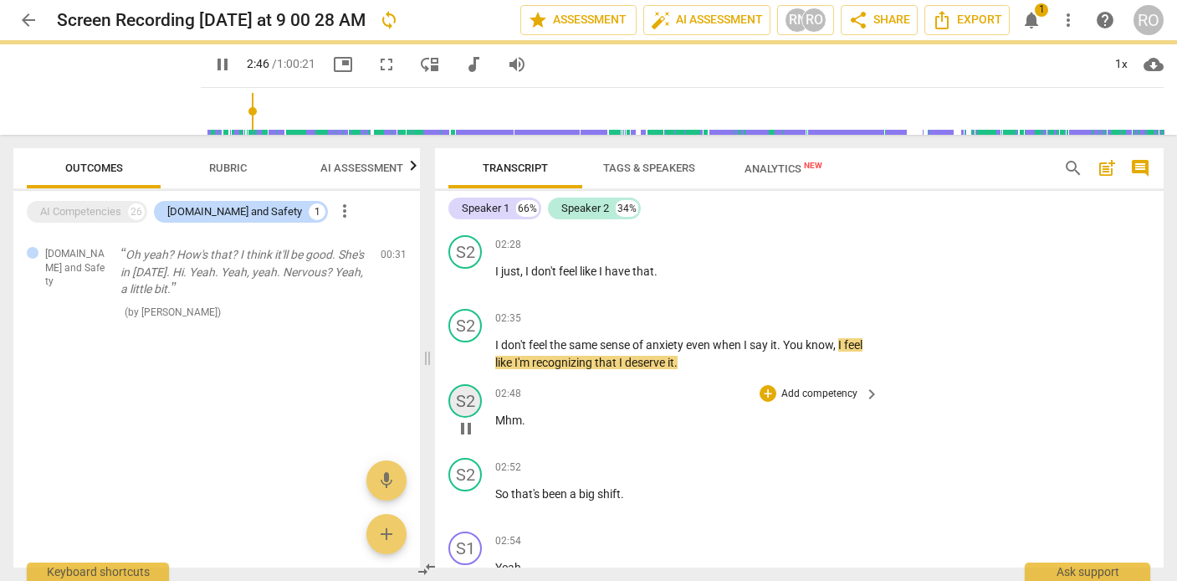
click at [471, 403] on div "S2" at bounding box center [464, 400] width 33 height 33
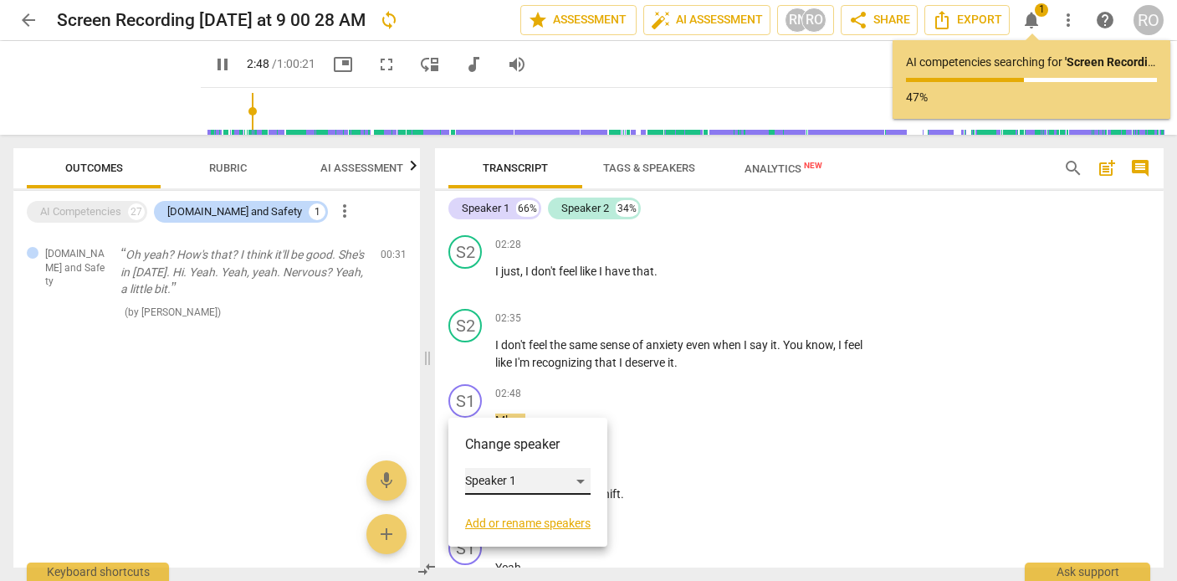
click at [474, 488] on div "Speaker 1" at bounding box center [527, 481] width 125 height 27
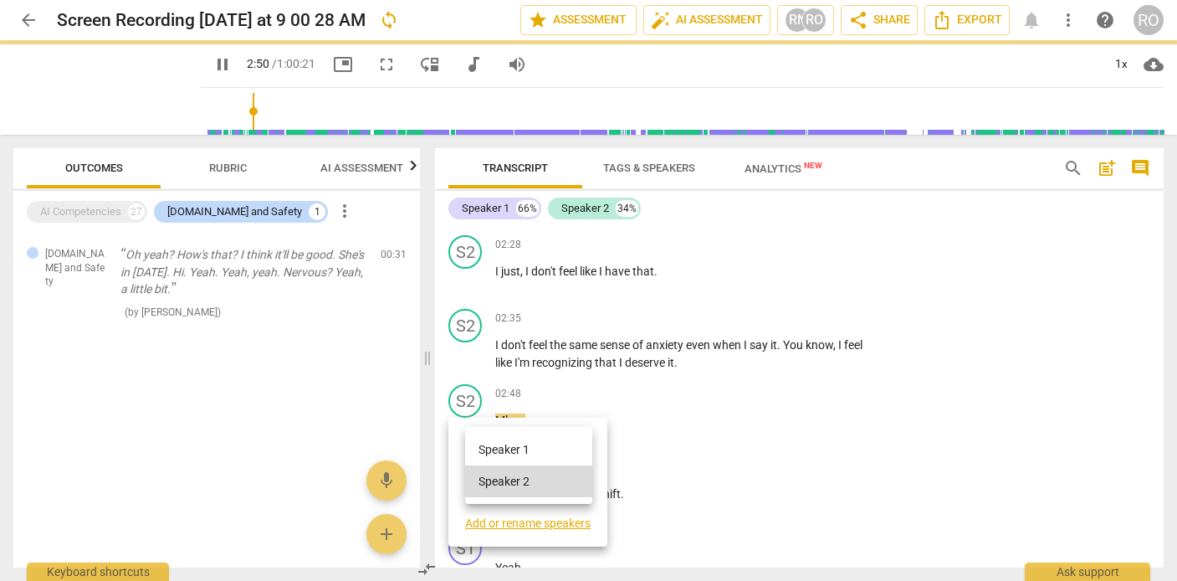
click at [676, 398] on div at bounding box center [588, 290] width 1177 height 581
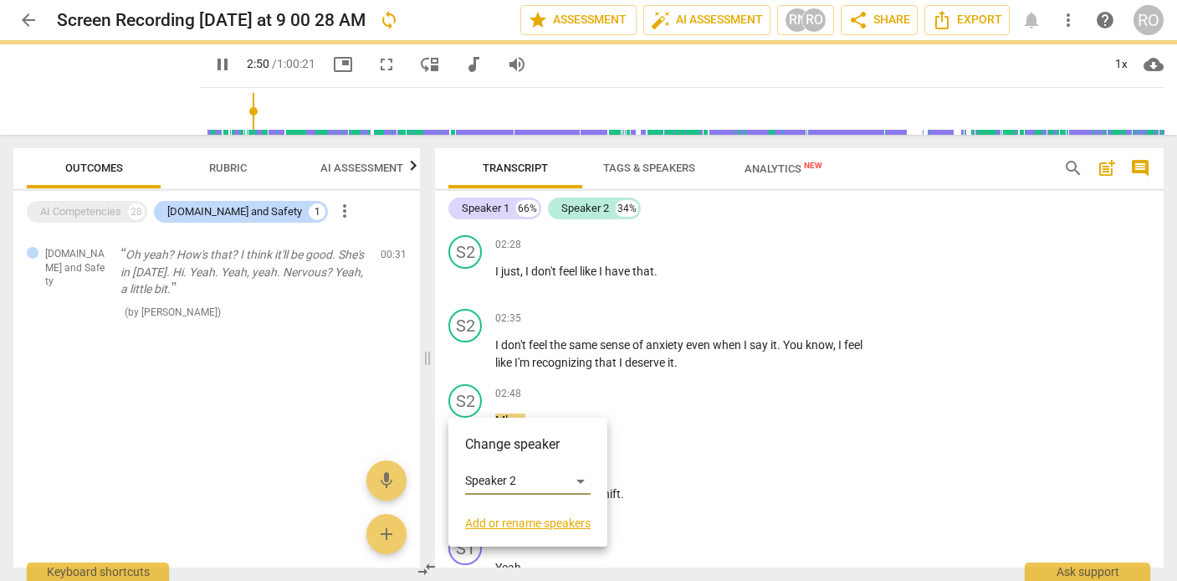
click at [491, 463] on li "Speaker 1" at bounding box center [512, 463] width 95 height 18
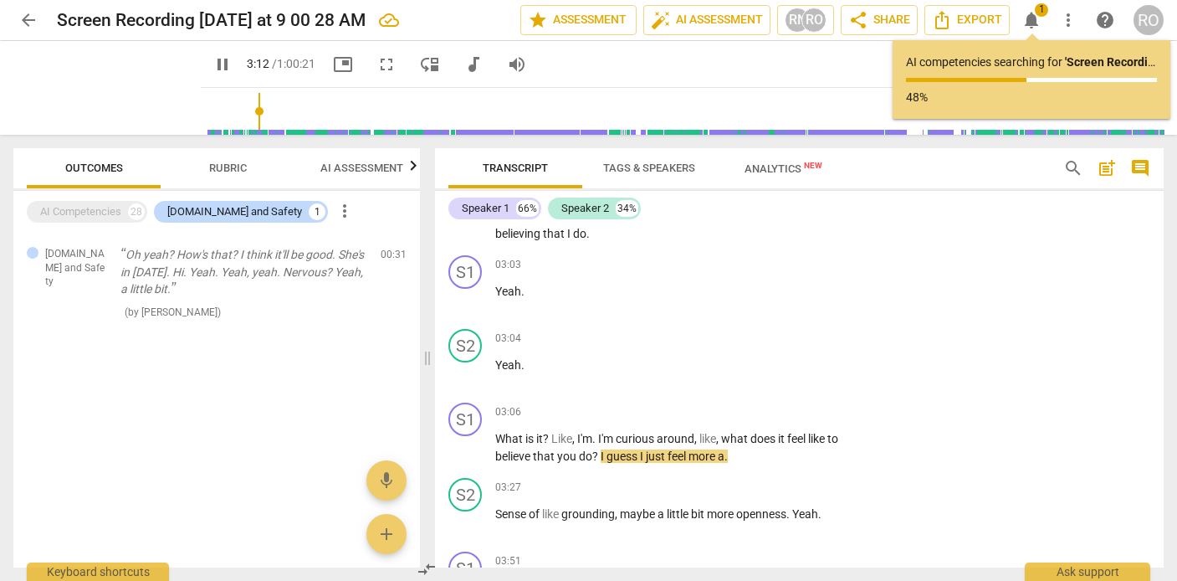
scroll to position [1939, 0]
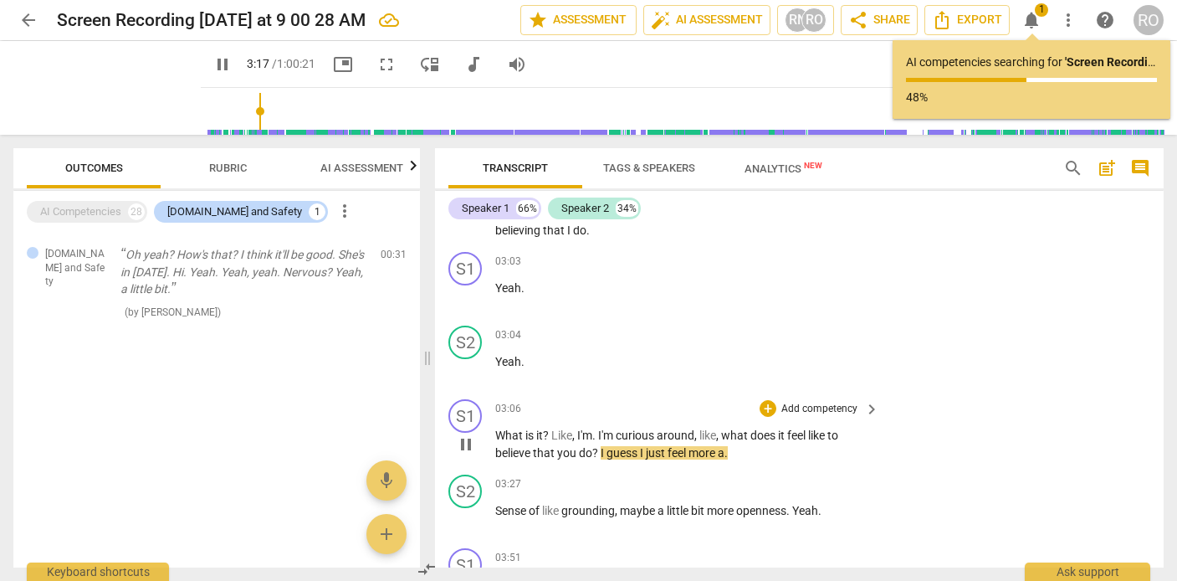
click at [665, 453] on span "just" at bounding box center [657, 452] width 22 height 13
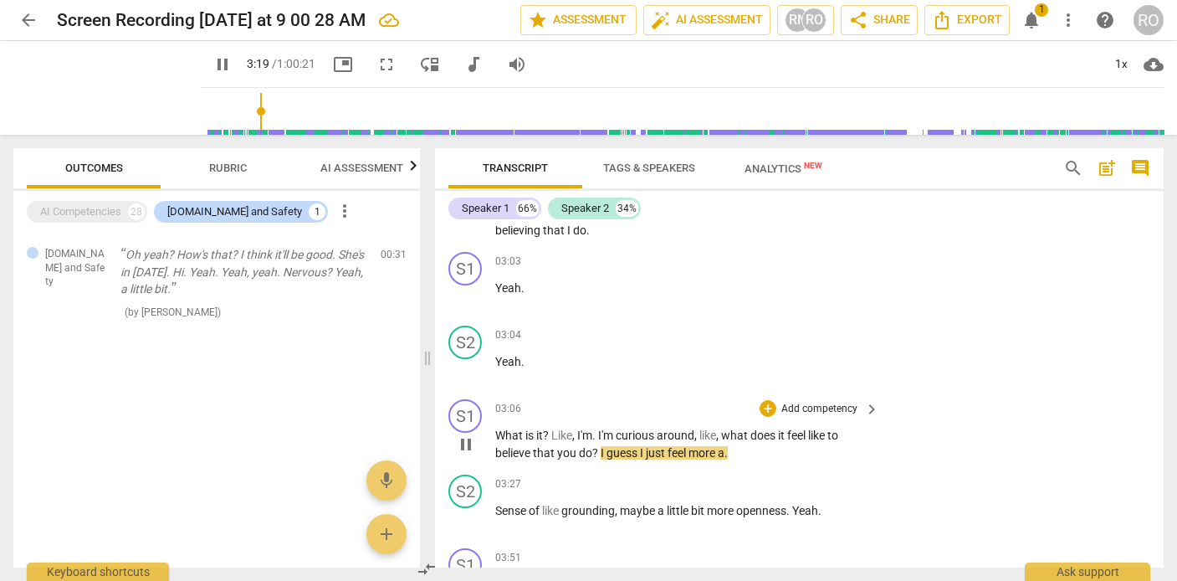
click at [665, 453] on span "just" at bounding box center [657, 452] width 22 height 13
drag, startPoint x: 736, startPoint y: 450, endPoint x: 598, endPoint y: 450, distance: 138.0
click at [598, 450] on p "What is it ? Like , I'm . I'm curious around , like , what does it feel like to…" at bounding box center [683, 444] width 376 height 34
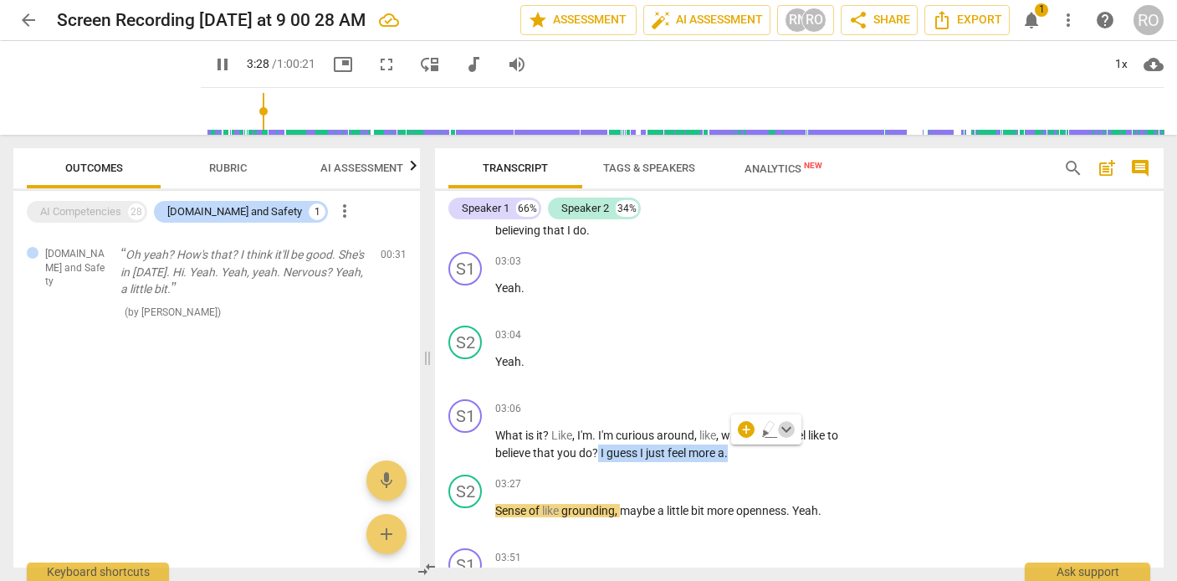
click at [788, 429] on span "keyboard_arrow_down" at bounding box center [786, 429] width 20 height 20
click at [579, 383] on div "03:04 + Add competency keyboard_arrow_right Yeah ." at bounding box center [688, 355] width 386 height 60
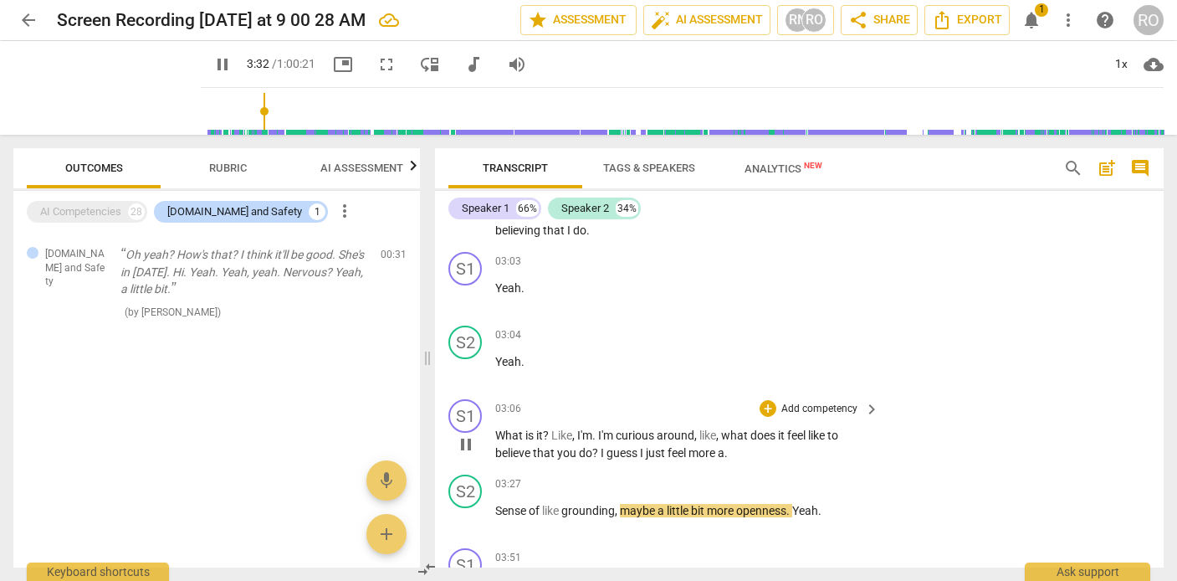
click at [601, 450] on span "I" at bounding box center [604, 452] width 6 height 13
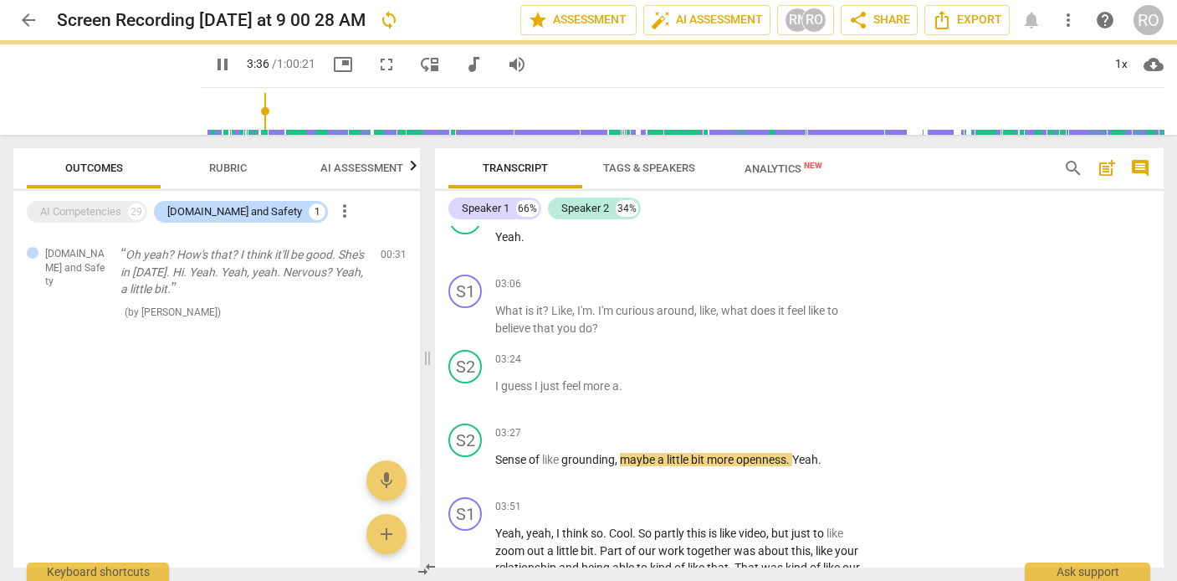
scroll to position [2054, 0]
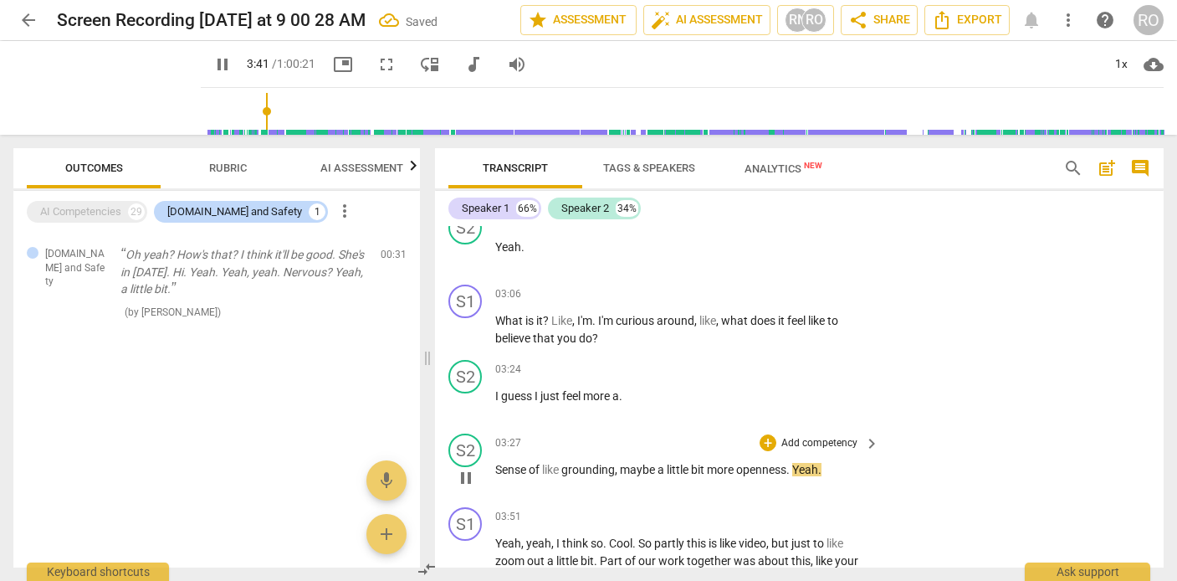
click at [497, 468] on span "Sense" at bounding box center [511, 469] width 33 height 13
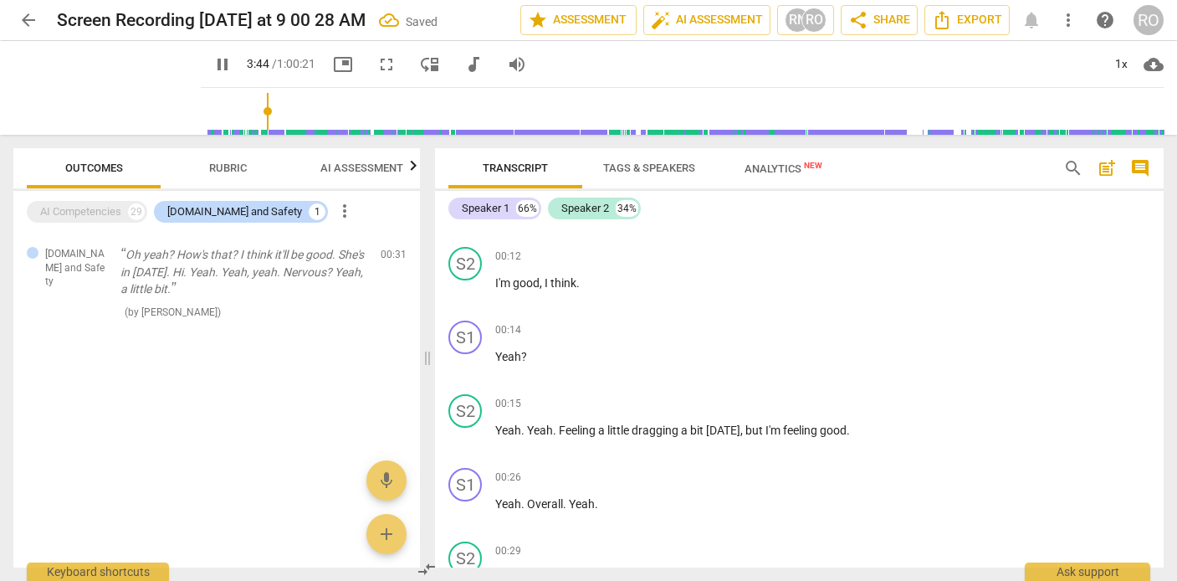
scroll to position [0, 0]
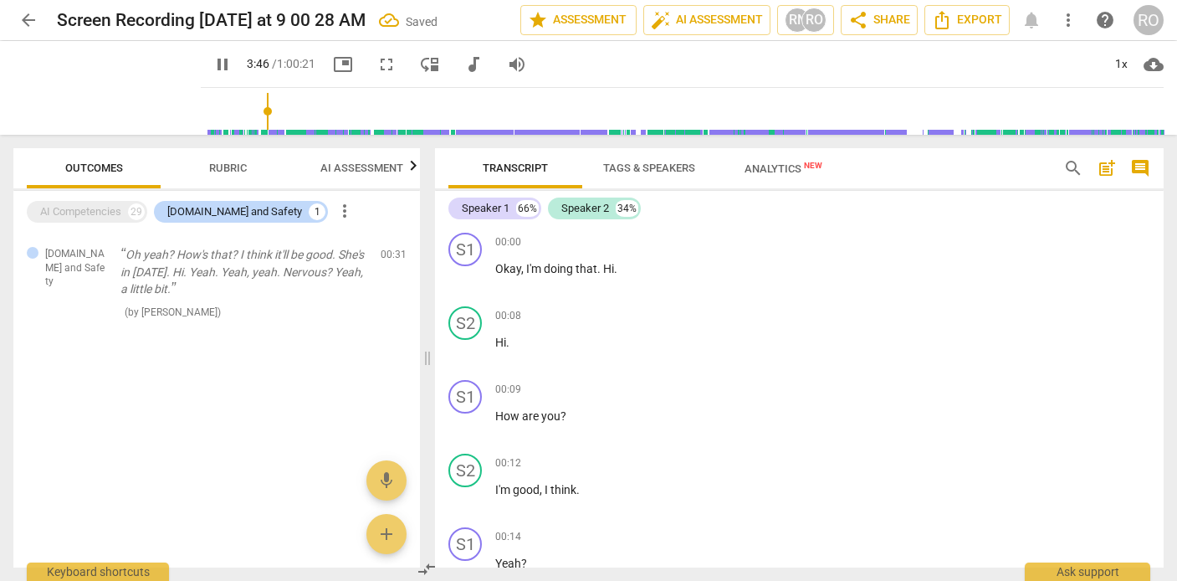
click at [212, 54] on span "pause" at bounding box center [222, 64] width 20 height 20
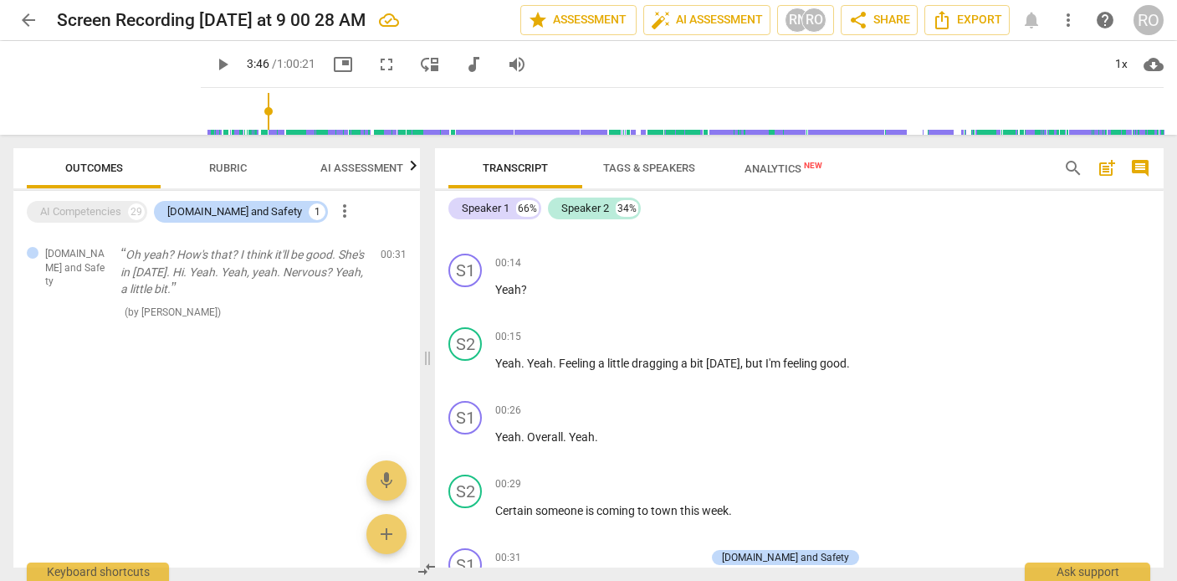
scroll to position [280, 0]
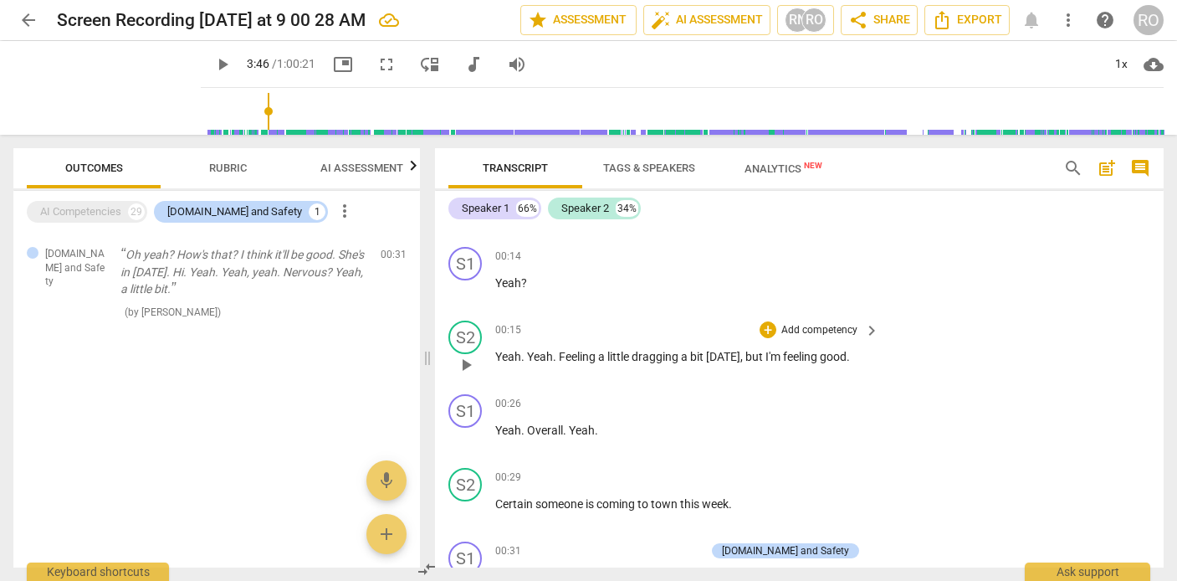
click at [466, 360] on span "play_arrow" at bounding box center [466, 365] width 20 height 20
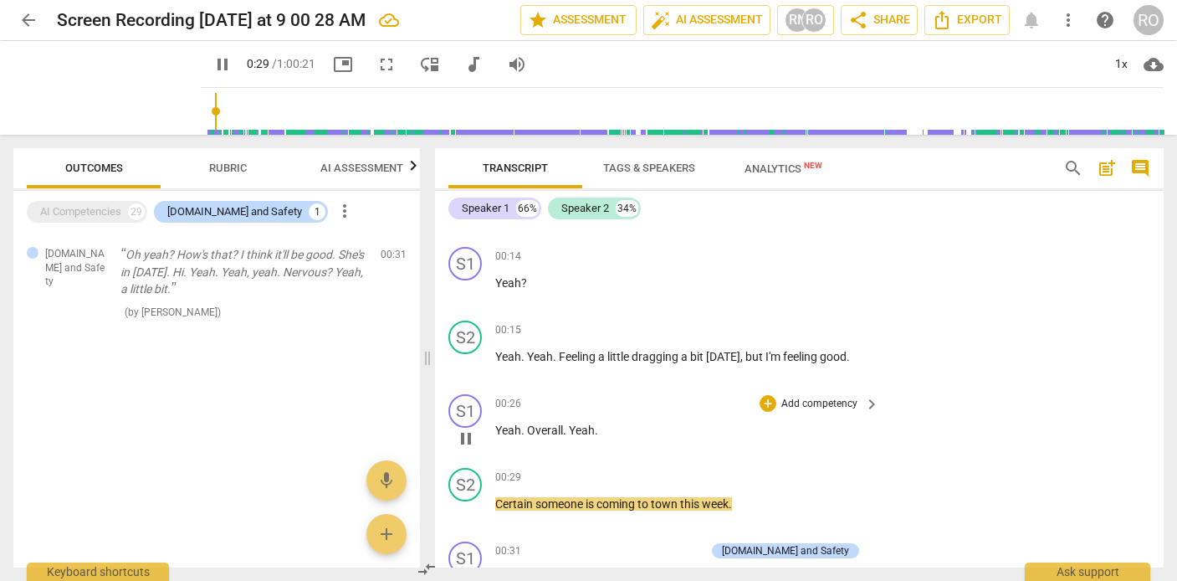
click at [527, 432] on span "Overall" at bounding box center [545, 429] width 36 height 13
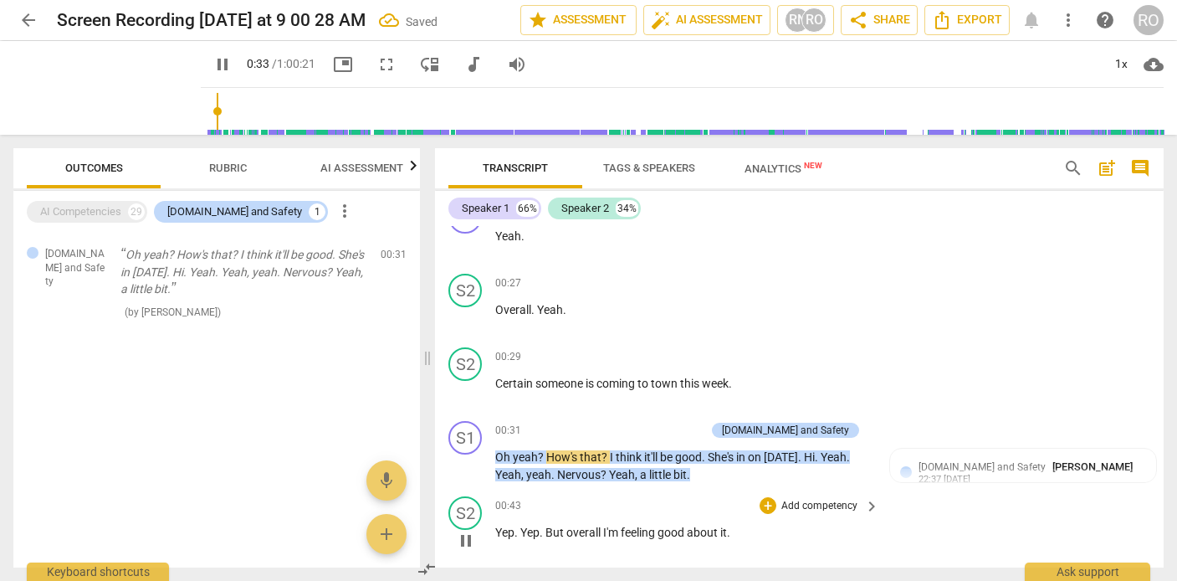
scroll to position [456, 0]
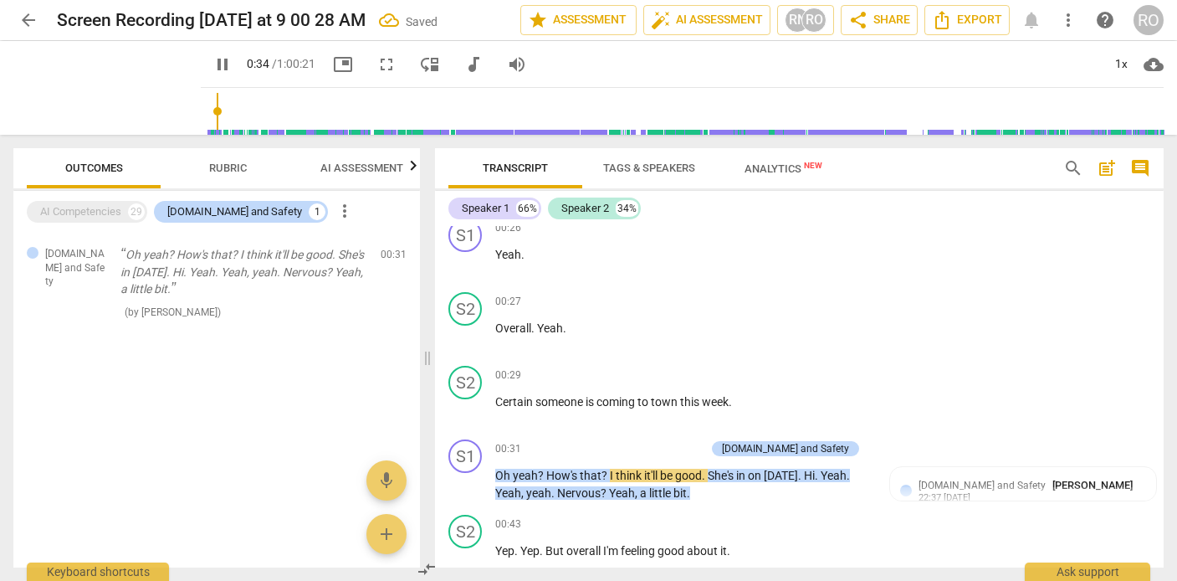
click at [495, 401] on span "Certain" at bounding box center [515, 401] width 40 height 13
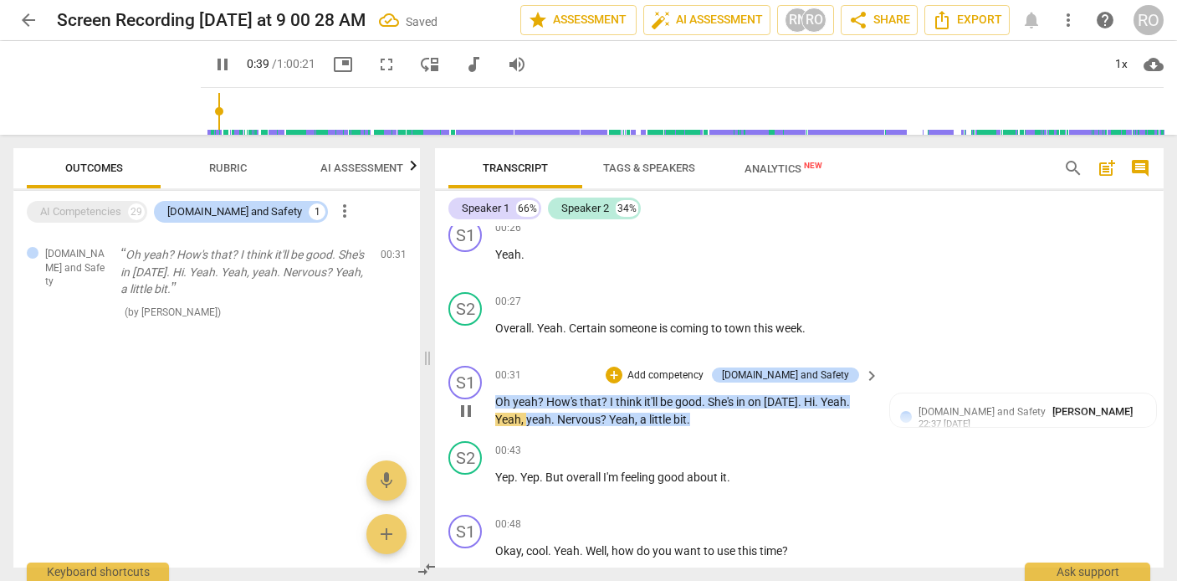
click at [513, 400] on span "yeah" at bounding box center [525, 401] width 25 height 13
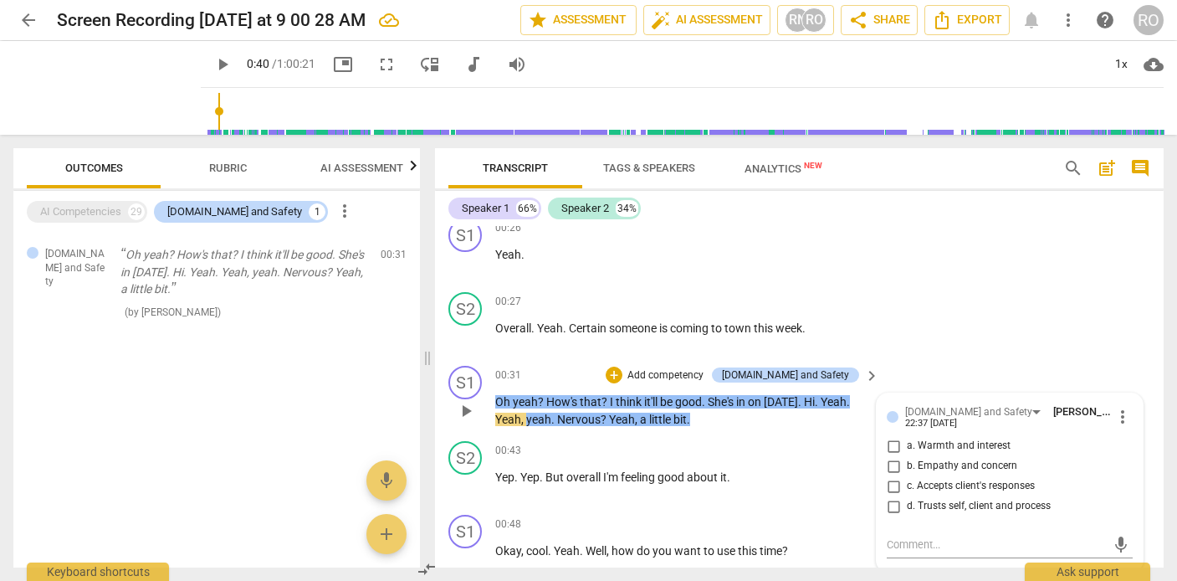
click at [532, 386] on div "00:31 + Add competency [DOMAIN_NAME] and Safety keyboard_arrow_right Oh yeah ? …" at bounding box center [688, 397] width 386 height 62
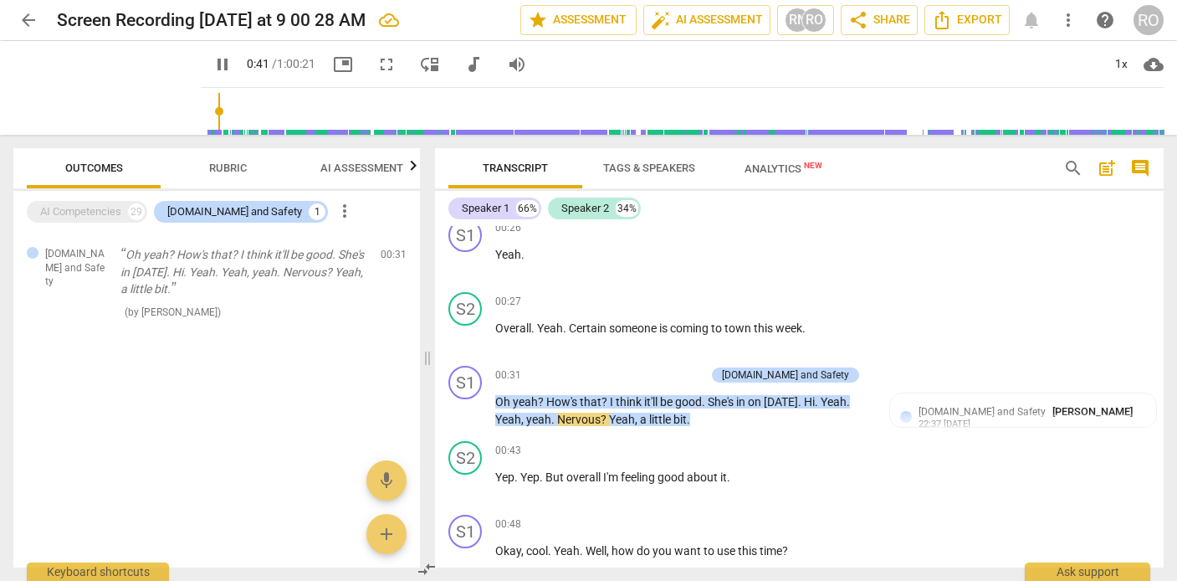
click at [516, 402] on span "yeah" at bounding box center [525, 401] width 25 height 13
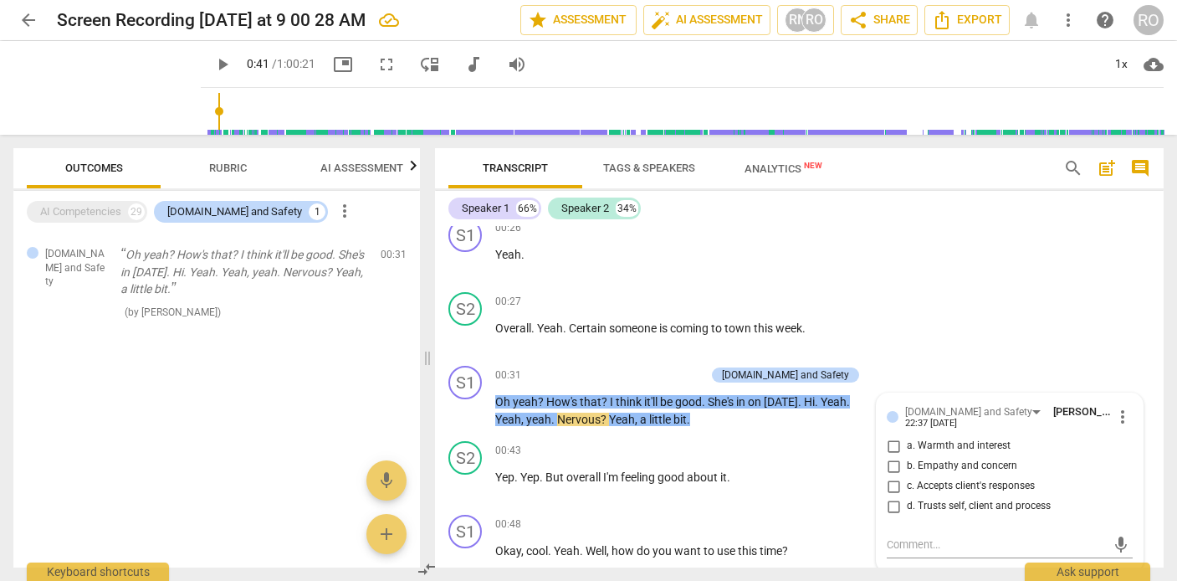
click at [516, 402] on span "yeah" at bounding box center [525, 401] width 25 height 13
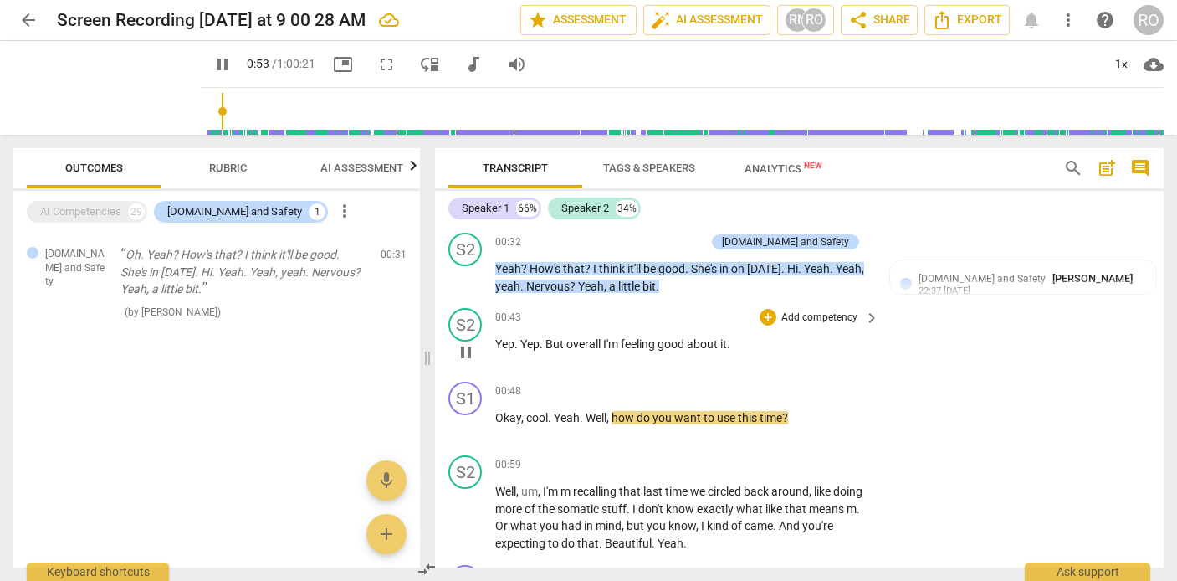
scroll to position [632, 0]
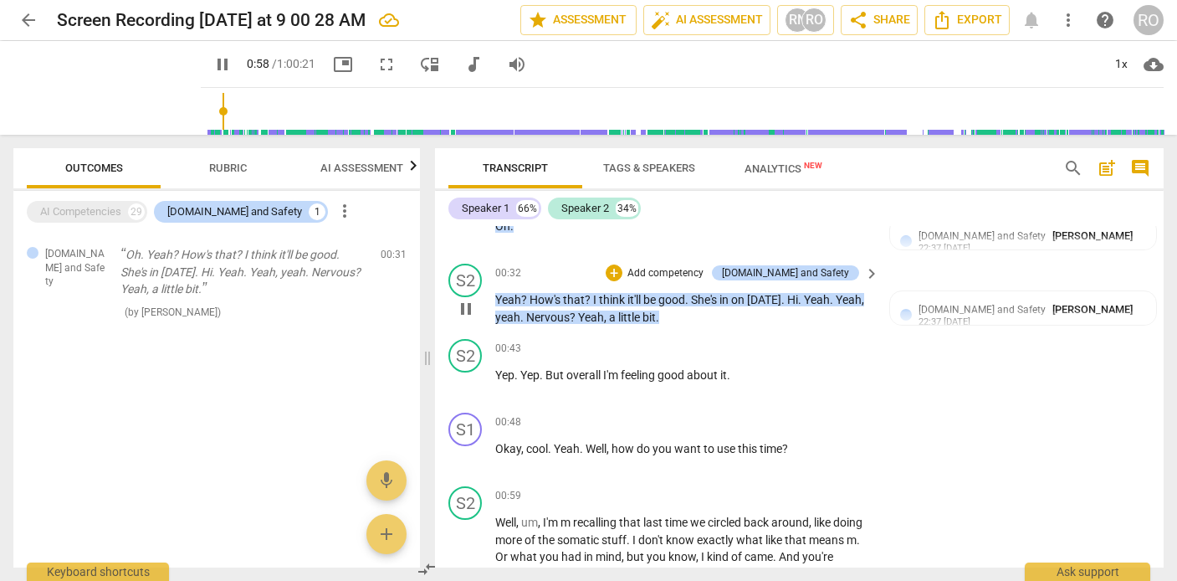
click at [617, 309] on p "Yeah ? How's that ? I think it'll be good . She's in [DATE] . Hi . Yeah . Yeah …" at bounding box center [683, 308] width 376 height 34
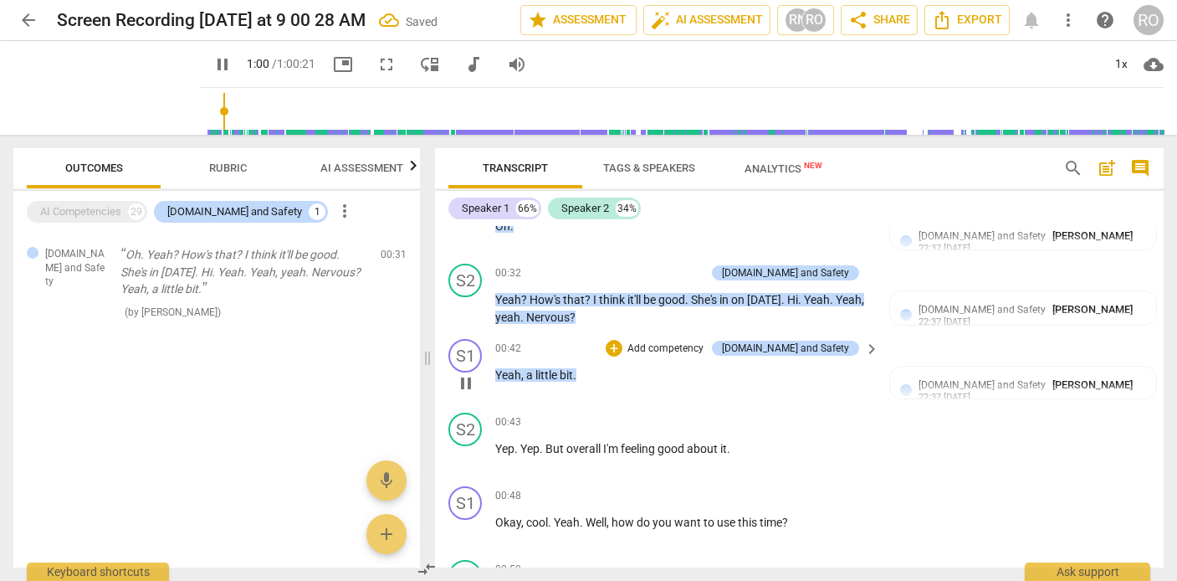
click at [523, 378] on span "," at bounding box center [523, 374] width 5 height 13
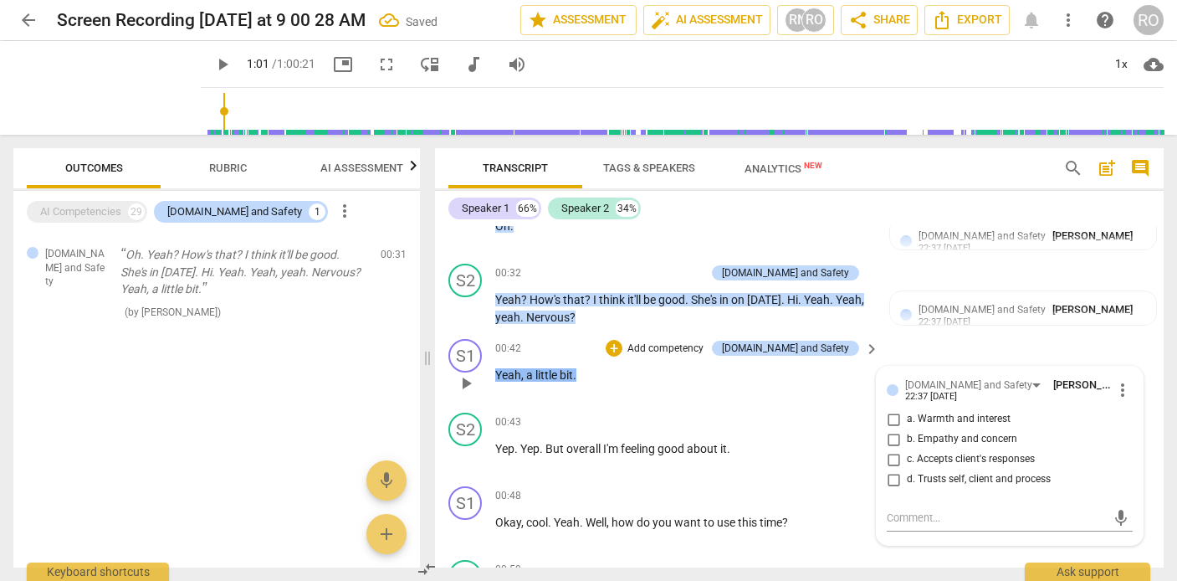
click at [535, 378] on span "little" at bounding box center [547, 374] width 24 height 13
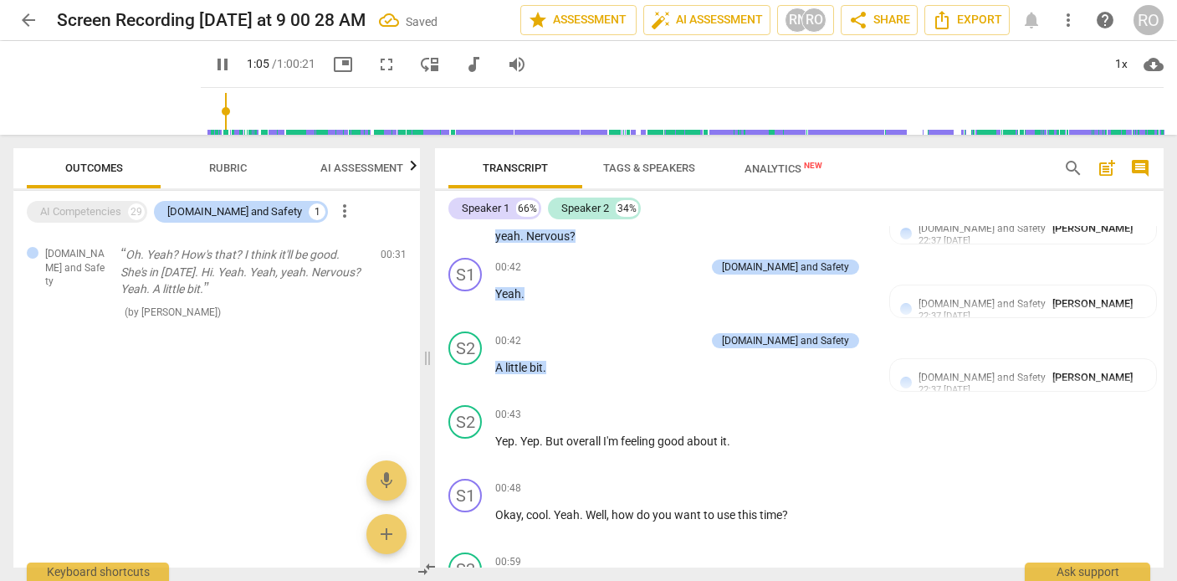
scroll to position [692, 0]
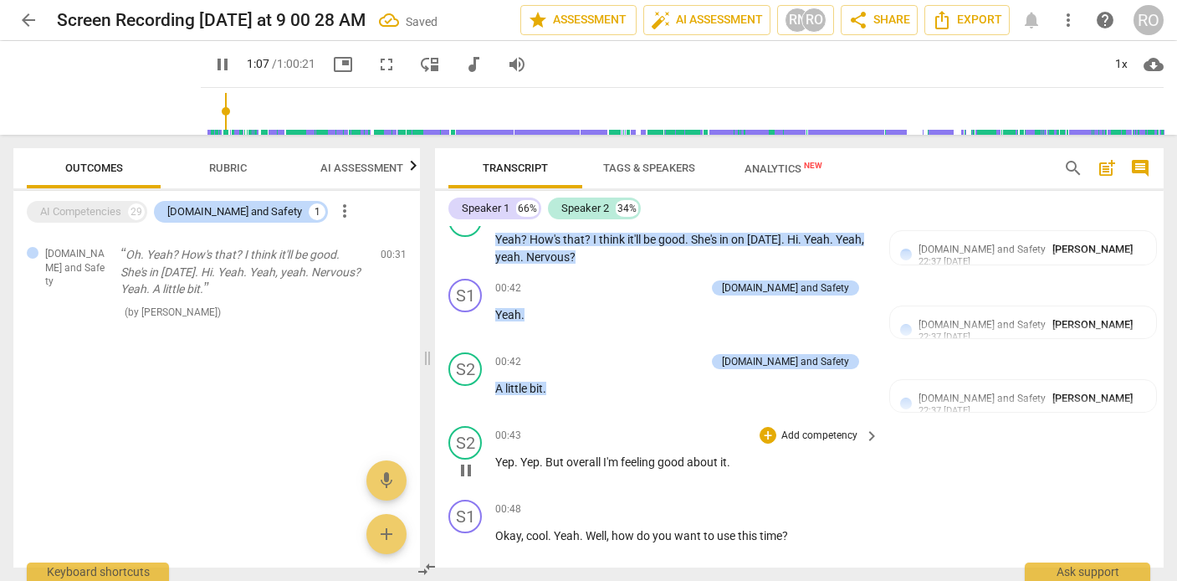
click at [496, 461] on span "Yep" at bounding box center [504, 461] width 19 height 13
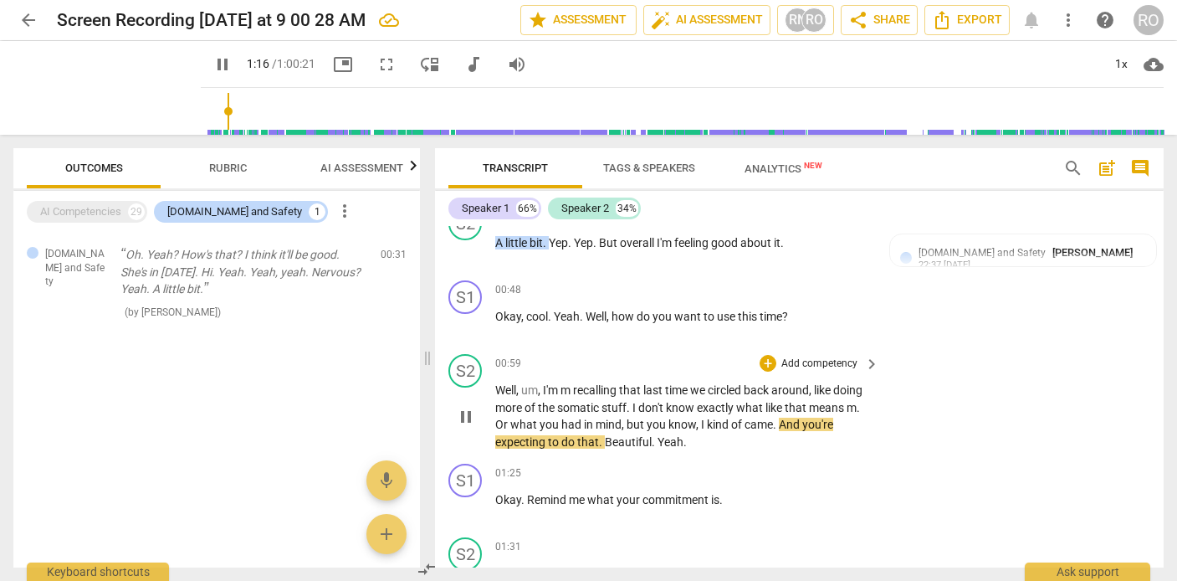
scroll to position [839, 0]
click at [802, 429] on span "you're" at bounding box center [817, 422] width 31 height 13
click at [529, 440] on span "expecting" at bounding box center [521, 439] width 53 height 13
type input "79"
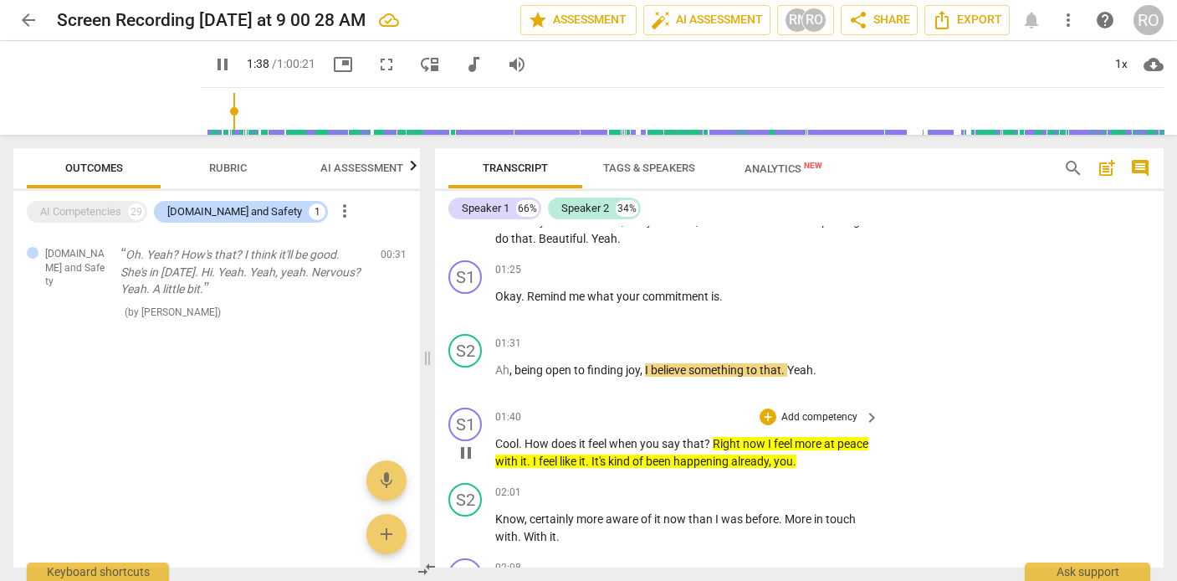
scroll to position [1052, 0]
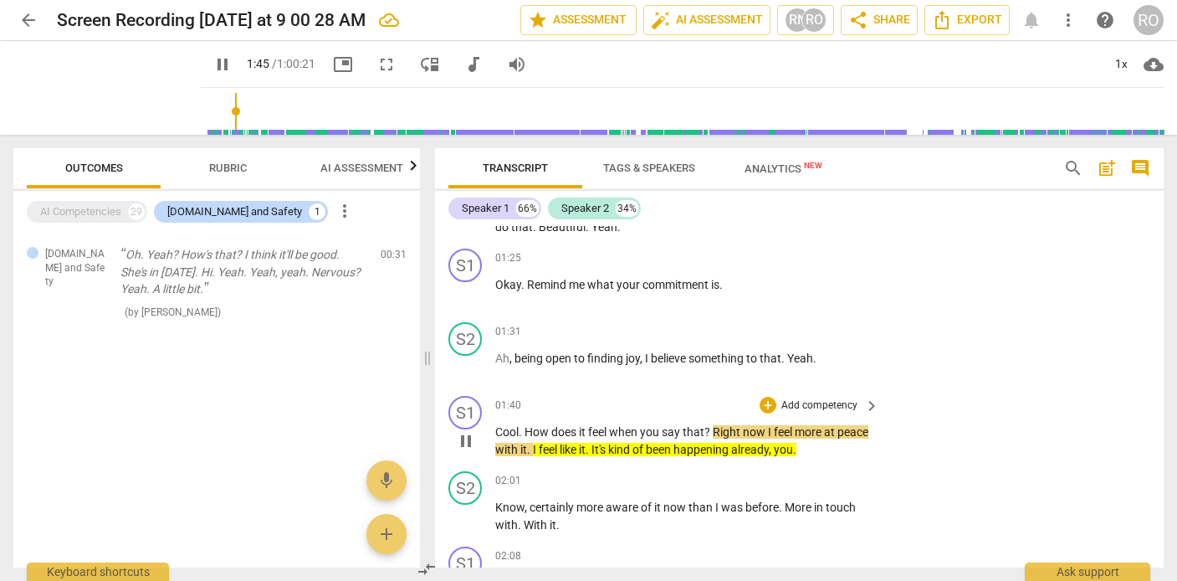
click at [761, 439] on p "Cool . How does it feel when you say that ? Right now I feel more at peace with…" at bounding box center [683, 440] width 376 height 34
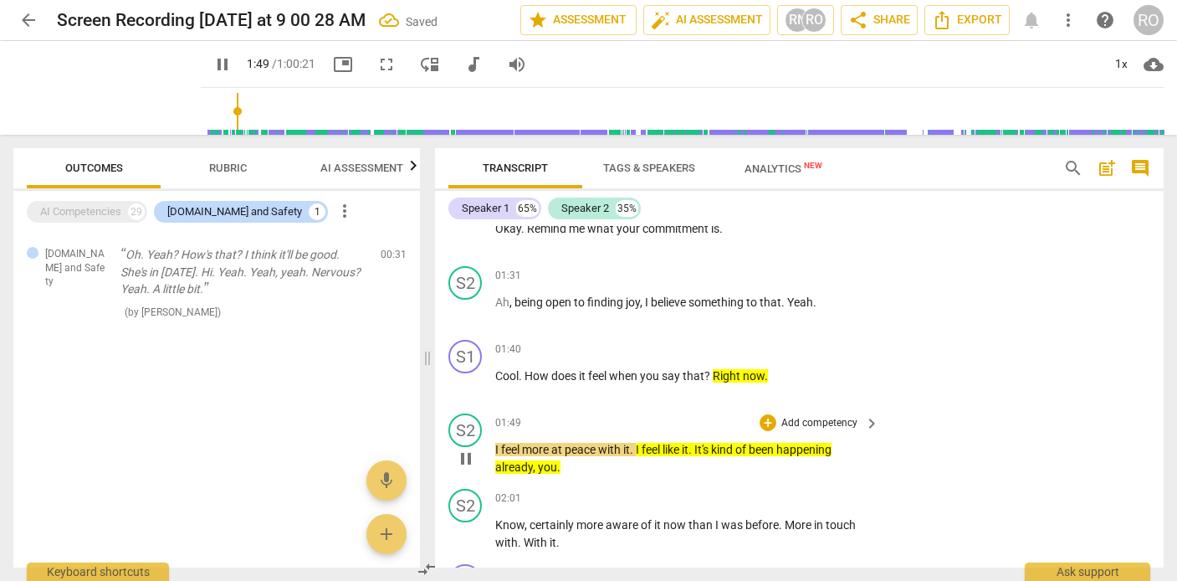
scroll to position [1107, 0]
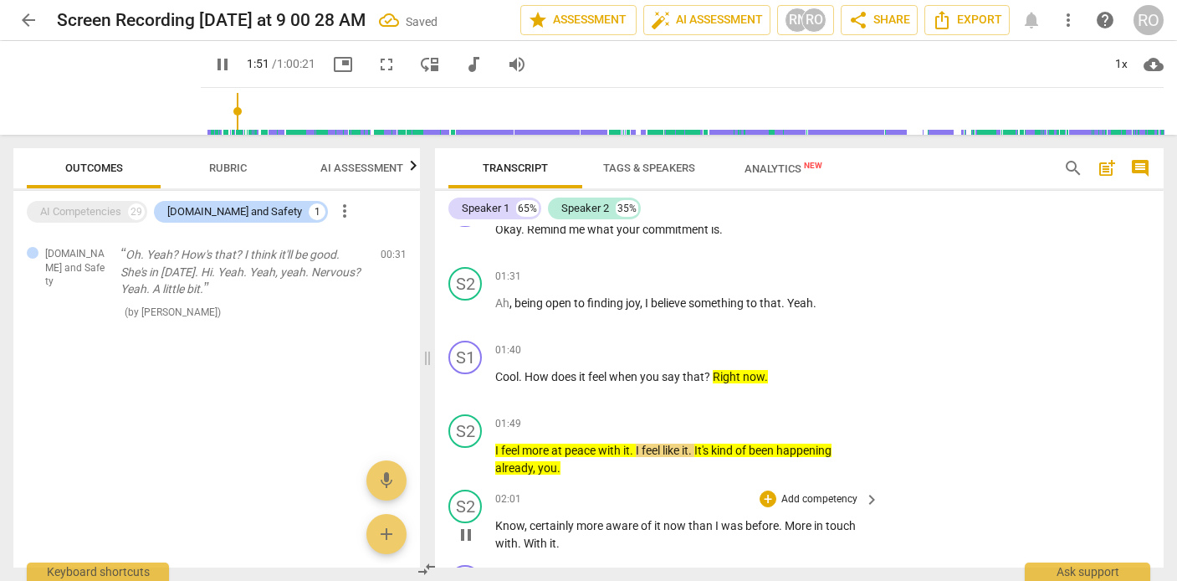
click at [509, 529] on span "Know" at bounding box center [509, 525] width 29 height 13
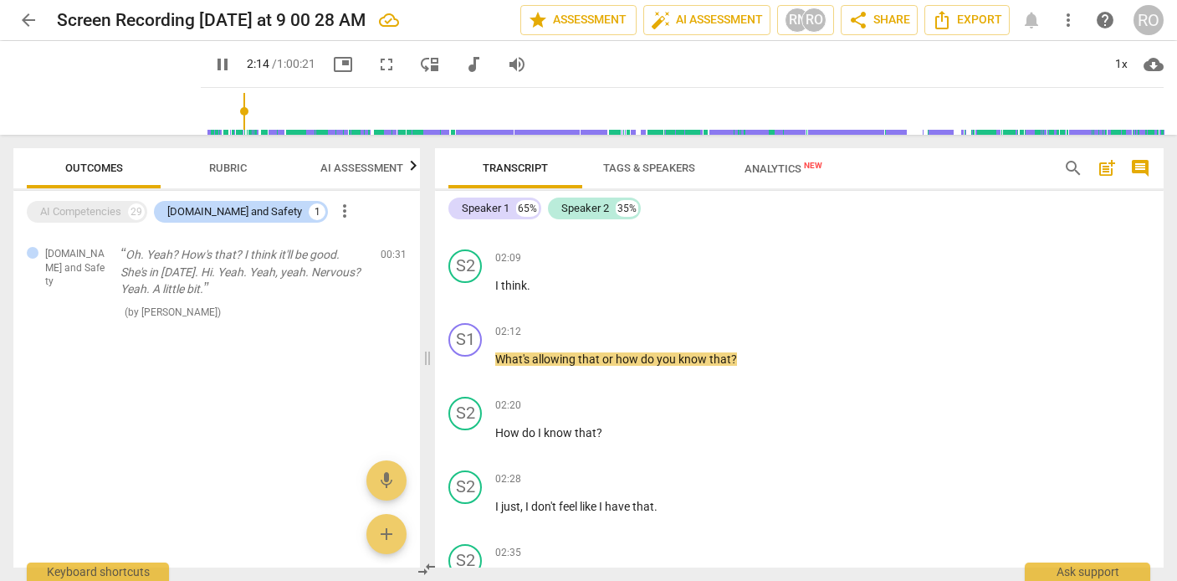
scroll to position [1425, 0]
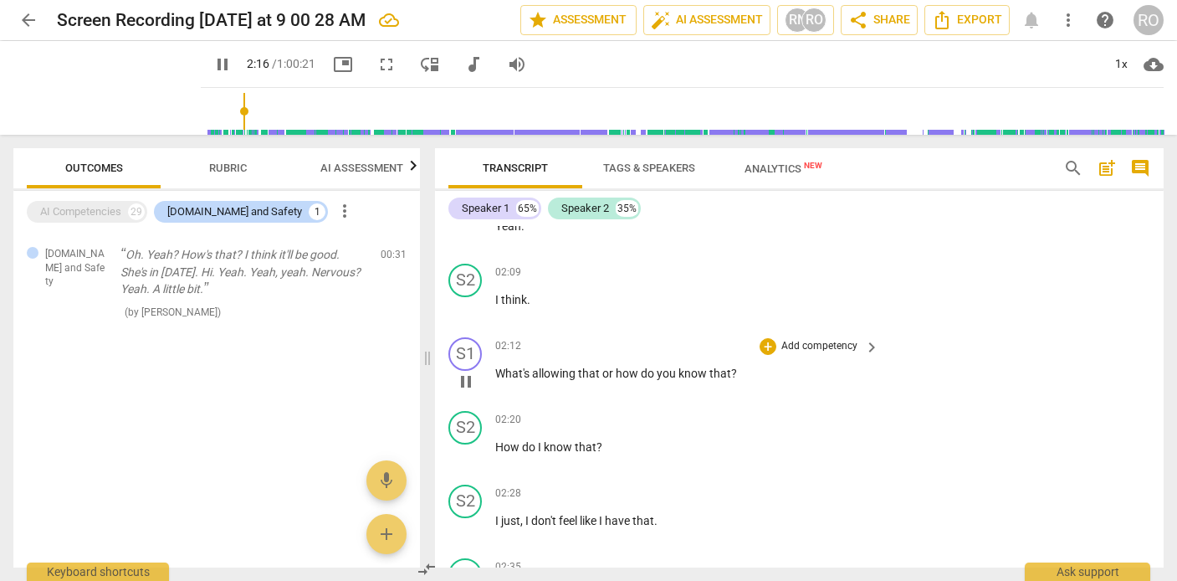
click at [841, 347] on p "Add competency" at bounding box center [819, 346] width 79 height 15
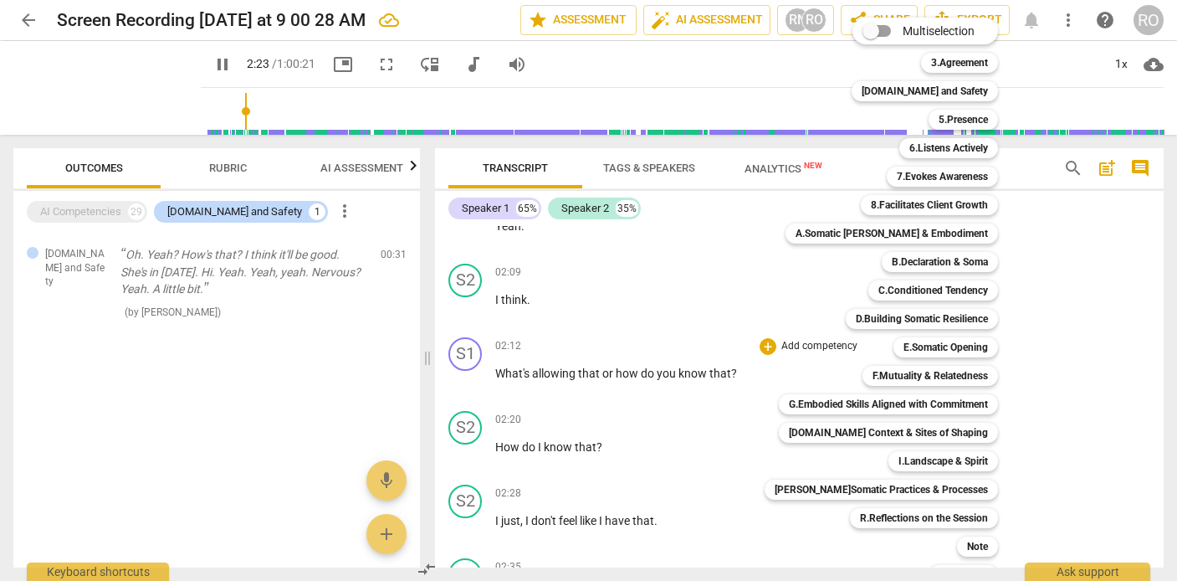
click at [708, 305] on div at bounding box center [588, 290] width 1177 height 581
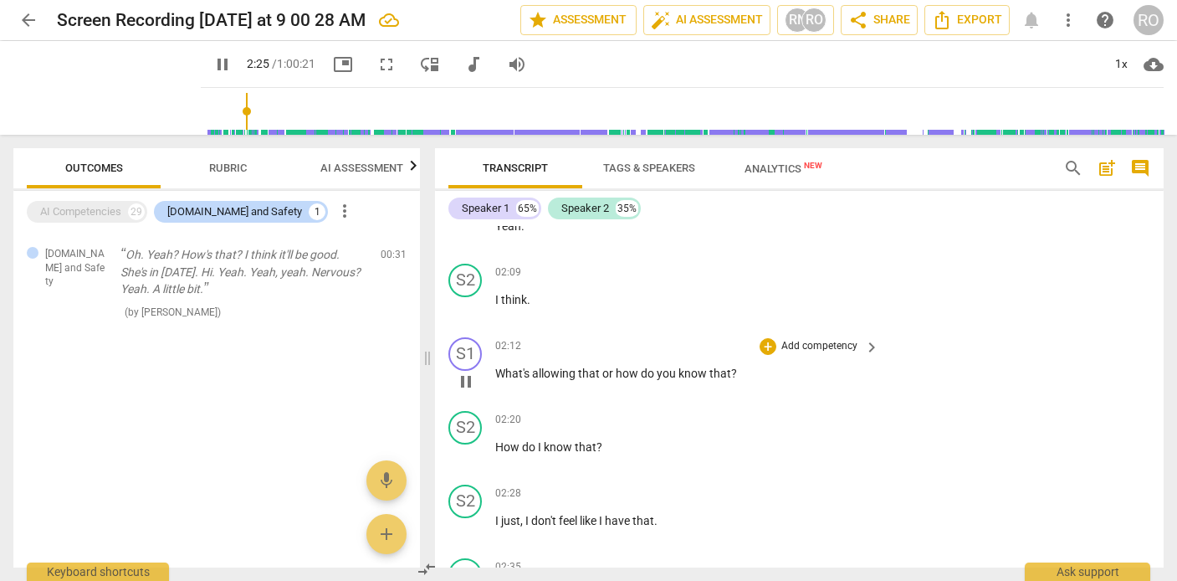
click at [698, 371] on span "know" at bounding box center [693, 372] width 31 height 13
click at [804, 348] on p "Add competency" at bounding box center [819, 346] width 79 height 15
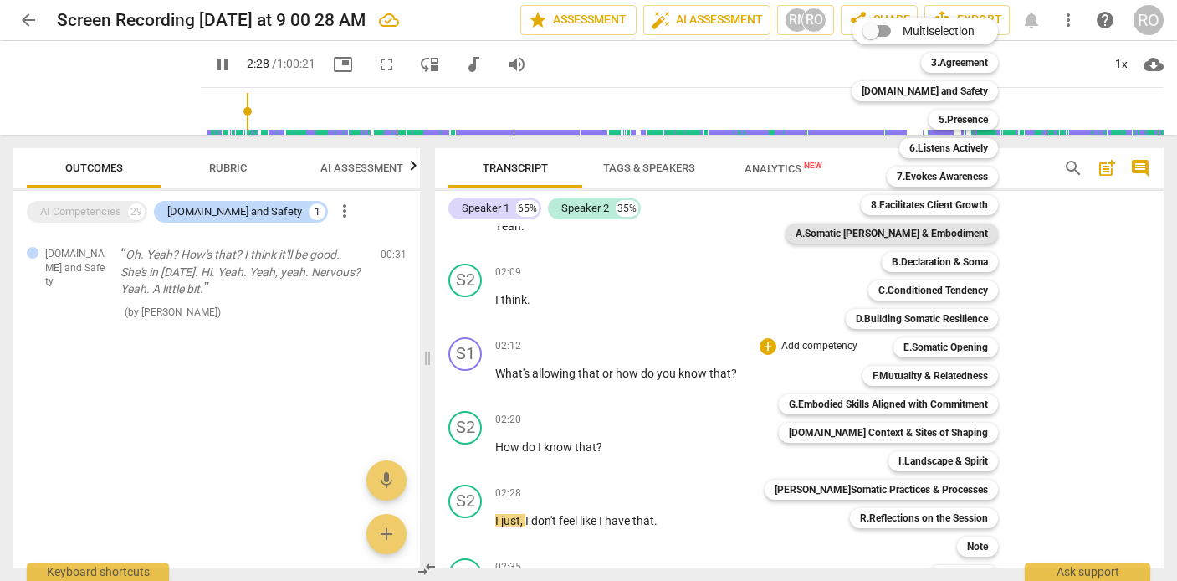
click at [951, 233] on b "A.Somatic [PERSON_NAME] & Embodiment" at bounding box center [891, 233] width 192 height 20
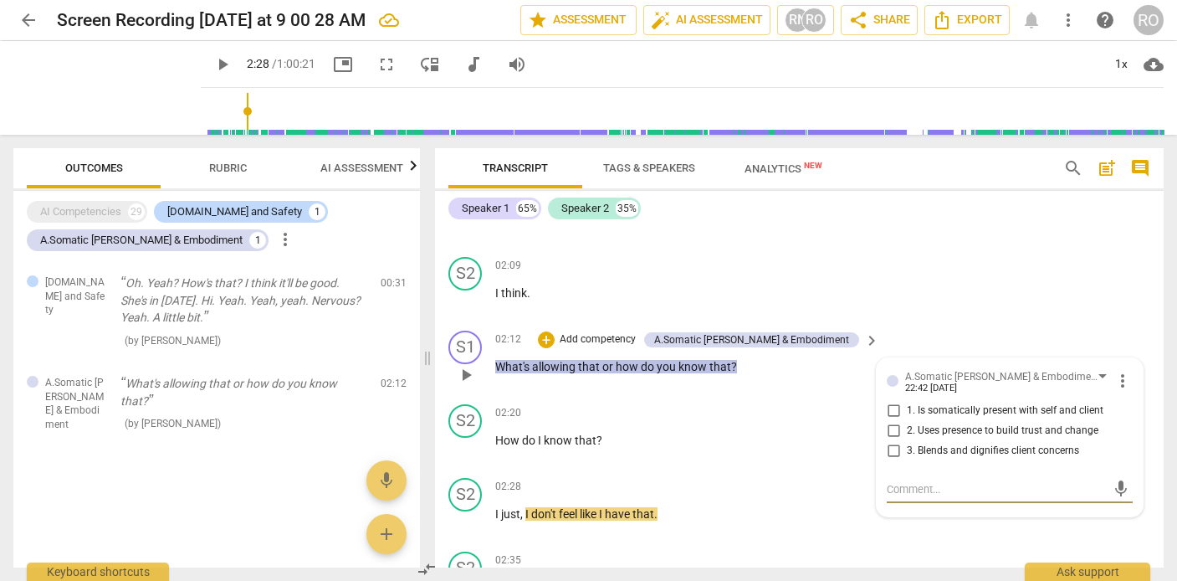
scroll to position [1426, 0]
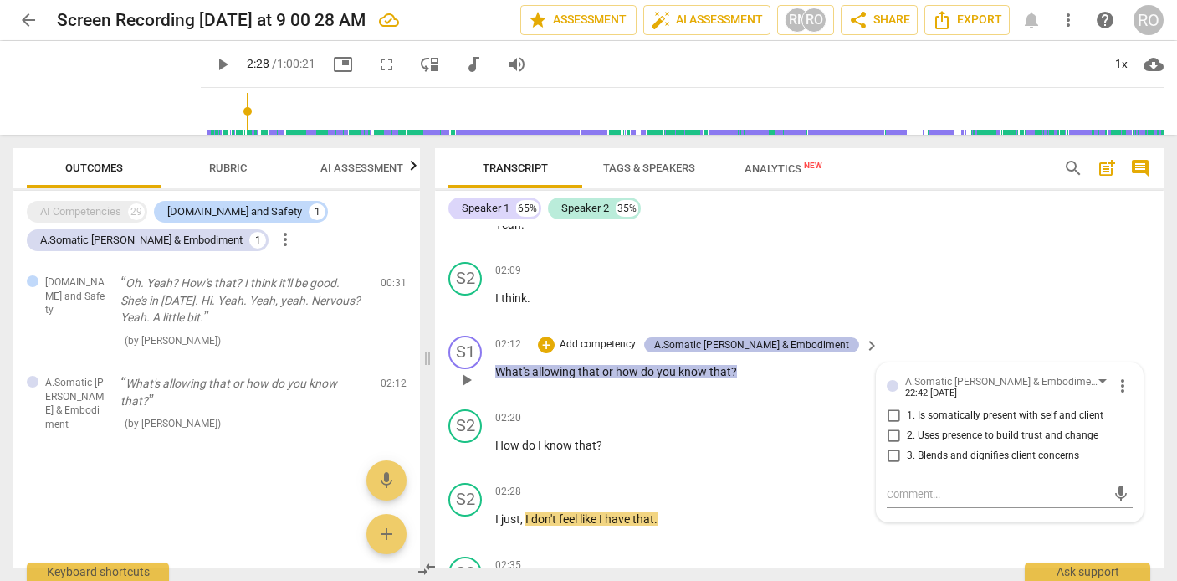
click at [782, 345] on div "A.Somatic [PERSON_NAME] & Embodiment" at bounding box center [751, 344] width 195 height 15
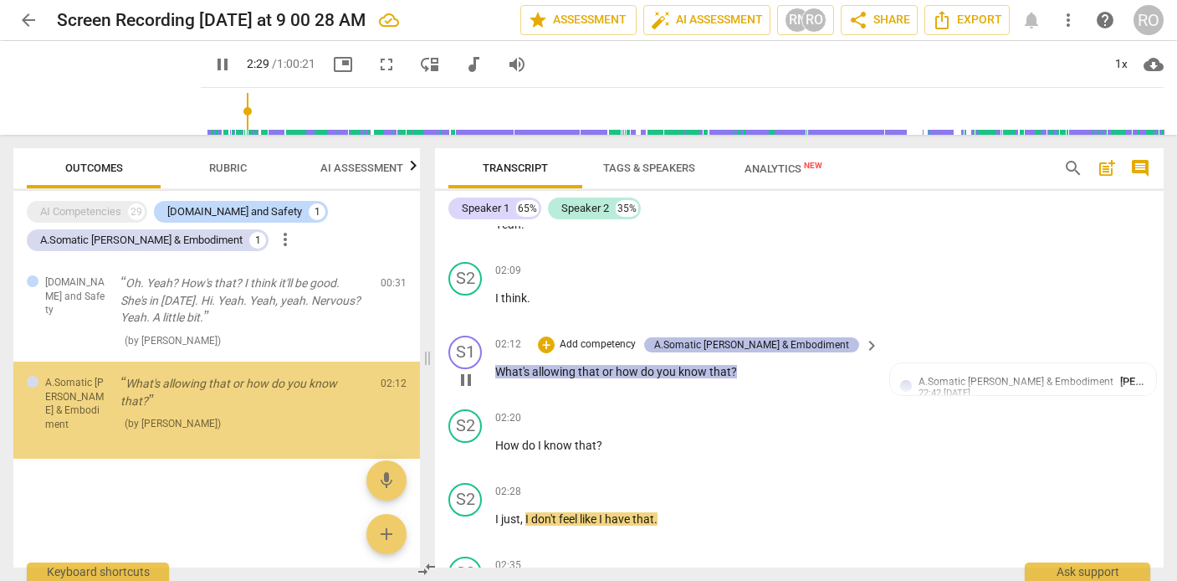
click at [783, 345] on div "A.Somatic [PERSON_NAME] & Embodiment" at bounding box center [751, 344] width 195 height 15
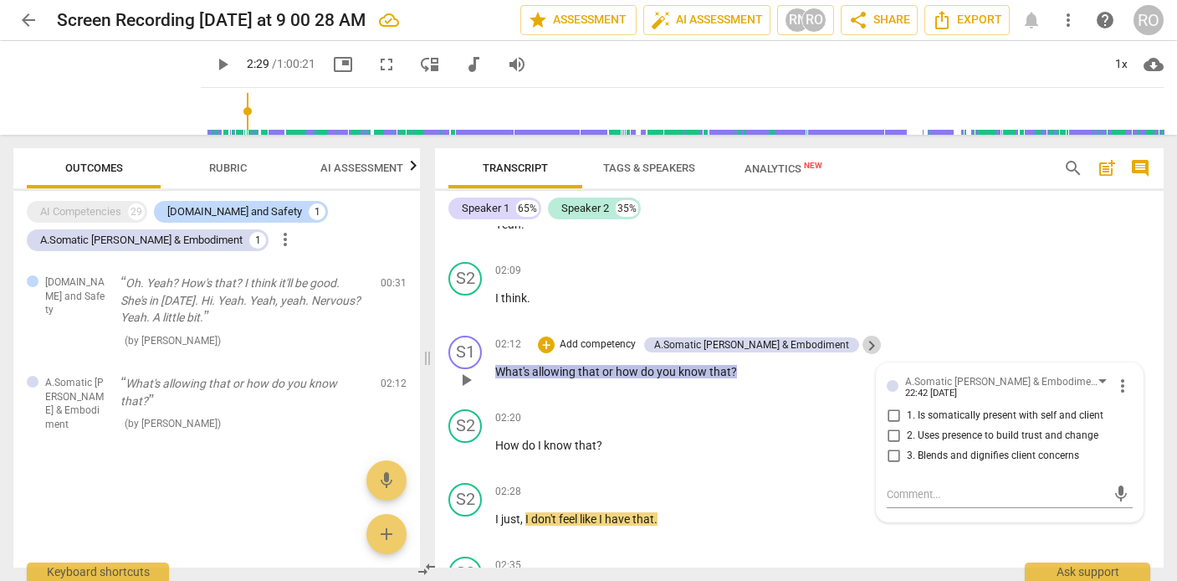
click at [863, 341] on span "keyboard_arrow_right" at bounding box center [872, 345] width 20 height 20
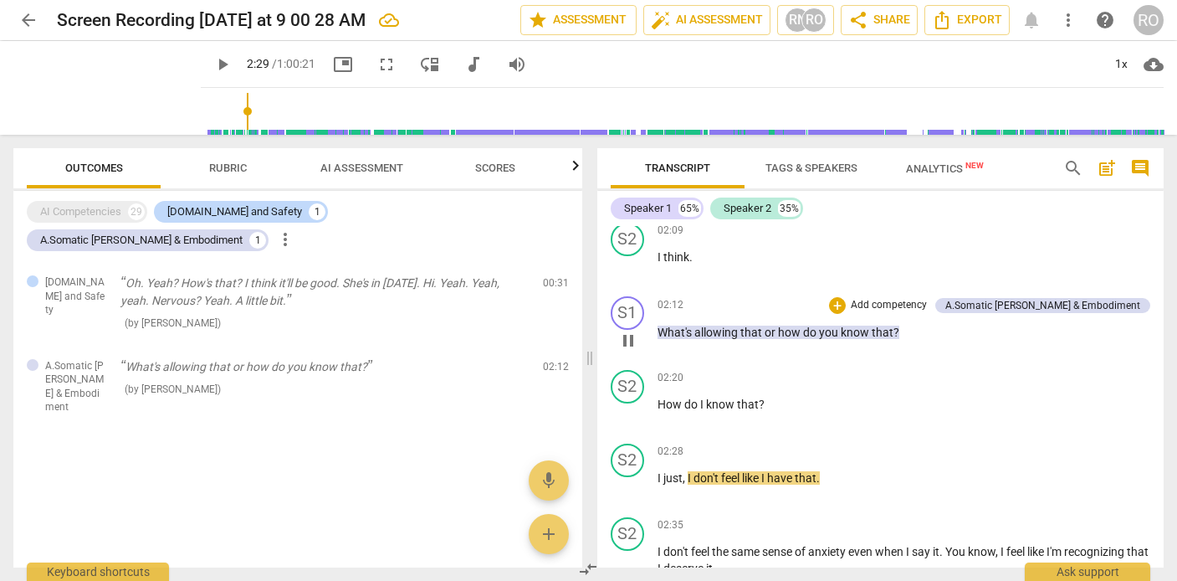
scroll to position [1387, 0]
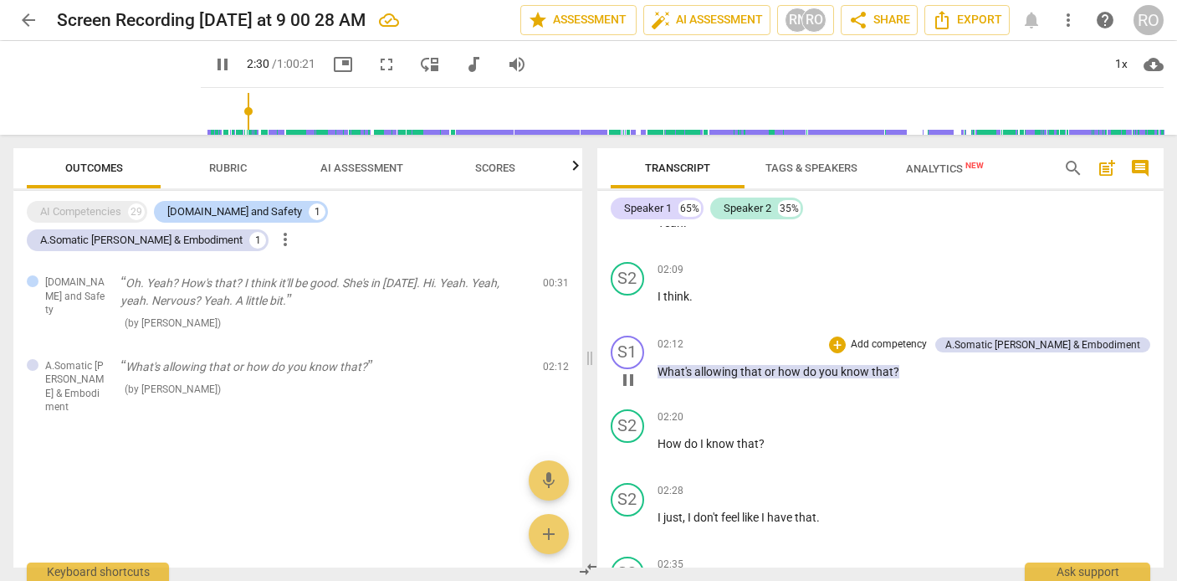
click at [882, 340] on p "Add competency" at bounding box center [888, 344] width 79 height 15
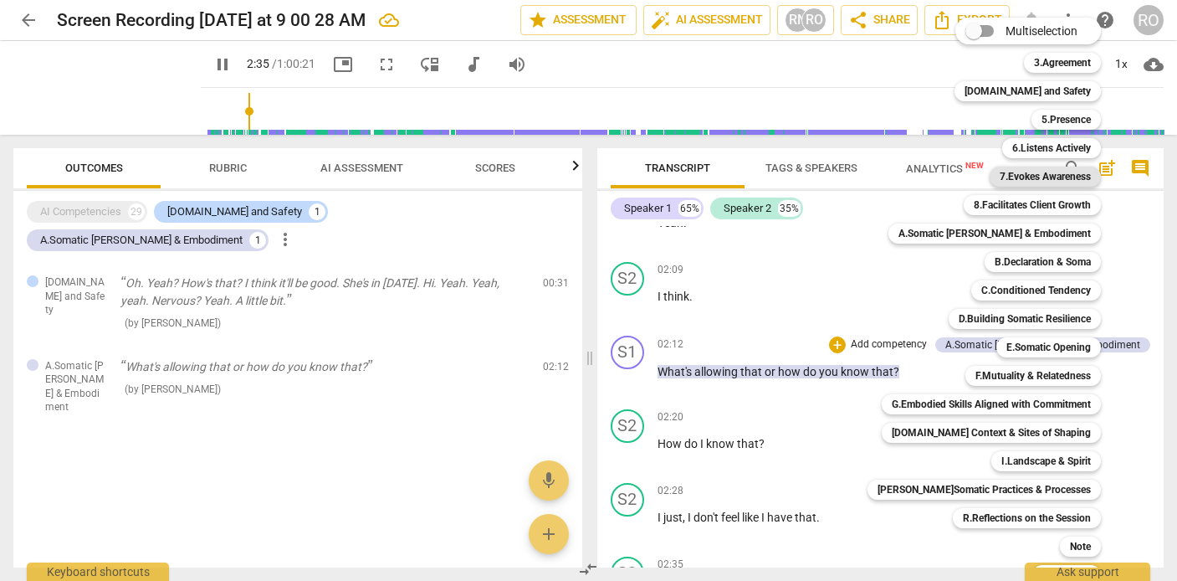
click at [1046, 175] on b "7.Evokes Awareness" at bounding box center [1045, 176] width 91 height 20
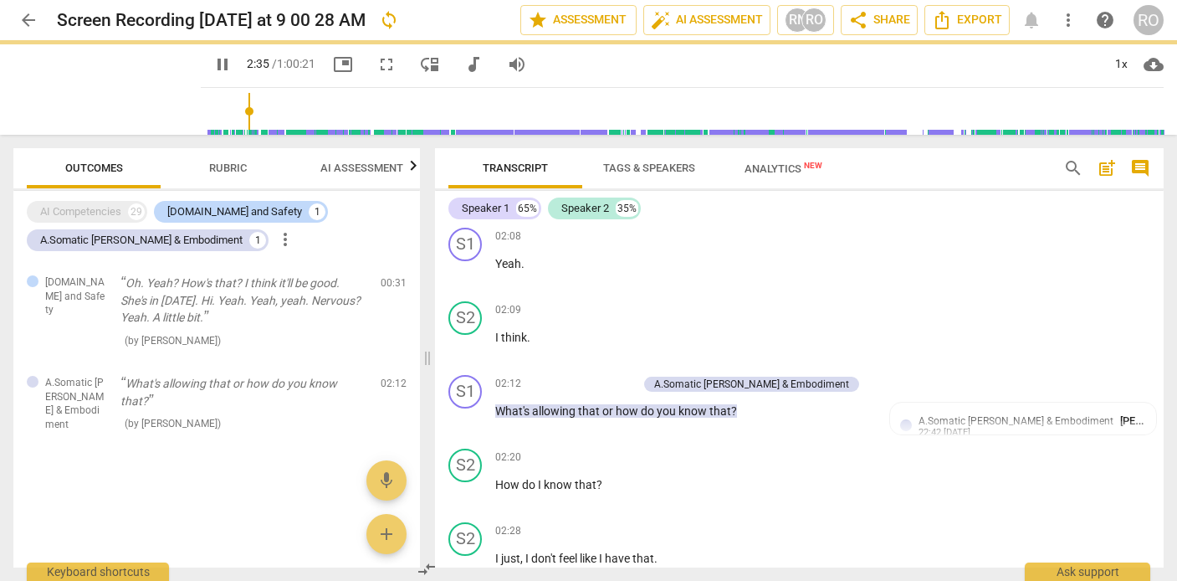
type input "156"
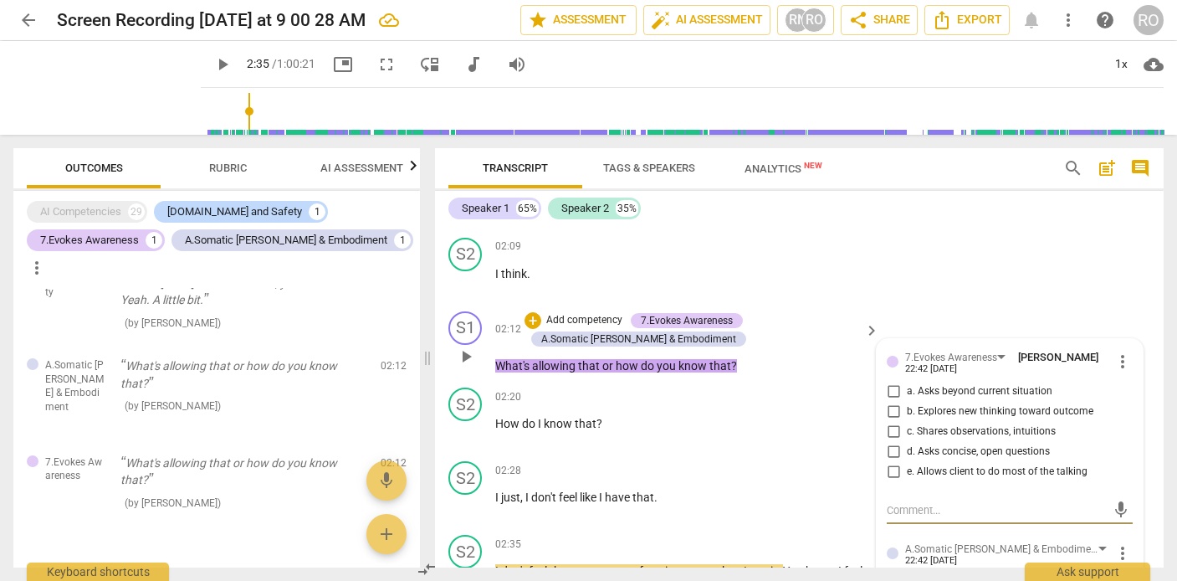
scroll to position [1452, 0]
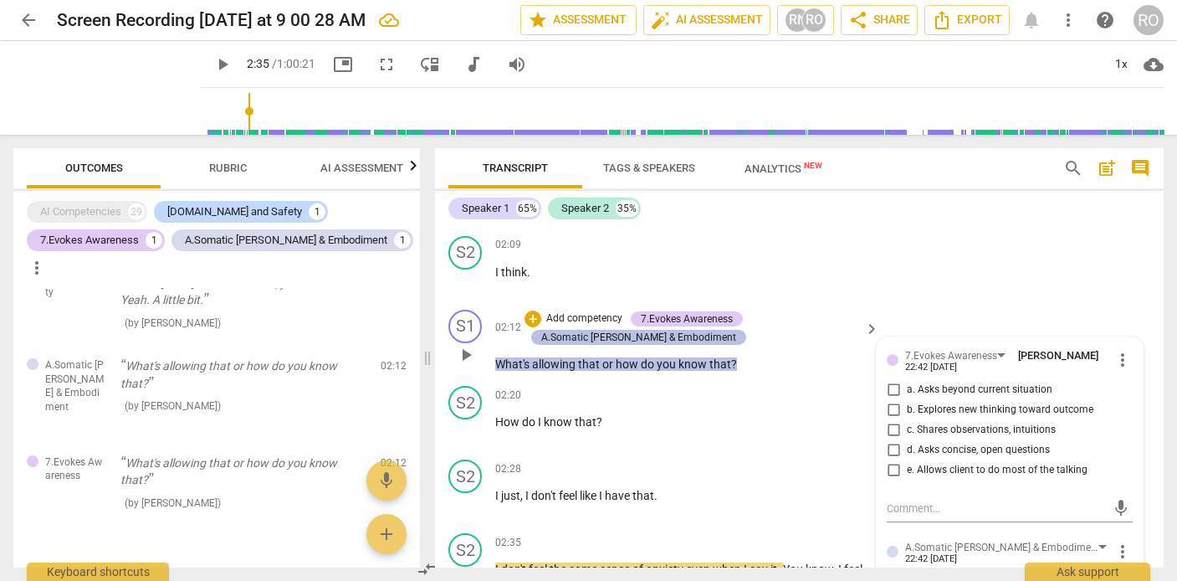
click at [699, 335] on div "A.Somatic [PERSON_NAME] & Embodiment" at bounding box center [638, 337] width 215 height 15
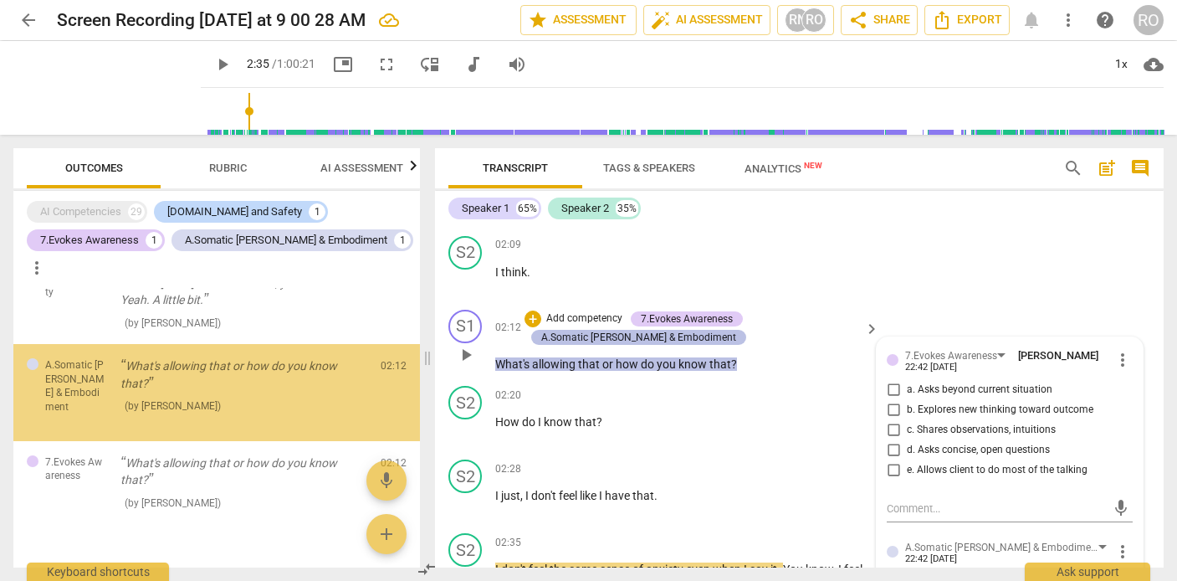
scroll to position [0, 0]
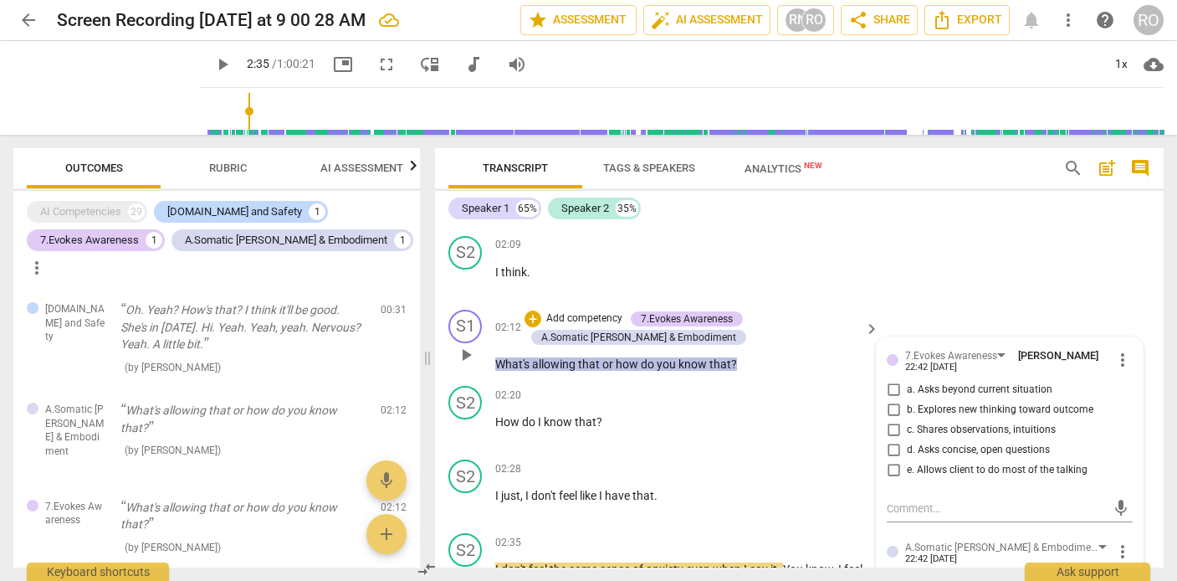
click at [887, 390] on input "a. Asks beyond current situation" at bounding box center [893, 390] width 27 height 20
checkbox input "true"
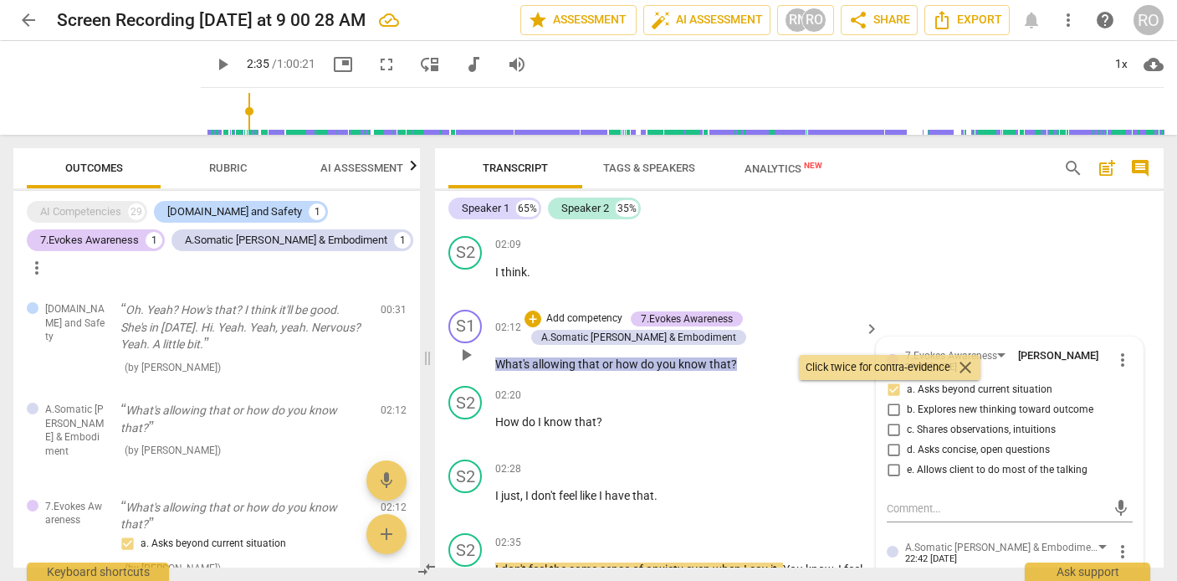
click at [842, 331] on div "+ Add competency 7.Evokes Awareness A.Somatic [PERSON_NAME] & Embodiment" at bounding box center [691, 327] width 335 height 37
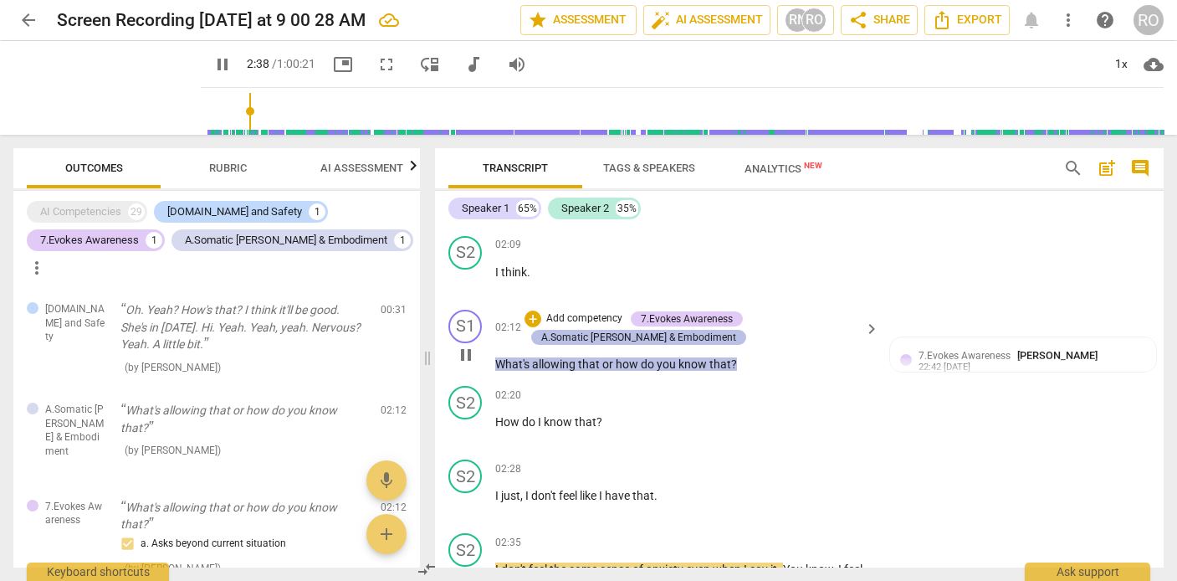
click at [646, 337] on div "A.Somatic [PERSON_NAME] & Embodiment" at bounding box center [638, 337] width 195 height 15
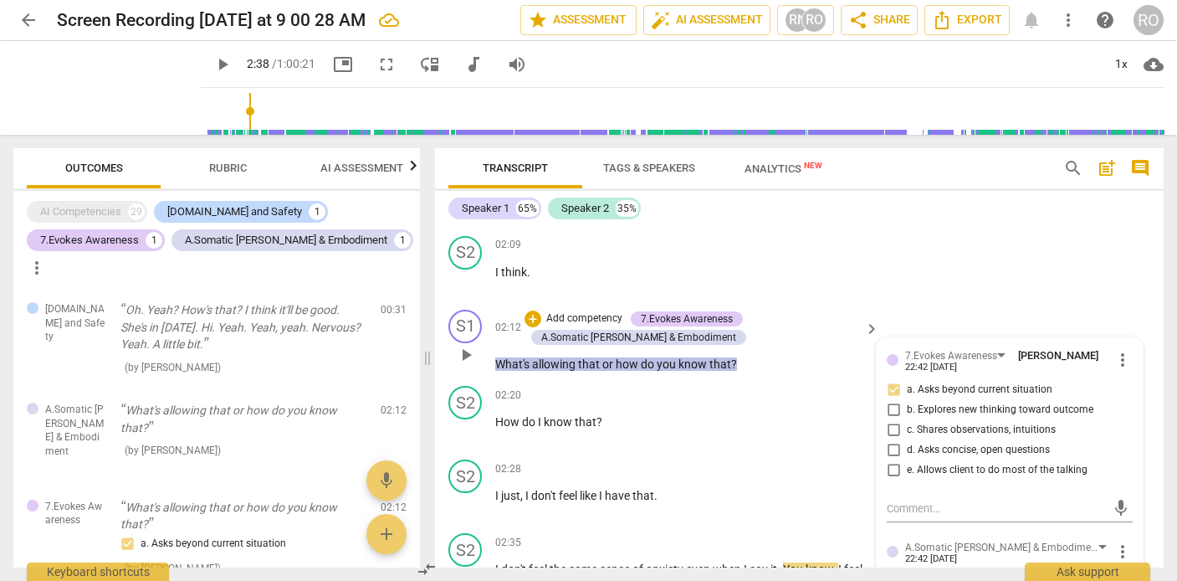
click at [1052, 357] on div "7.Evokes Awareness [PERSON_NAME] 22:42 [DATE] more_vert a. Asks beyond current …" at bounding box center [1010, 512] width 266 height 350
click at [1052, 358] on span "more_vert" at bounding box center [1122, 360] width 20 height 20
click at [1052, 358] on li "Edit" at bounding box center [1134, 360] width 58 height 32
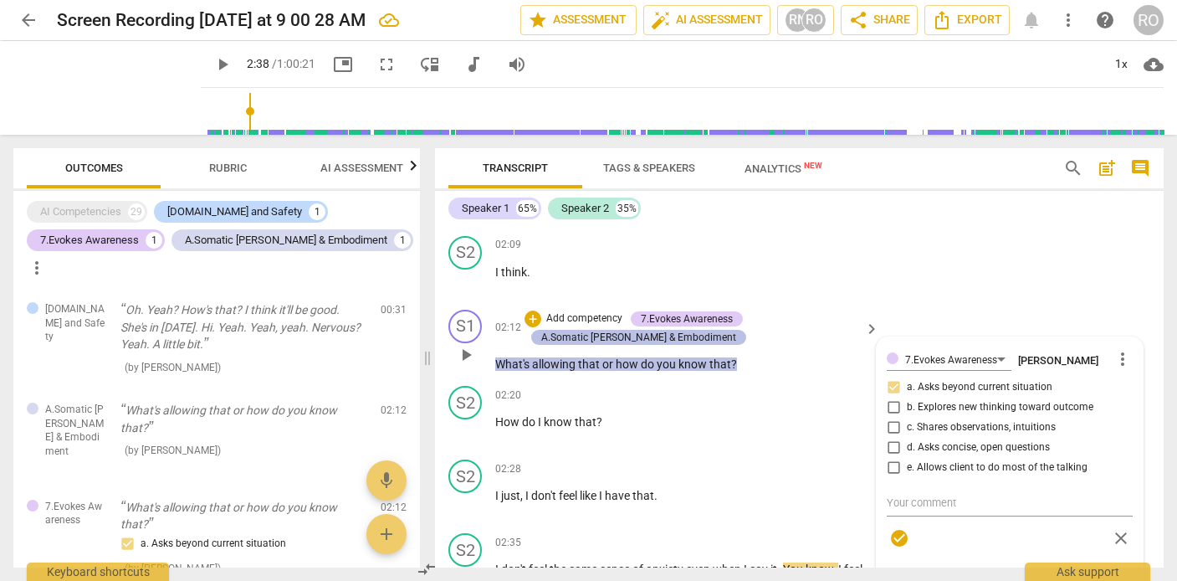
click at [676, 336] on div "A.Somatic [PERSON_NAME] & Embodiment" at bounding box center [638, 337] width 195 height 15
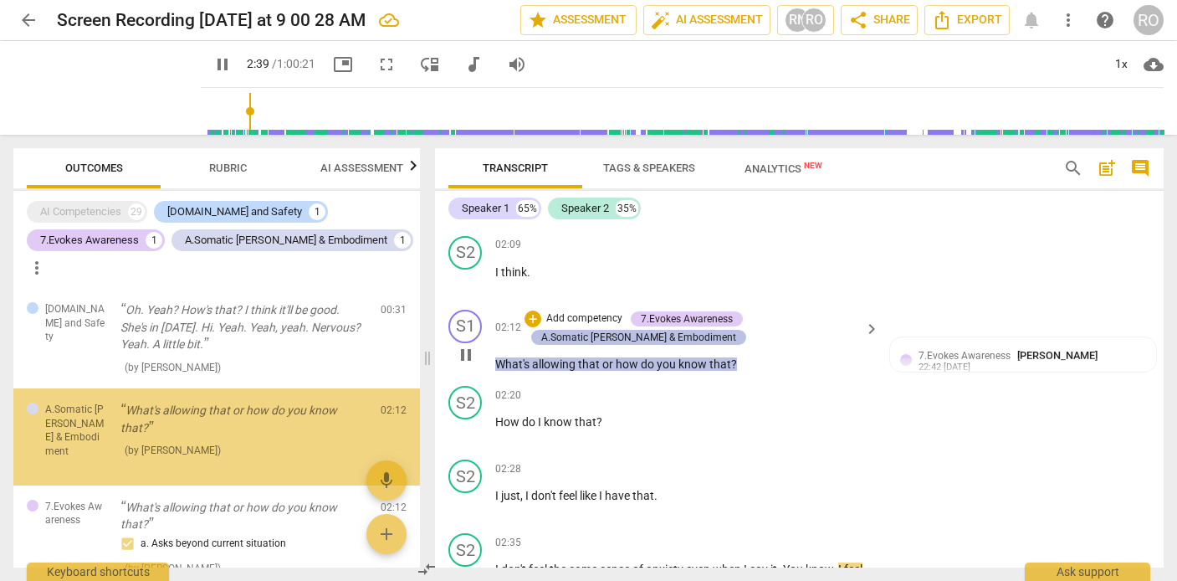
click at [676, 336] on div "A.Somatic [PERSON_NAME] & Embodiment" at bounding box center [638, 337] width 195 height 15
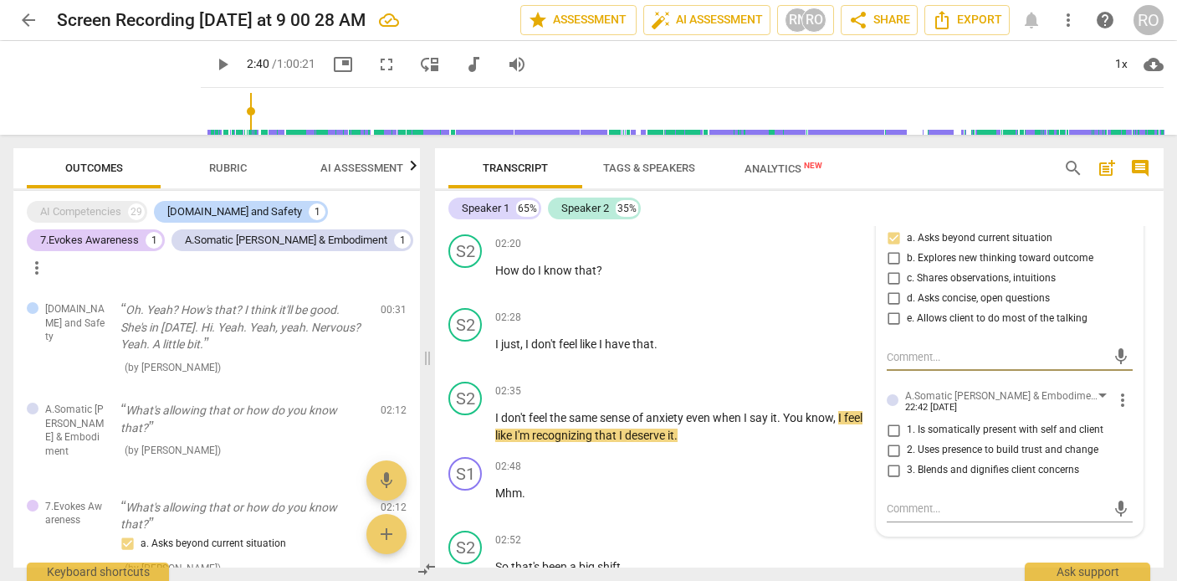
scroll to position [1604, 0]
click at [1052, 404] on span "more_vert" at bounding box center [1122, 399] width 20 height 20
click at [1052, 432] on li "Delete" at bounding box center [1134, 431] width 58 height 32
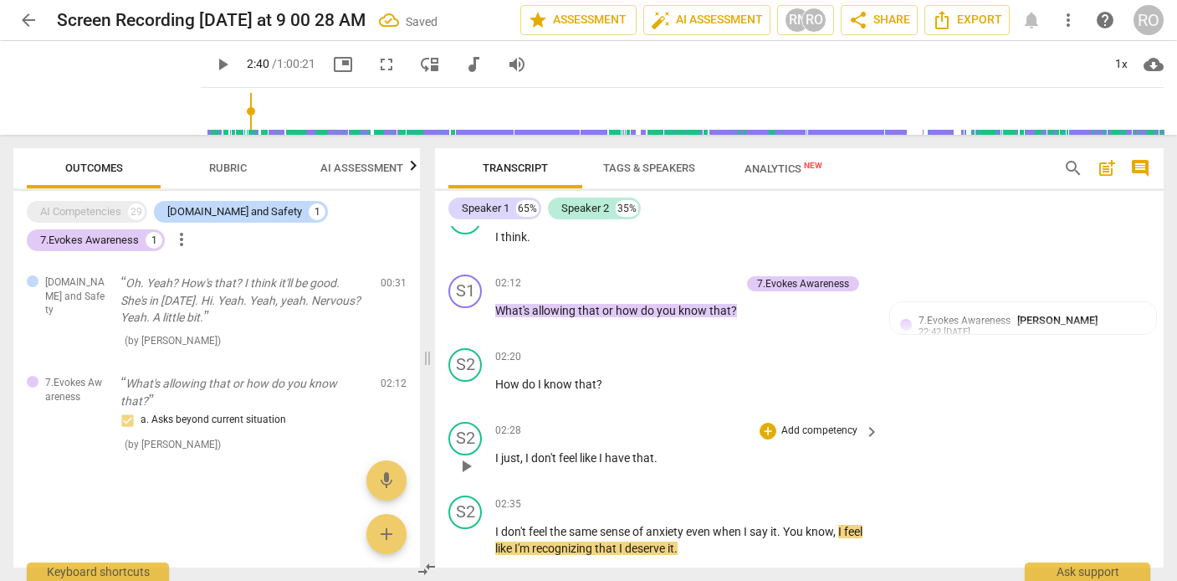
scroll to position [1483, 0]
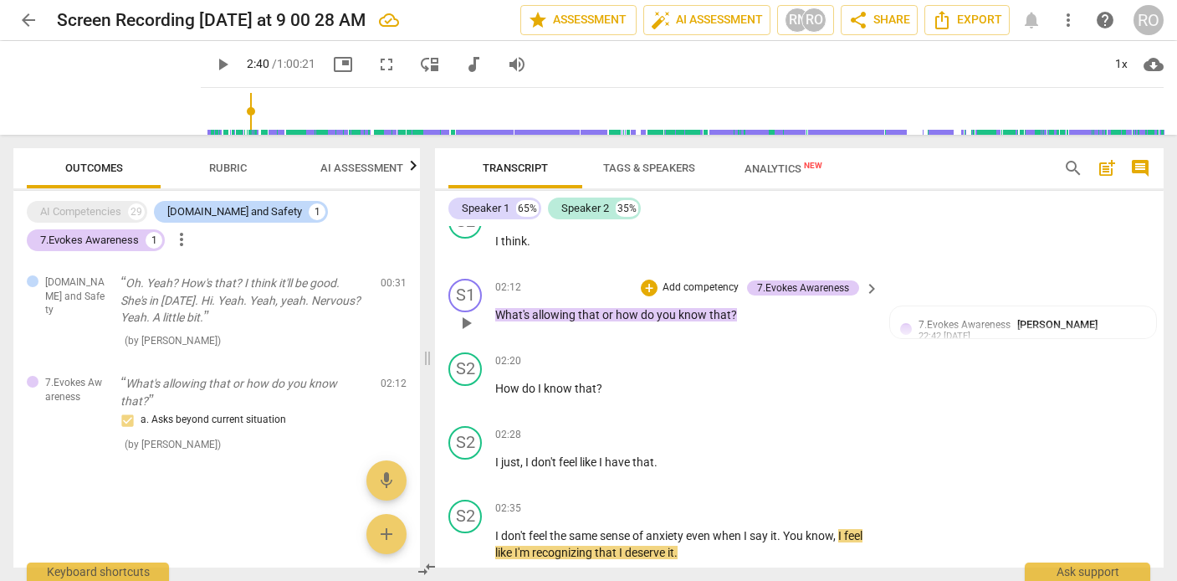
click at [709, 288] on p "Add competency" at bounding box center [700, 287] width 79 height 15
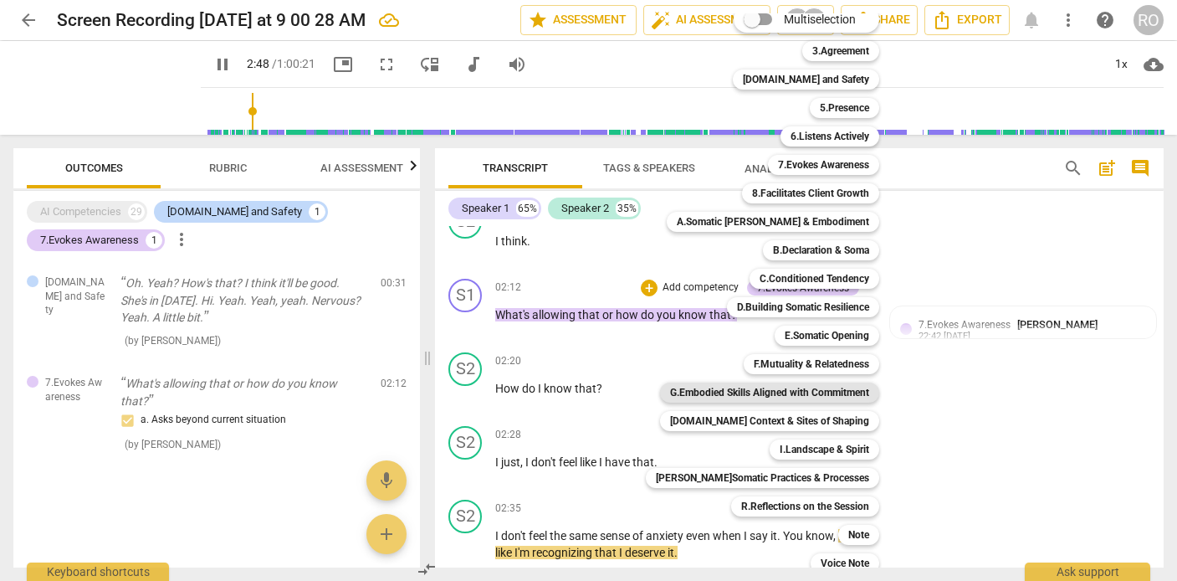
scroll to position [0, 0]
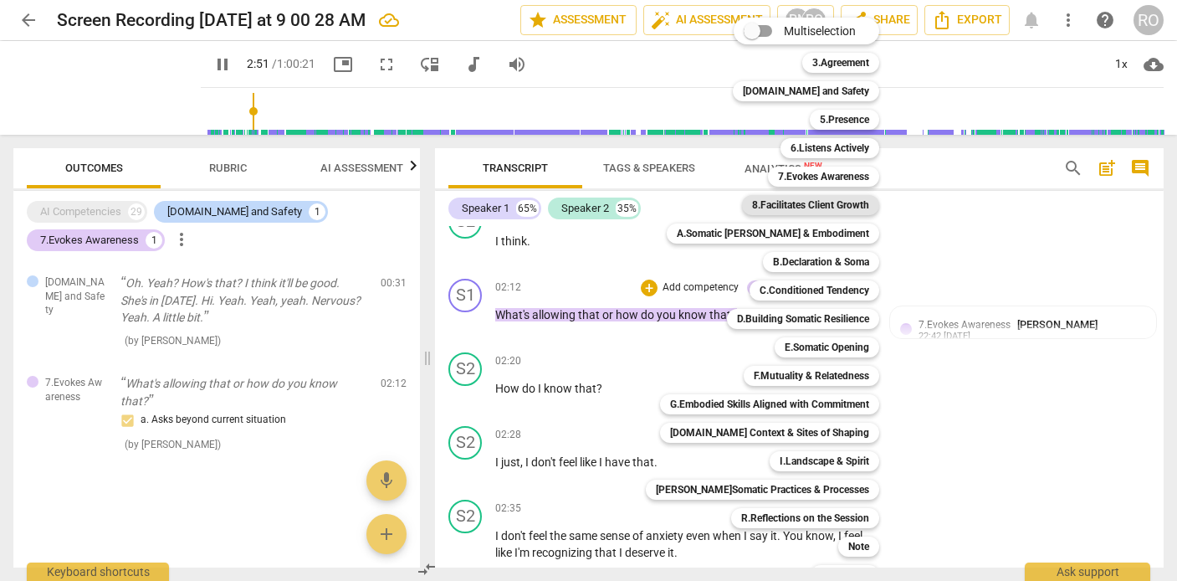
click at [841, 209] on b "8.Facilitates Client Growth" at bounding box center [810, 205] width 117 height 20
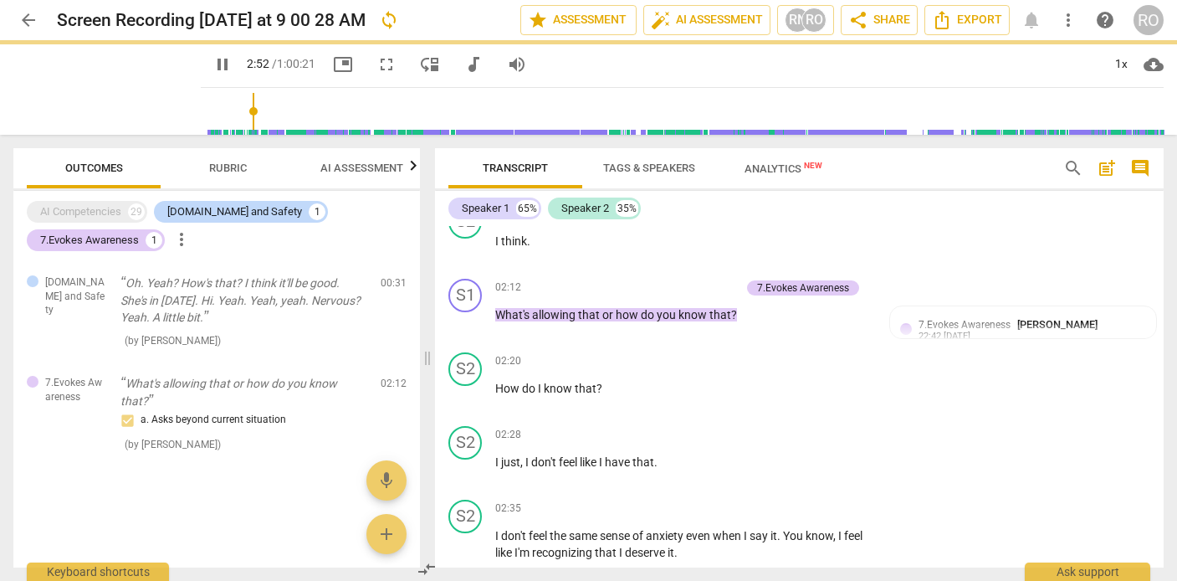
type input "172"
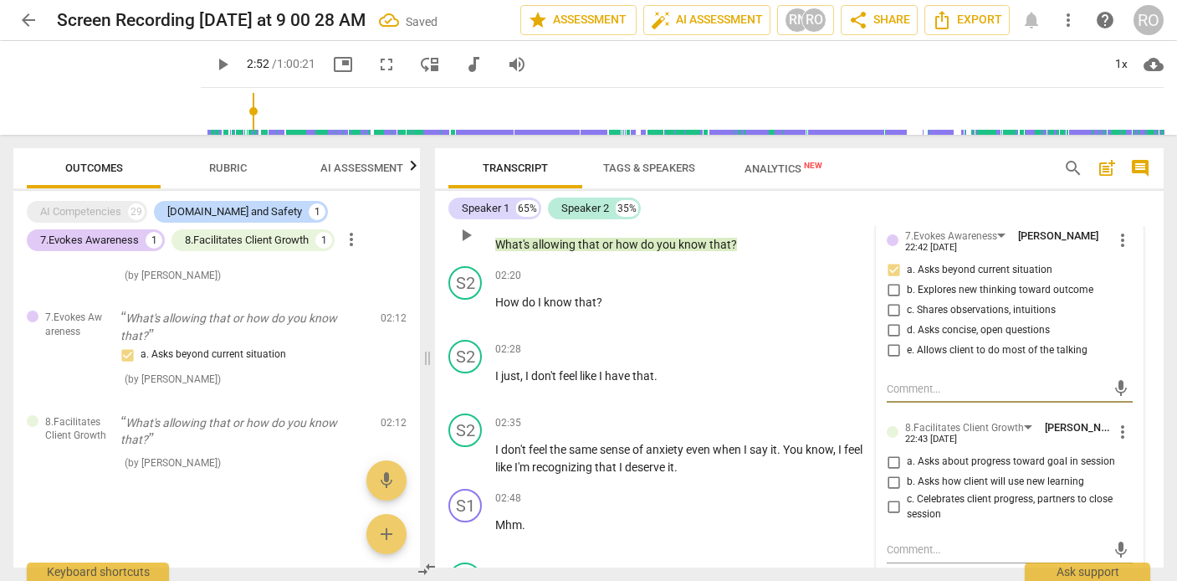
scroll to position [1576, 0]
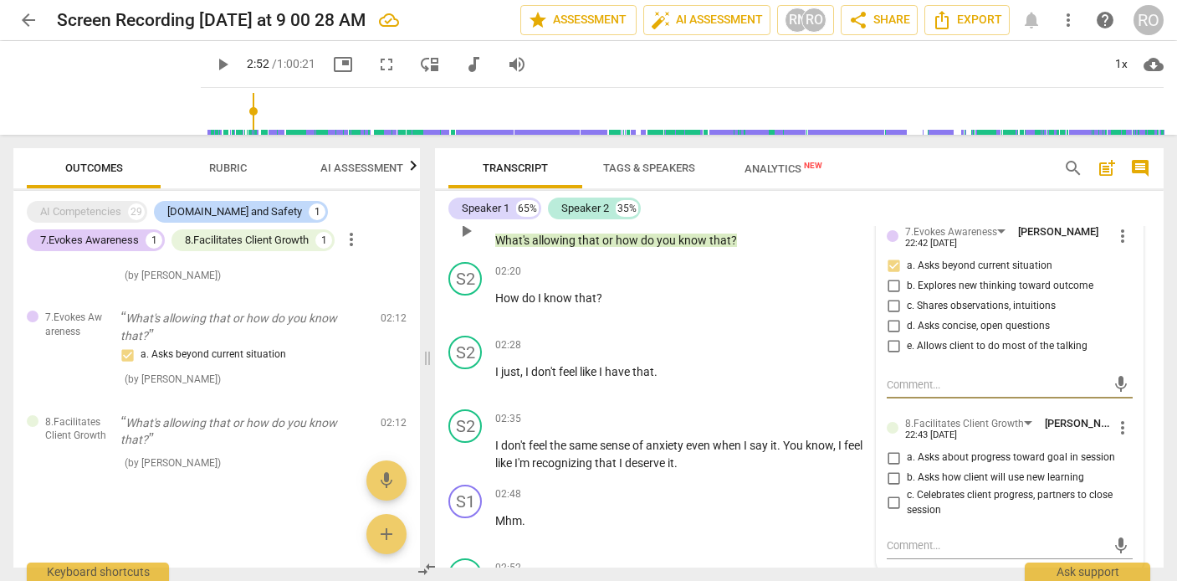
click at [1052, 424] on span "more_vert" at bounding box center [1122, 427] width 20 height 20
click at [1052, 460] on li "Delete" at bounding box center [1134, 459] width 58 height 32
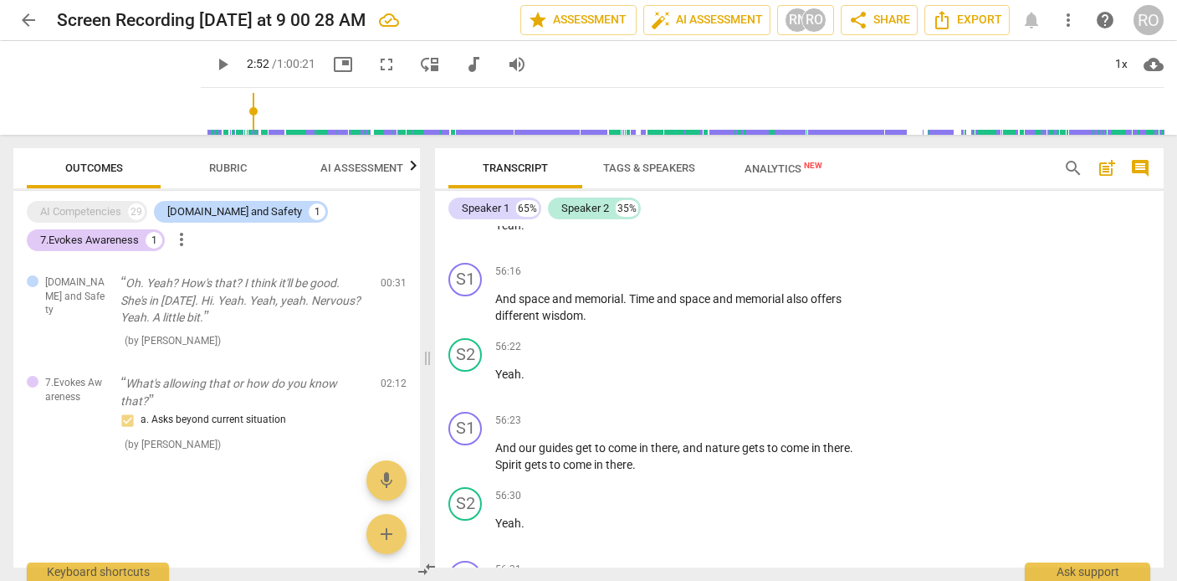
scroll to position [19768, 0]
